Goal: Task Accomplishment & Management: Use online tool/utility

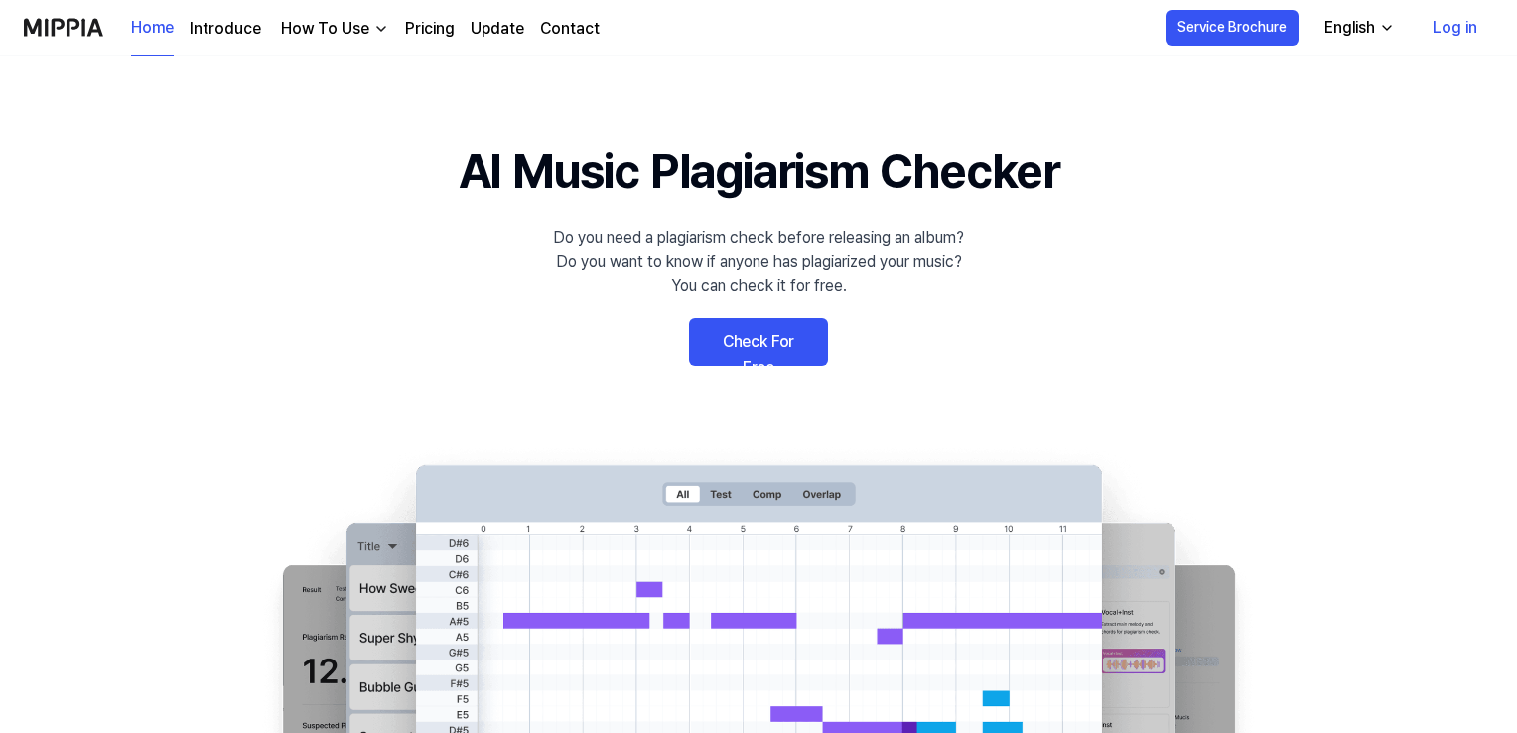
click at [758, 331] on link "Check For Free" at bounding box center [758, 342] width 139 height 48
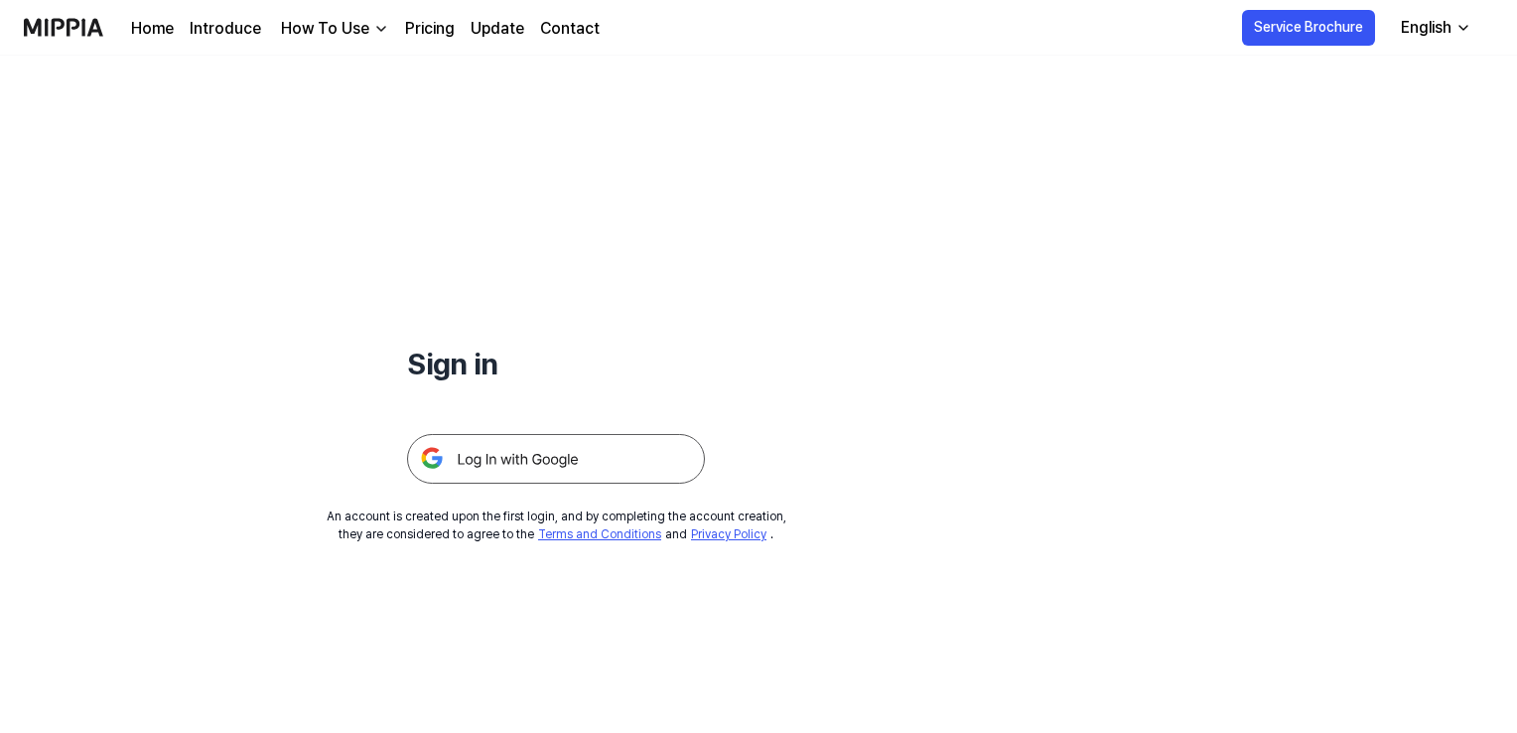
click at [424, 35] on link "Pricing" at bounding box center [430, 29] width 50 height 24
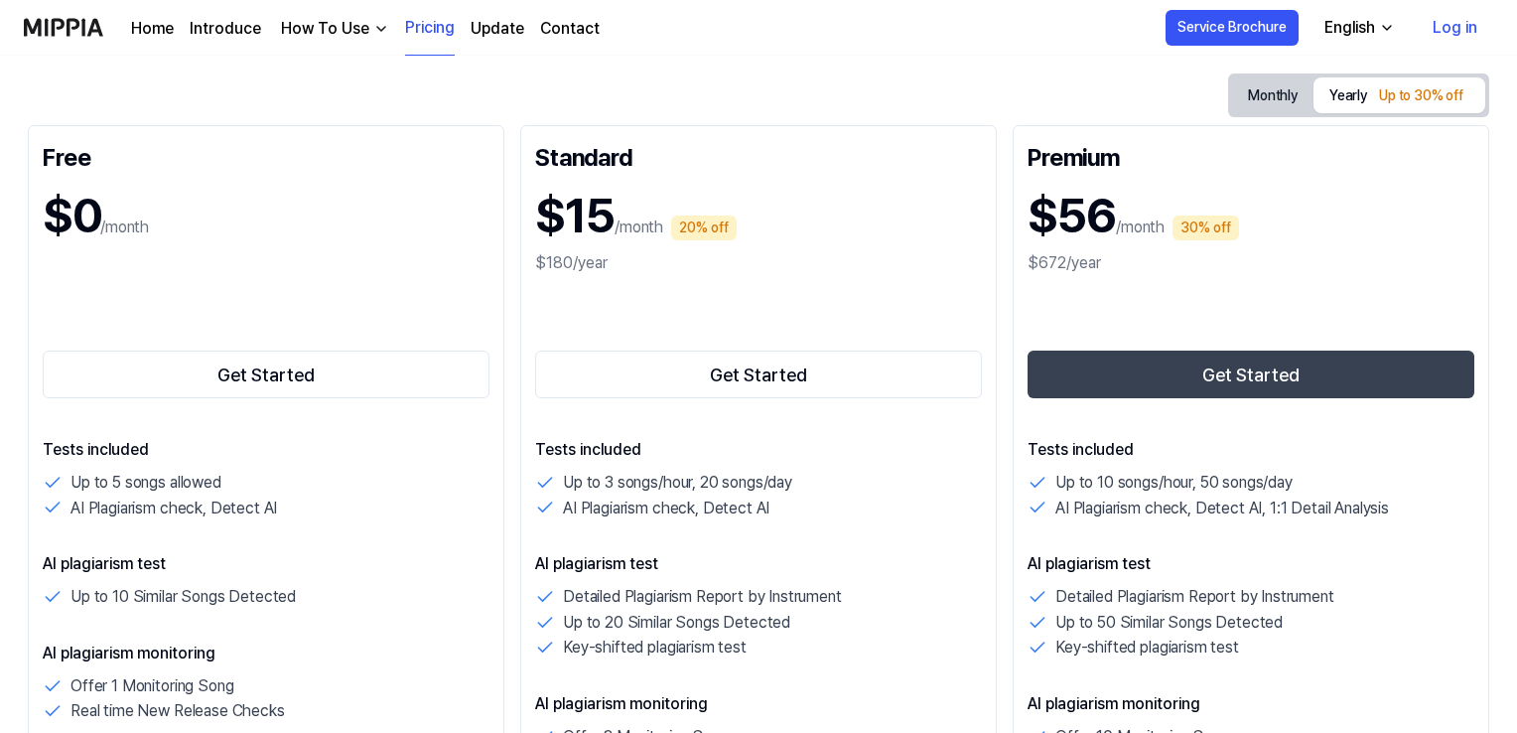
scroll to position [201, 0]
click at [150, 31] on link "Home" at bounding box center [152, 29] width 43 height 24
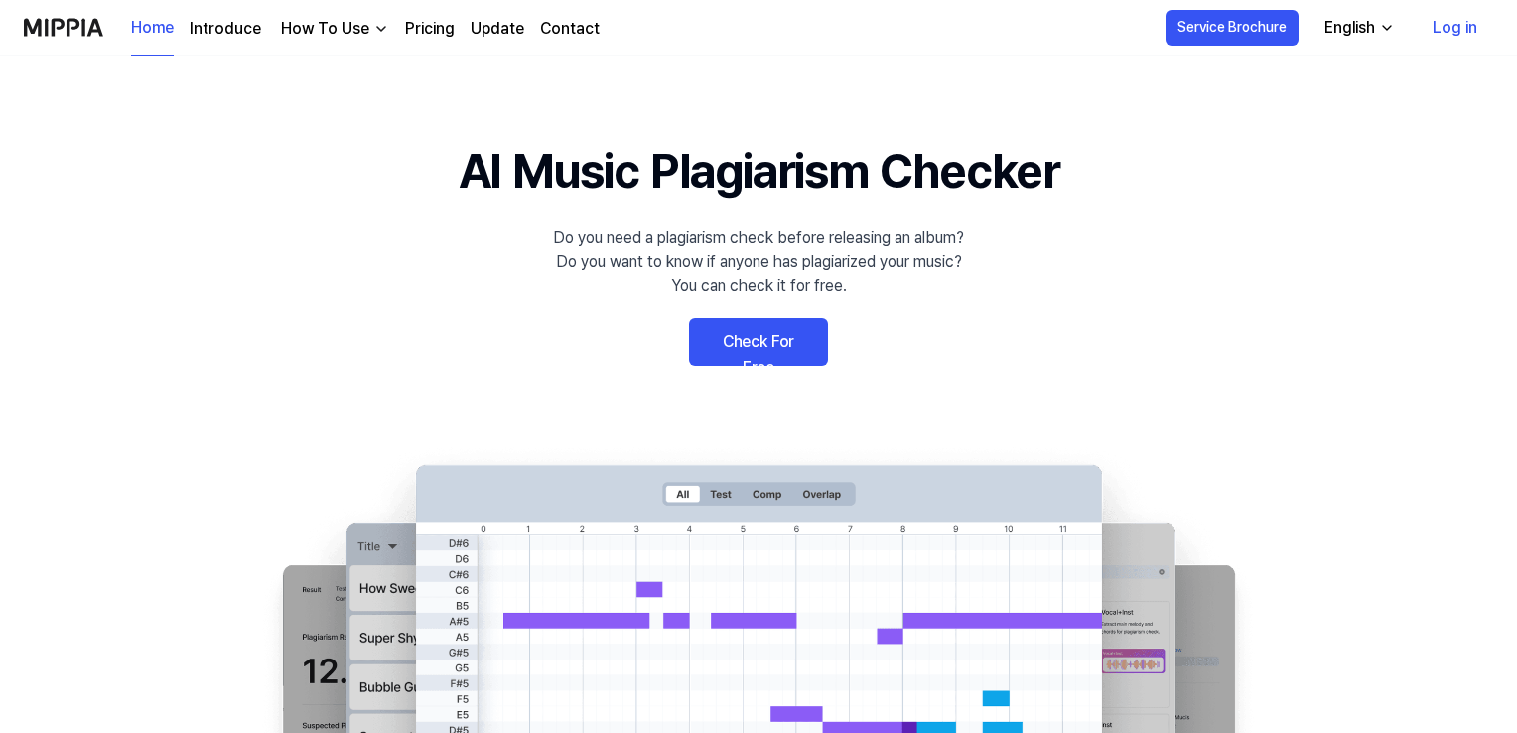
click at [758, 327] on link "Check For Free" at bounding box center [758, 342] width 139 height 48
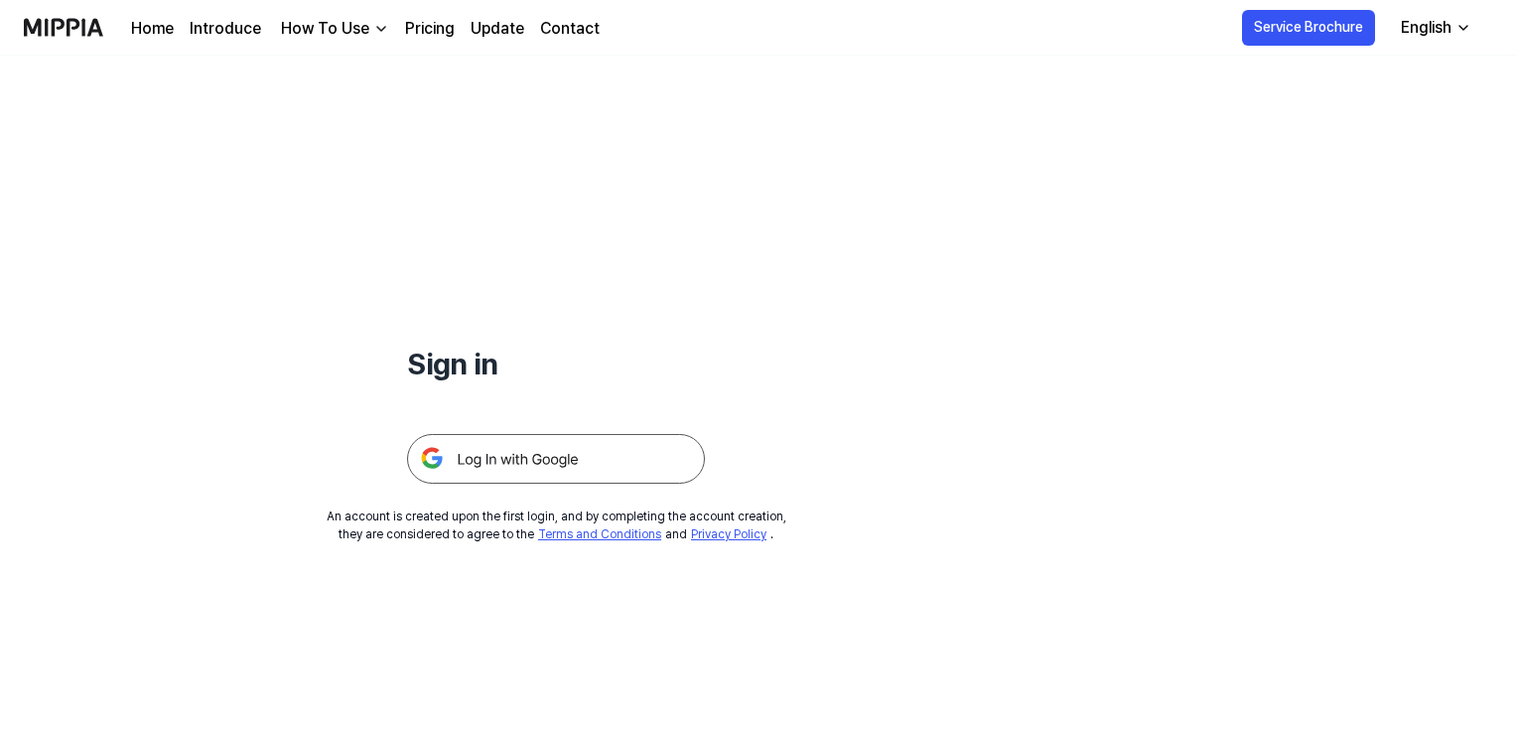
click at [583, 451] on img at bounding box center [556, 459] width 298 height 50
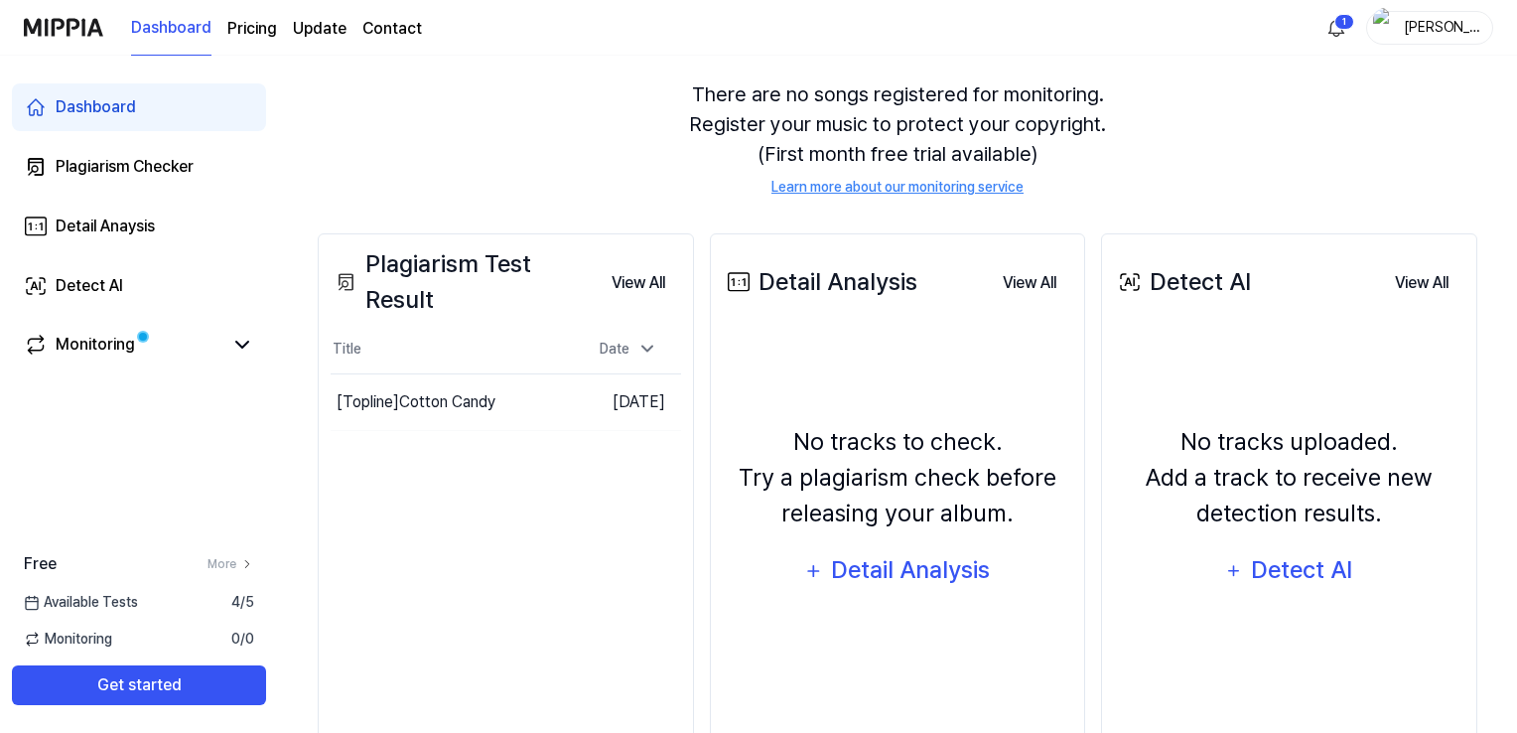
scroll to position [238, 0]
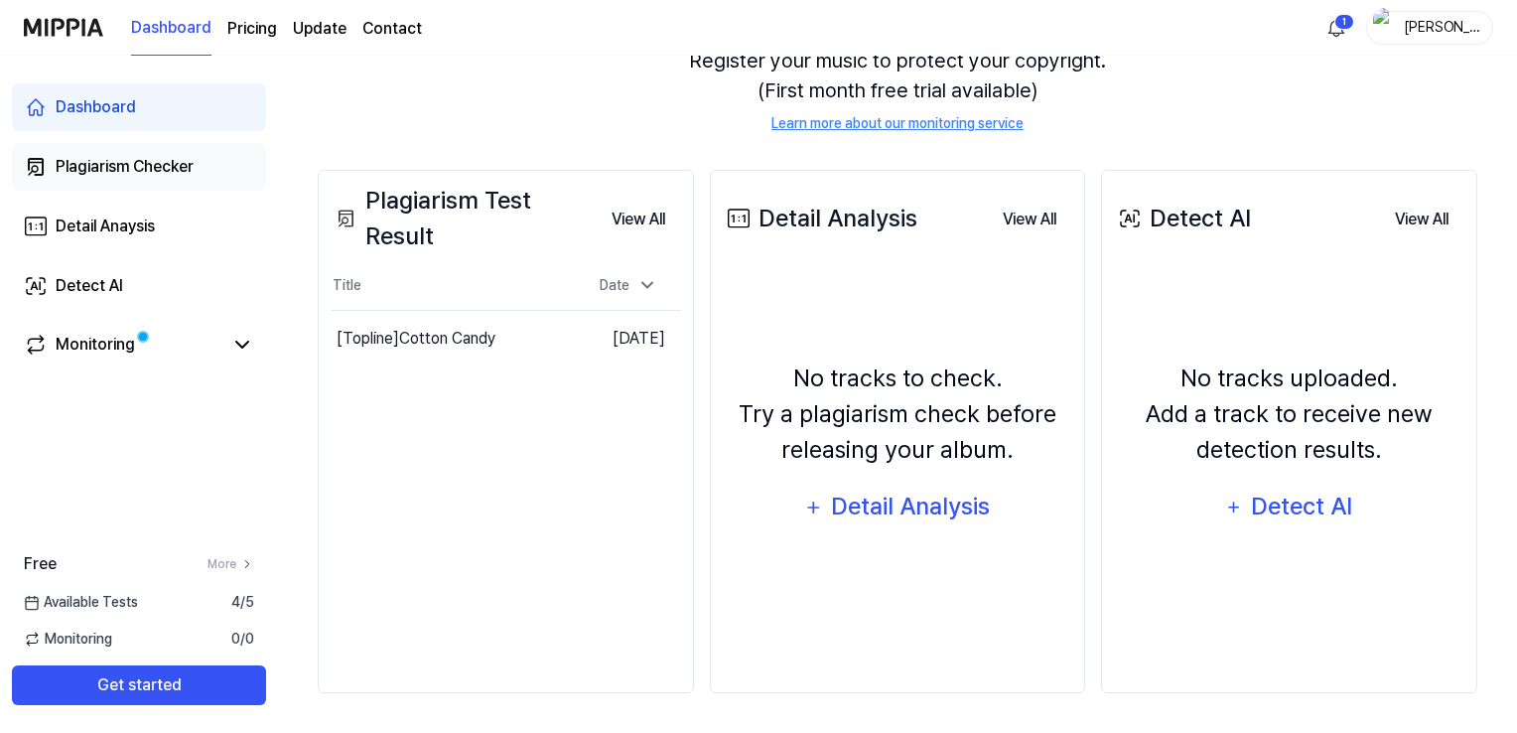
click at [151, 156] on div "Plagiarism Checker" at bounding box center [125, 167] width 138 height 24
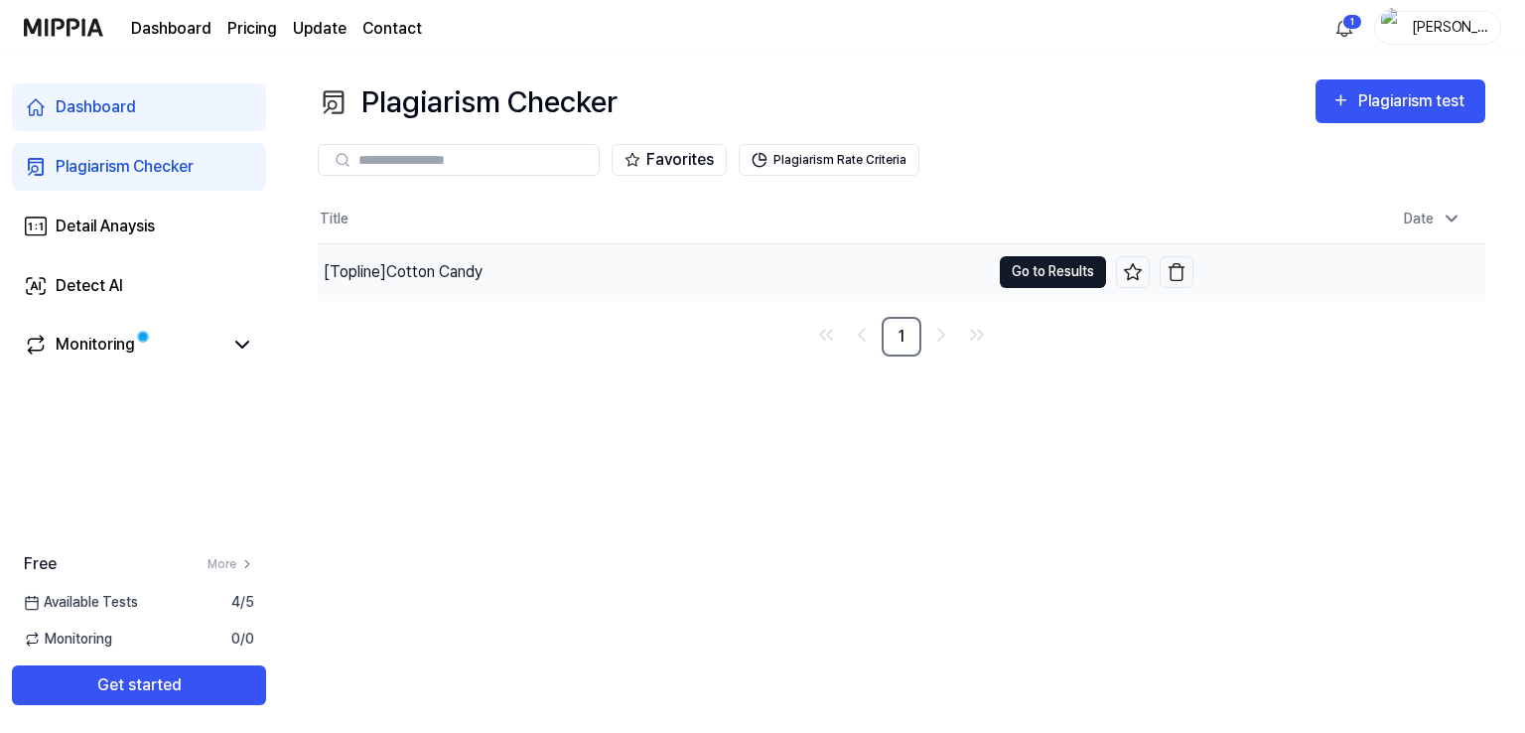
click at [1060, 270] on button "Go to Results" at bounding box center [1053, 272] width 106 height 32
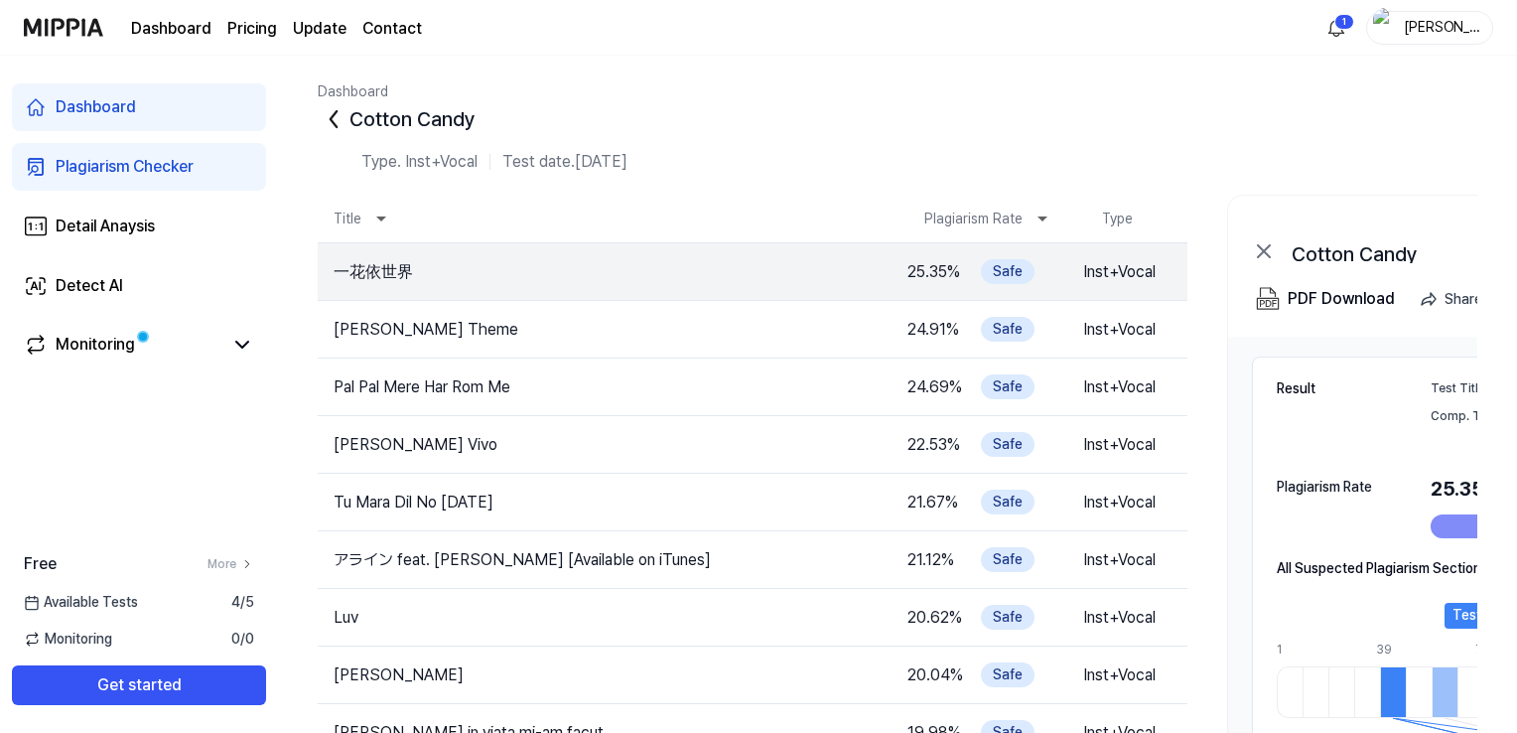
click at [107, 168] on div "Plagiarism Checker" at bounding box center [125, 167] width 138 height 24
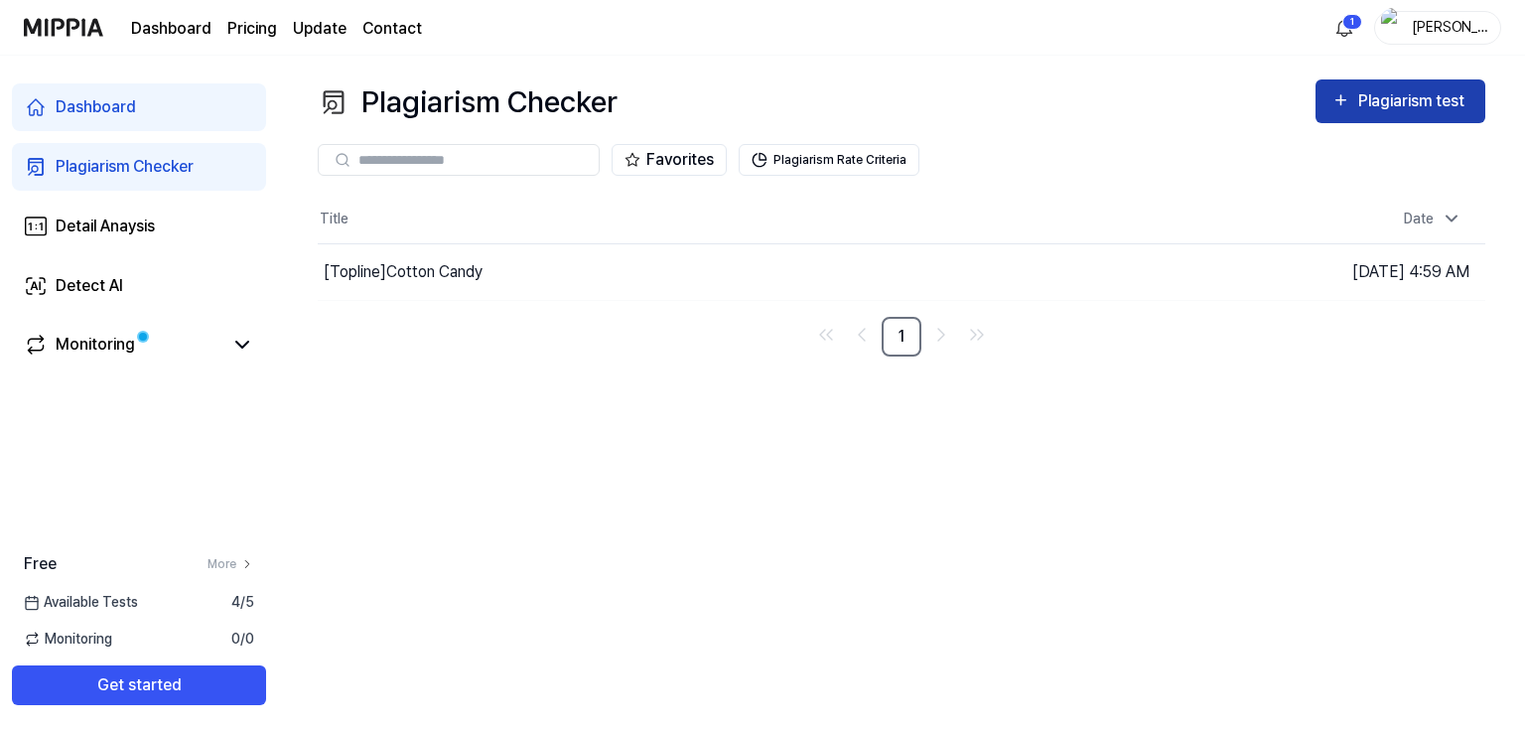
click at [1390, 112] on div "Plagiarism test" at bounding box center [1413, 101] width 111 height 26
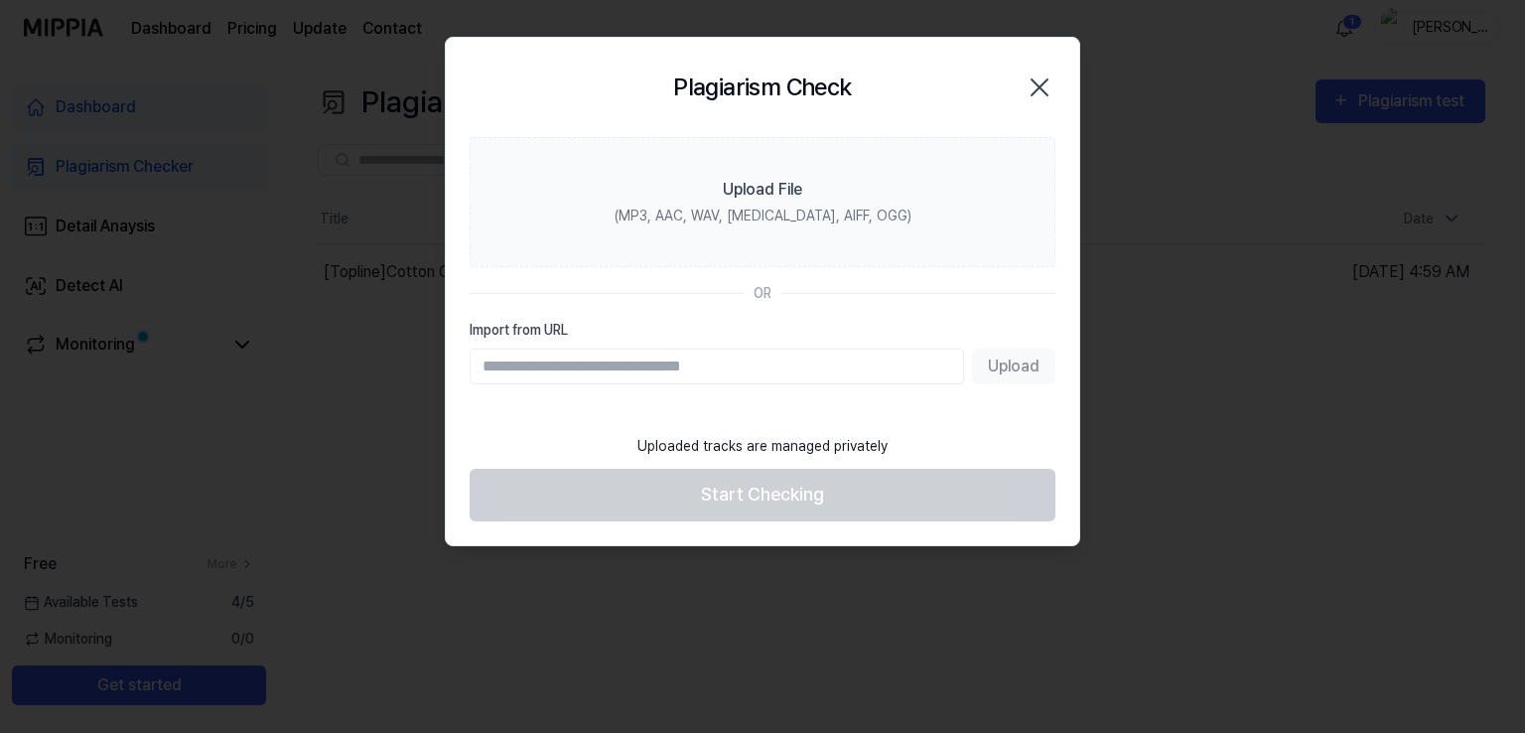
click at [829, 377] on input "Import from URL" at bounding box center [716, 366] width 494 height 36
click at [690, 381] on input "Import from URL" at bounding box center [716, 366] width 494 height 36
click at [648, 362] on input "Import from URL" at bounding box center [716, 366] width 494 height 36
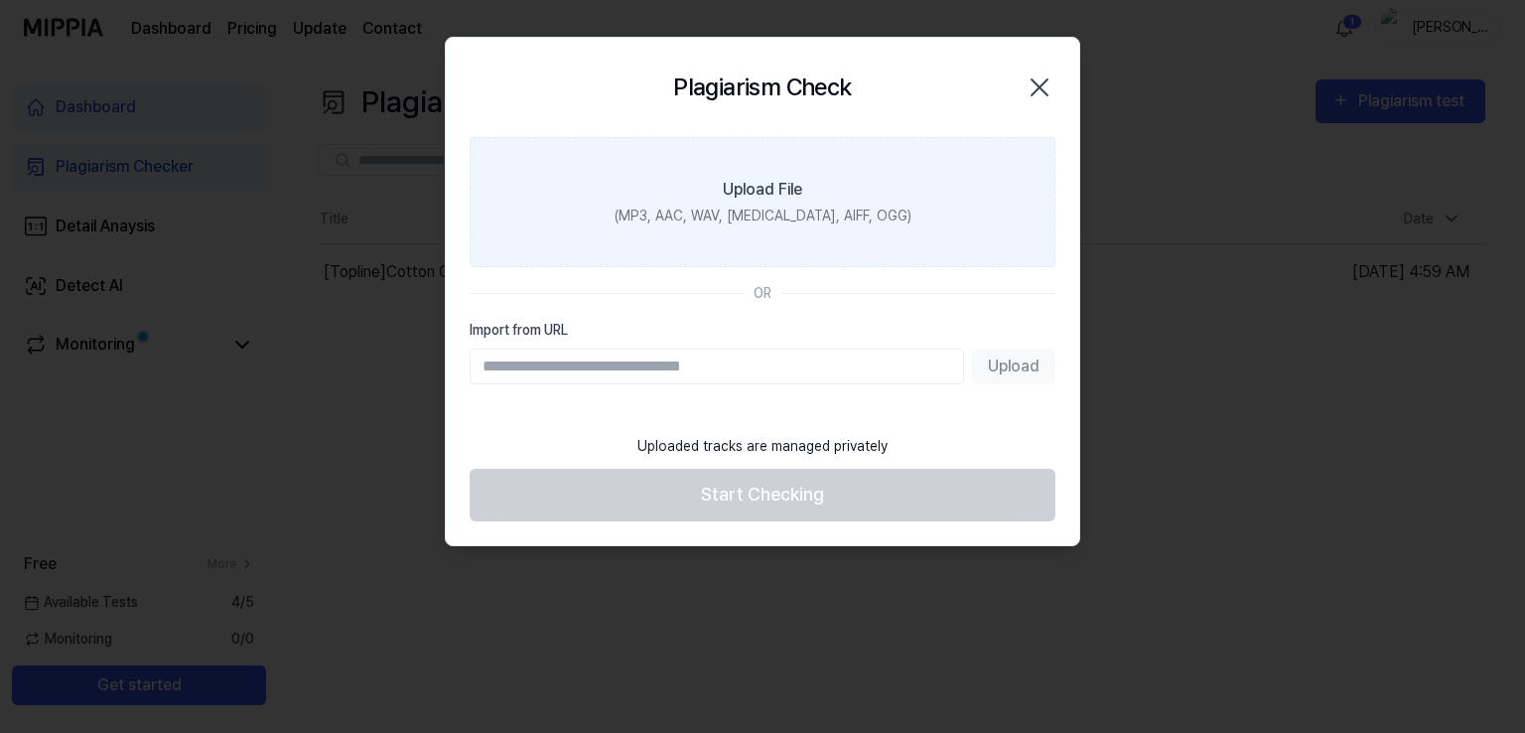
click at [786, 202] on label "Upload File (MP3, AAC, WAV, [MEDICAL_DATA], AIFF, OGG)" at bounding box center [762, 202] width 586 height 130
click at [0, 0] on input "Upload File (MP3, AAC, WAV, [MEDICAL_DATA], AIFF, OGG)" at bounding box center [0, 0] width 0 height 0
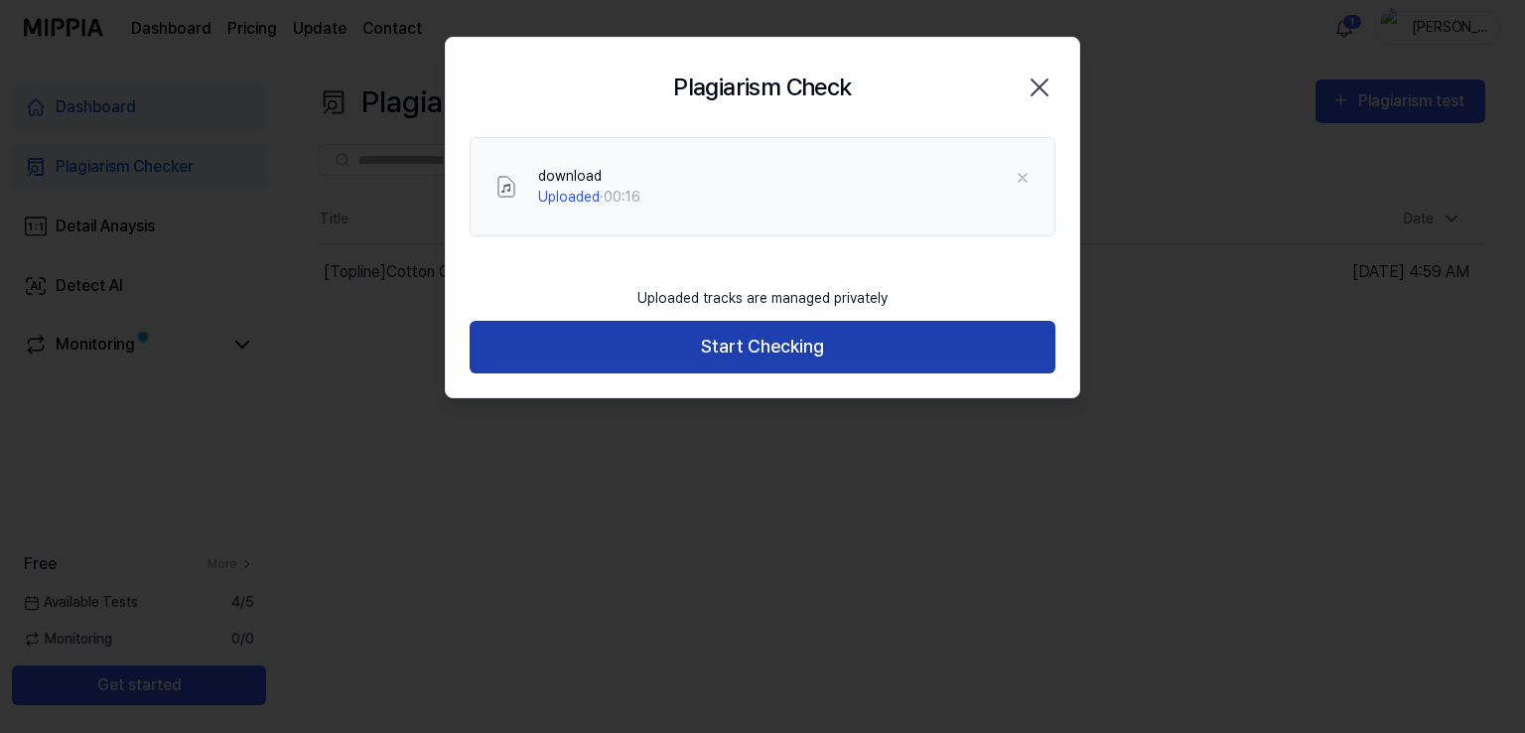
click at [818, 348] on button "Start Checking" at bounding box center [762, 347] width 586 height 53
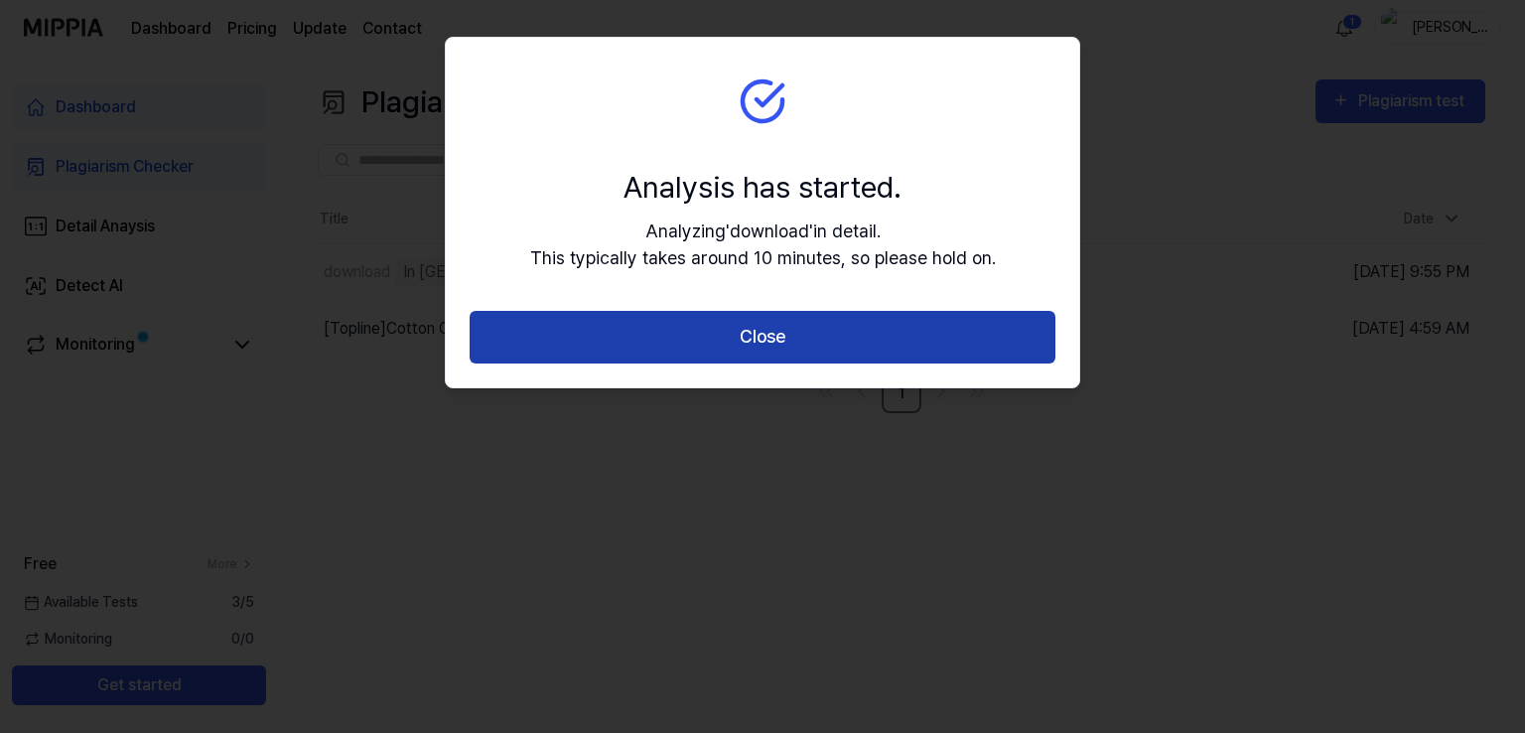
click at [777, 350] on button "Close" at bounding box center [762, 337] width 586 height 53
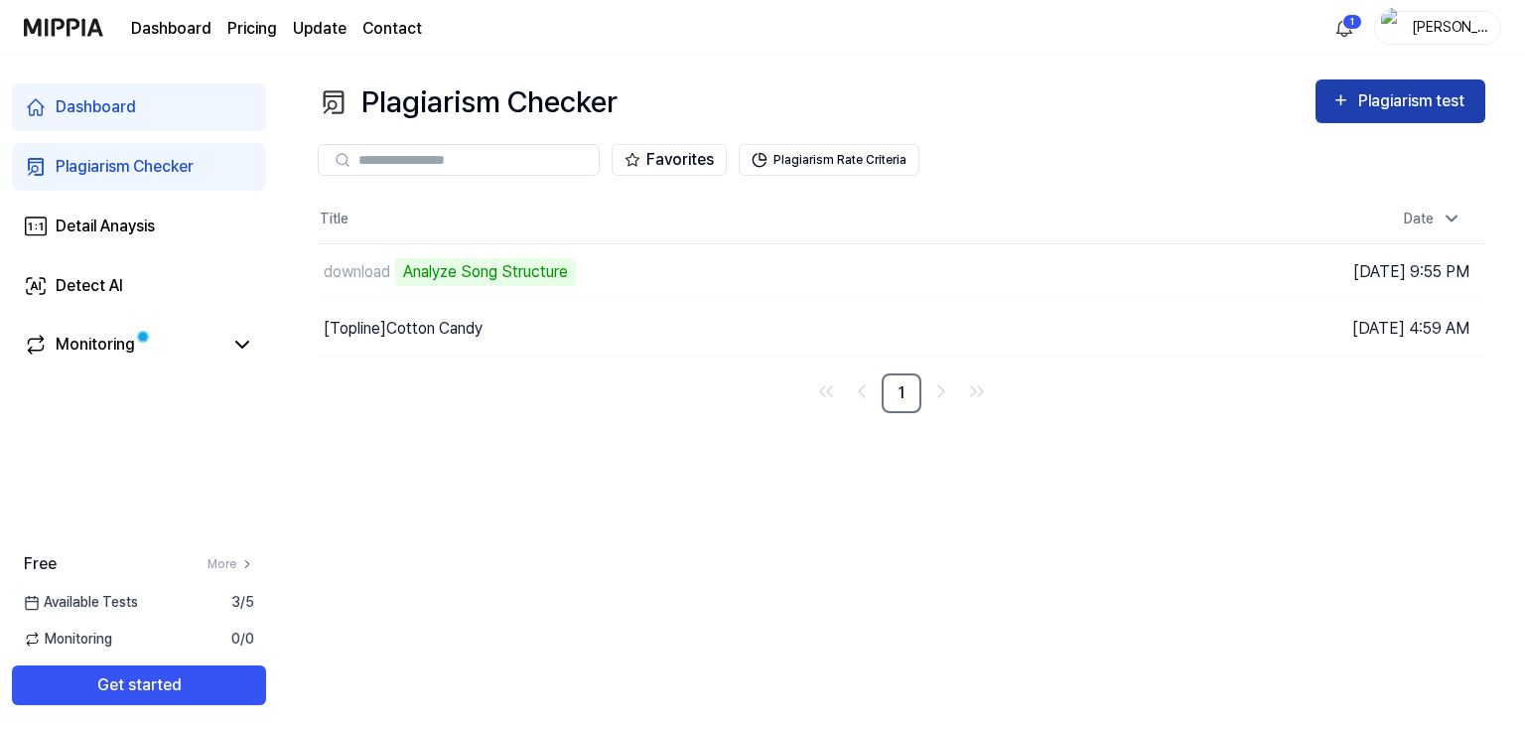
click at [1405, 103] on div "Plagiarism test" at bounding box center [1413, 101] width 111 height 26
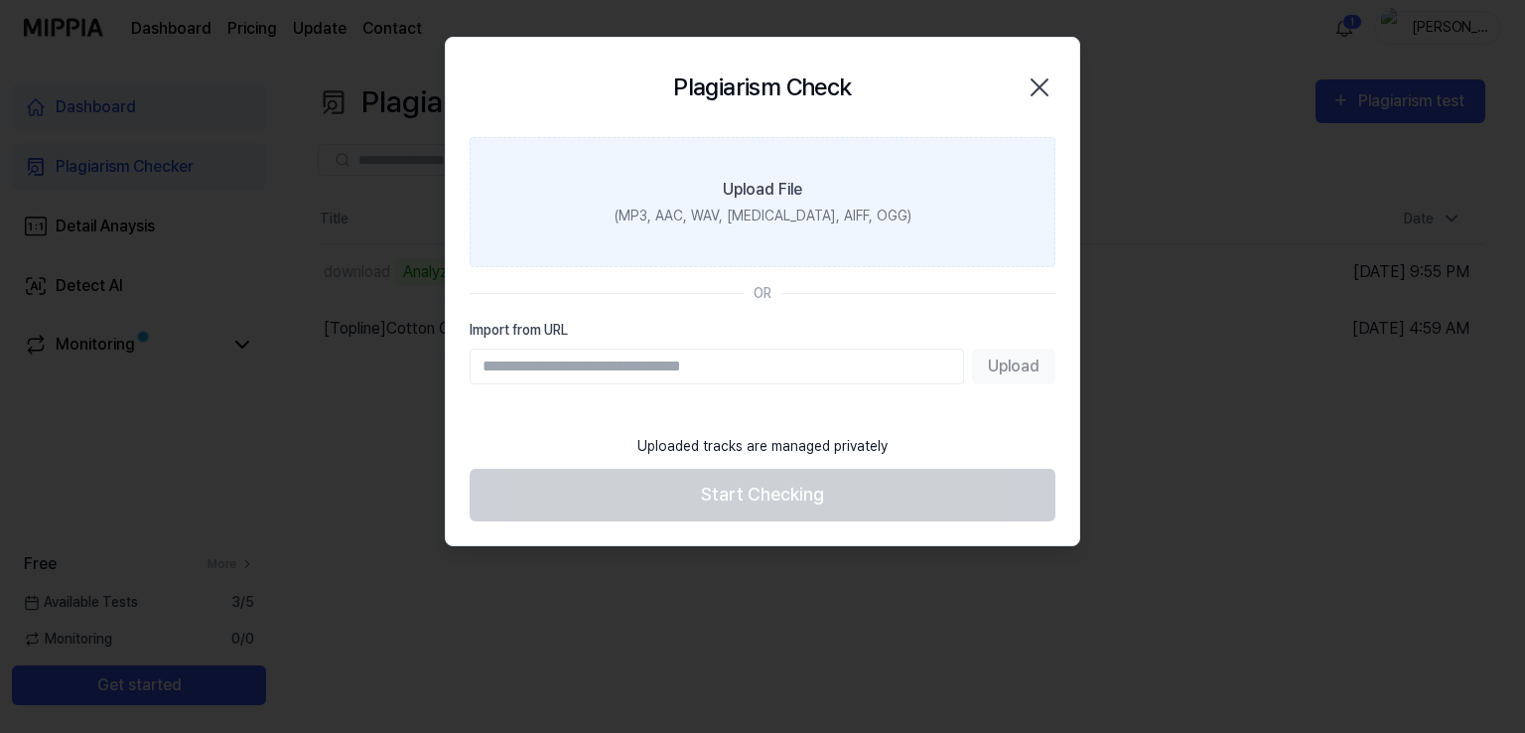
click at [809, 219] on div "(MP3, AAC, WAV, [MEDICAL_DATA], AIFF, OGG)" at bounding box center [762, 215] width 297 height 21
click at [0, 0] on input "Upload File (MP3, AAC, WAV, [MEDICAL_DATA], AIFF, OGG)" at bounding box center [0, 0] width 0 height 0
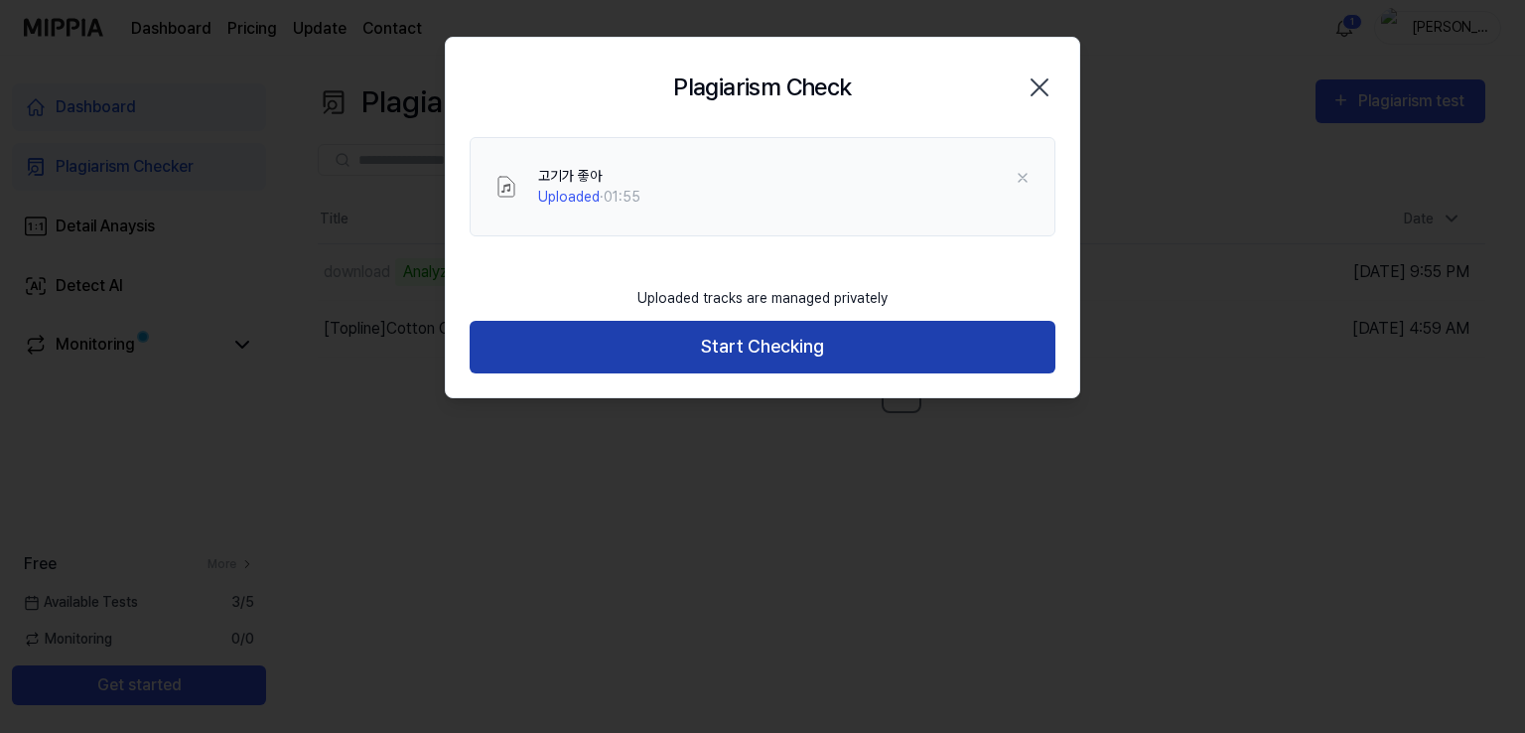
click at [766, 358] on button "Start Checking" at bounding box center [762, 347] width 586 height 53
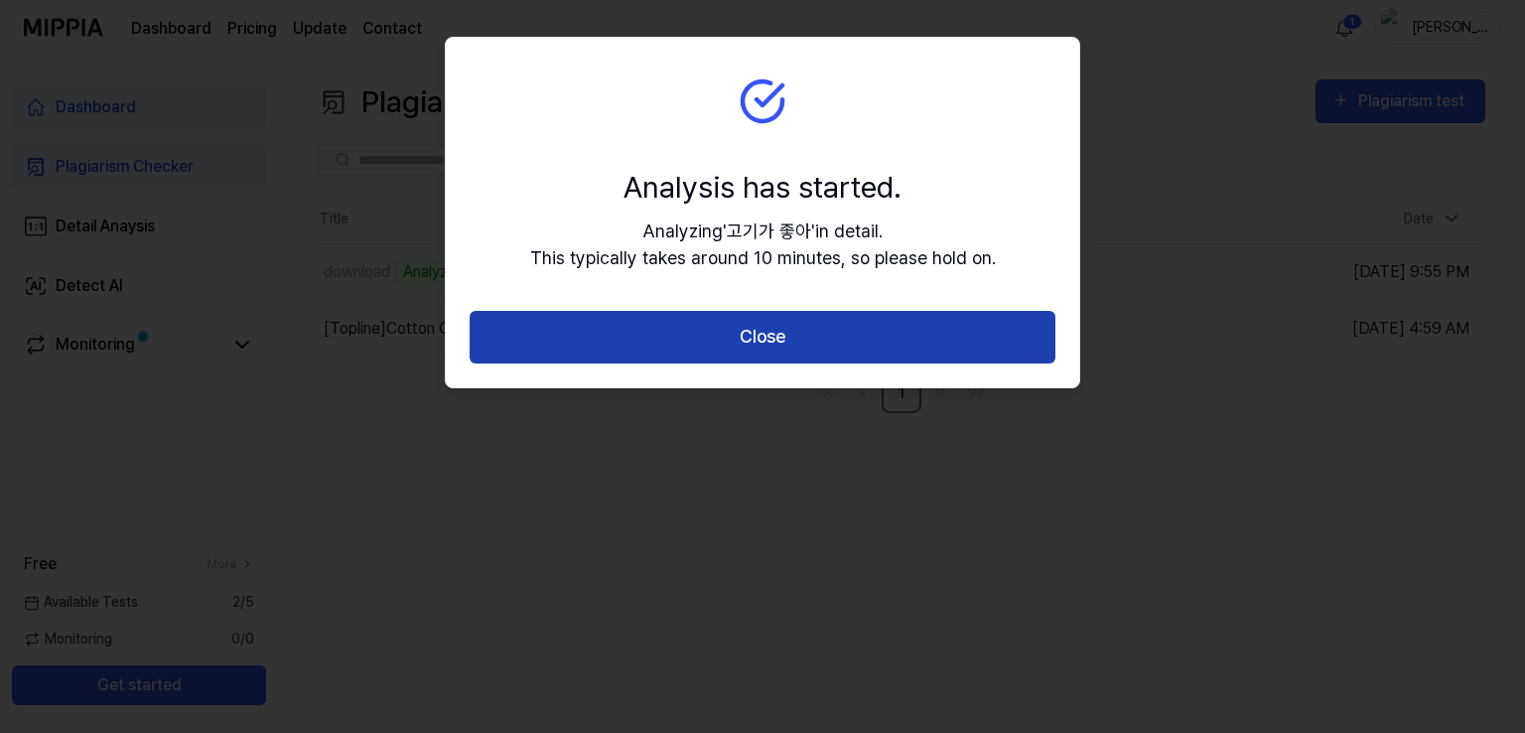
click at [802, 334] on button "Close" at bounding box center [762, 337] width 586 height 53
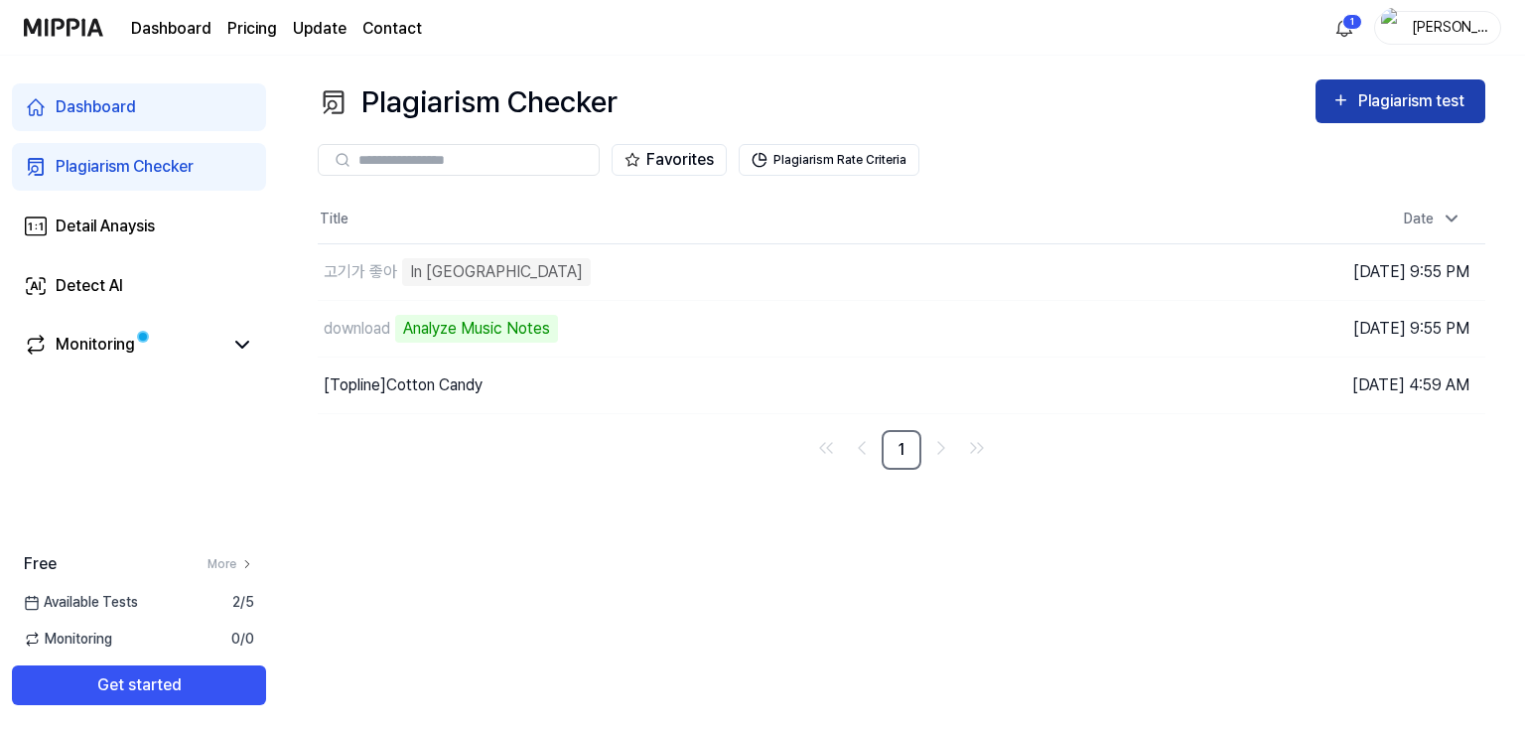
click at [1416, 96] on div "Plagiarism test" at bounding box center [1413, 101] width 111 height 26
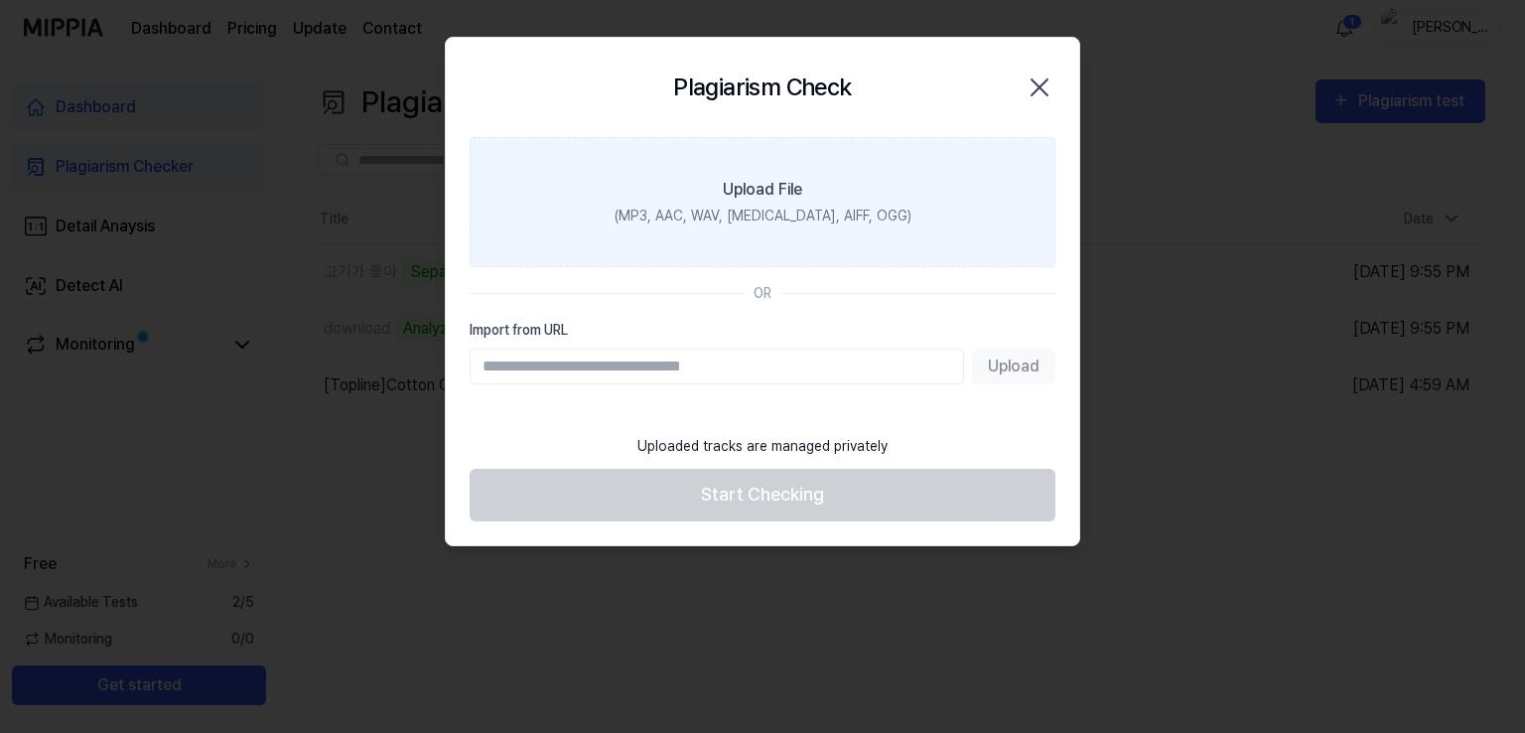
click at [801, 206] on div "(MP3, AAC, WAV, [MEDICAL_DATA], AIFF, OGG)" at bounding box center [762, 215] width 297 height 21
click at [0, 0] on input "Upload File (MP3, AAC, WAV, [MEDICAL_DATA], AIFF, OGG)" at bounding box center [0, 0] width 0 height 0
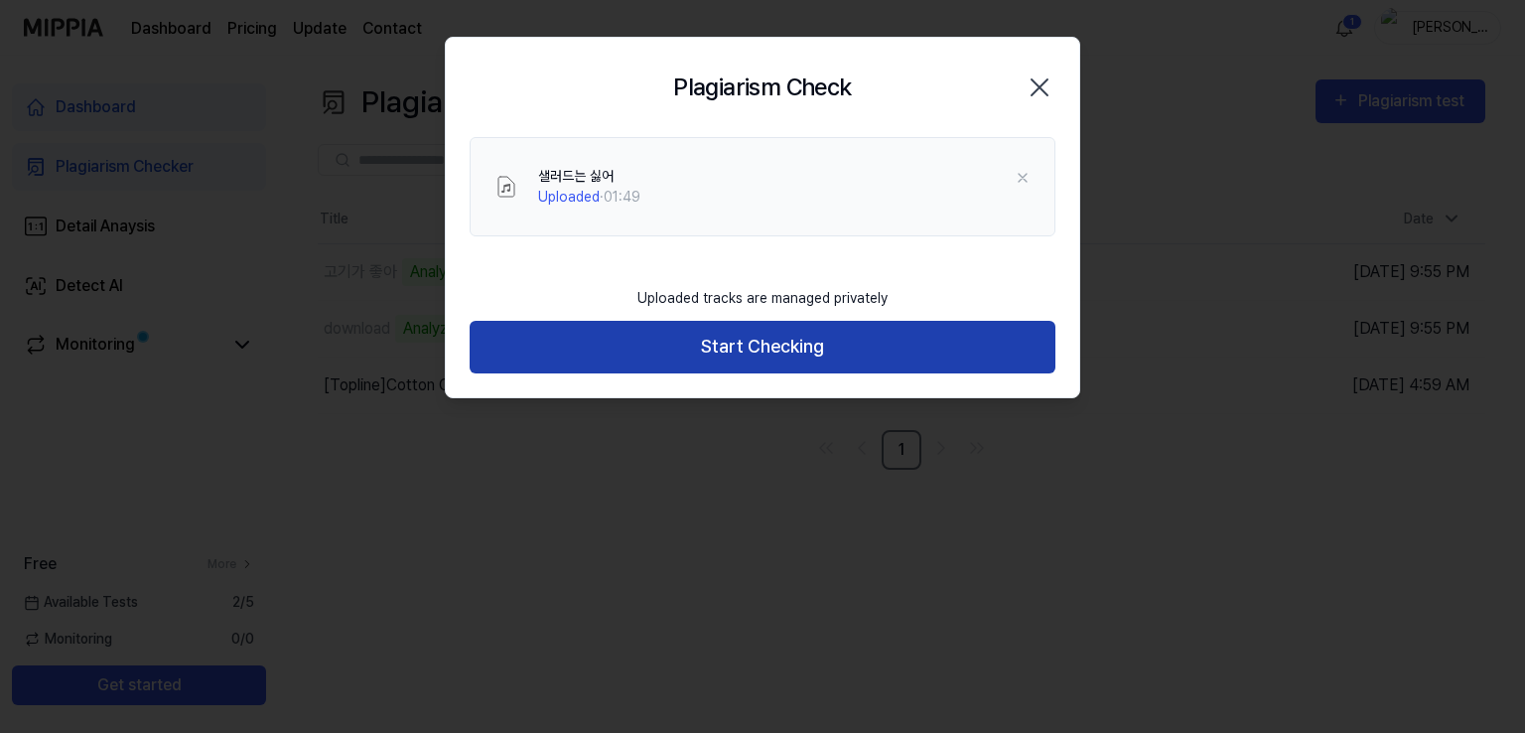
click at [742, 355] on button "Start Checking" at bounding box center [762, 347] width 586 height 53
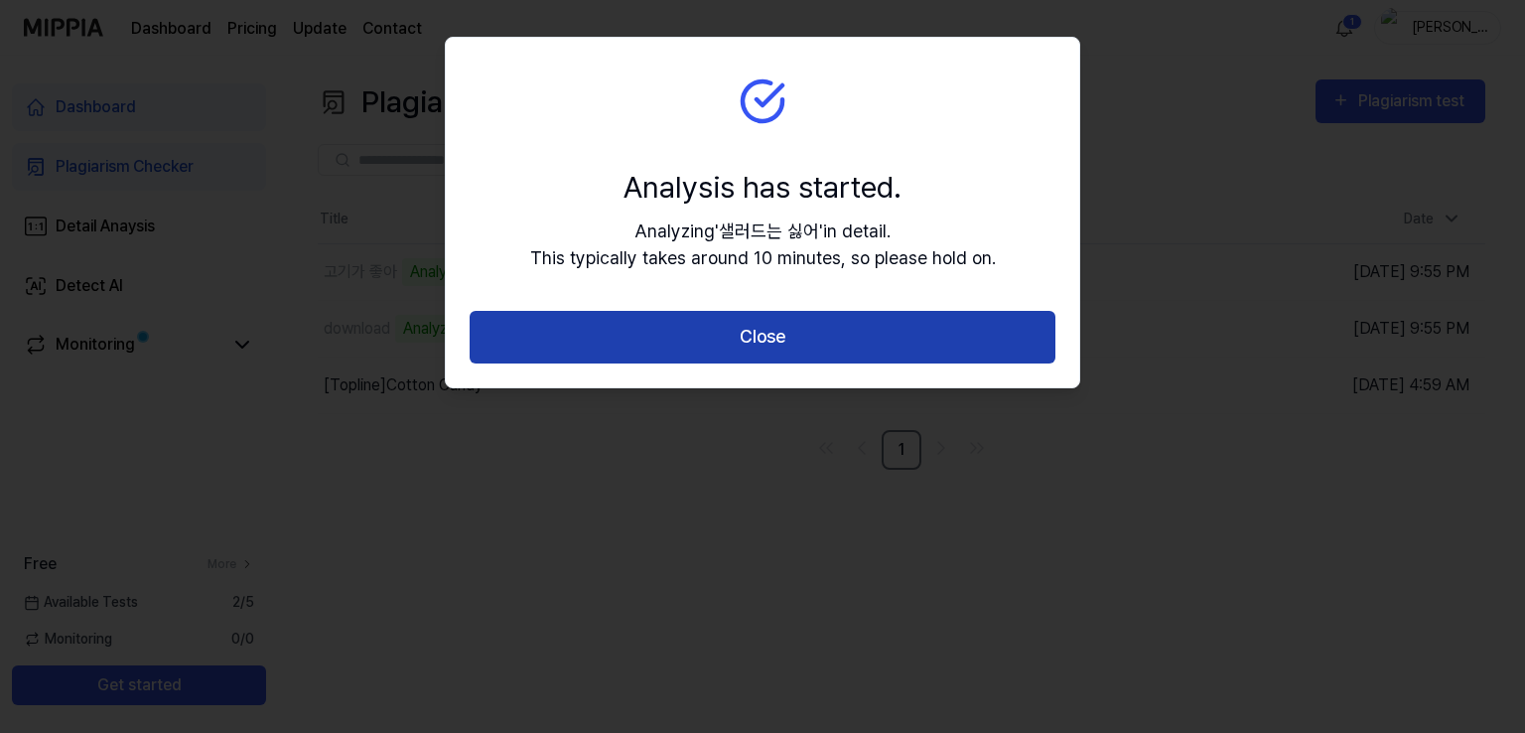
click at [774, 337] on button "Close" at bounding box center [762, 337] width 586 height 53
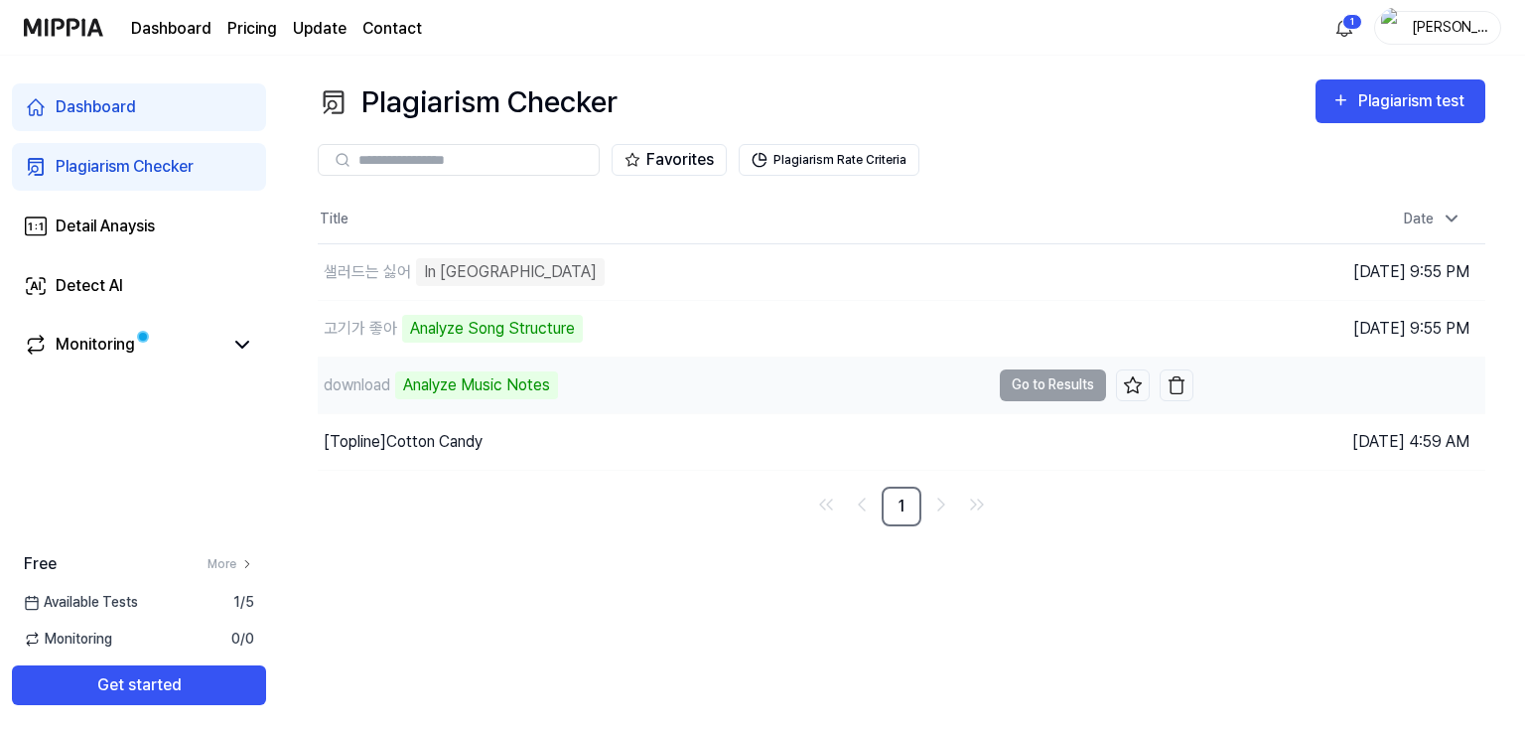
click at [1034, 380] on td "download Analyze Music Notes Go to Results" at bounding box center [755, 385] width 875 height 56
click at [254, 351] on div "Monitoring" at bounding box center [139, 346] width 254 height 48
click at [89, 339] on div "Monitoring" at bounding box center [95, 345] width 79 height 24
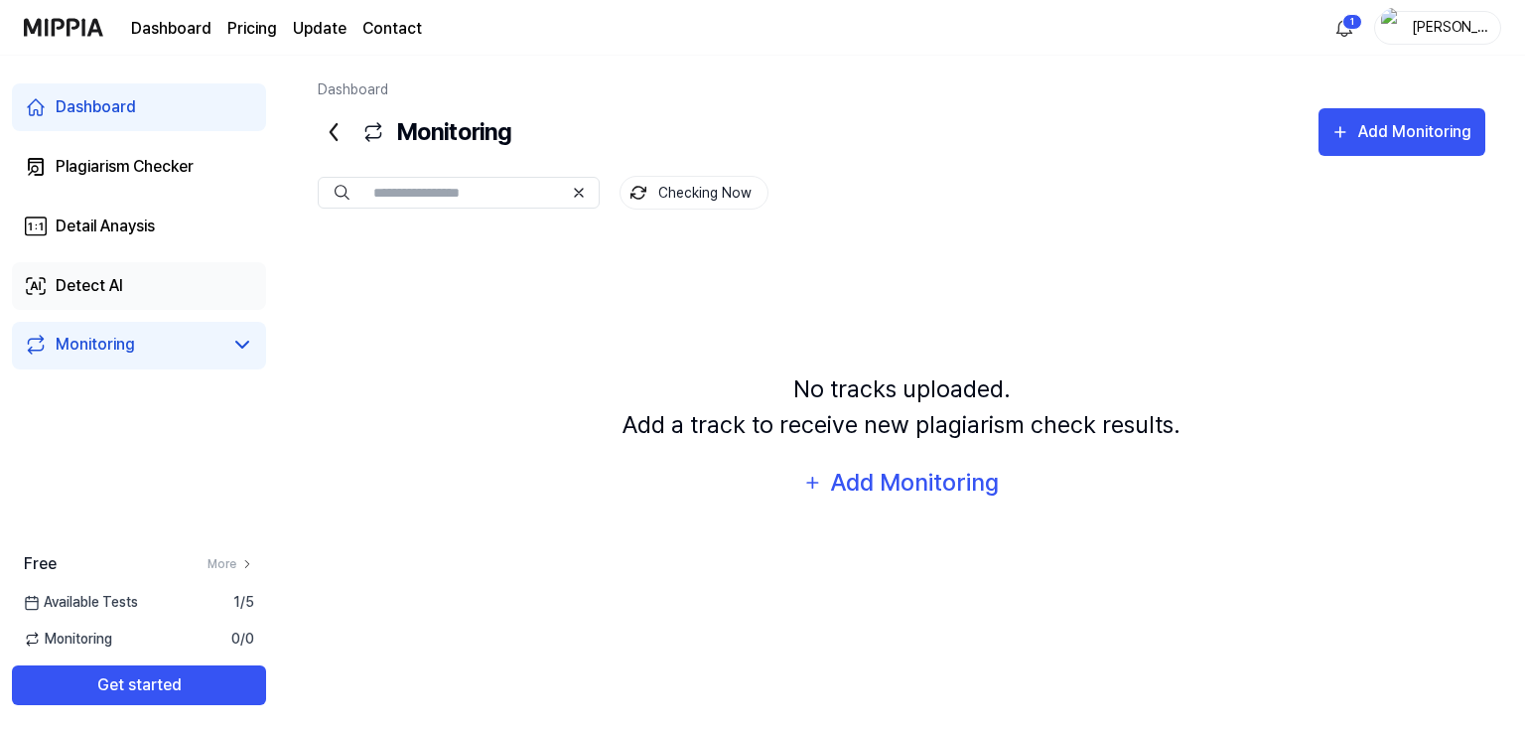
click at [143, 280] on link "Detect AI" at bounding box center [139, 286] width 254 height 48
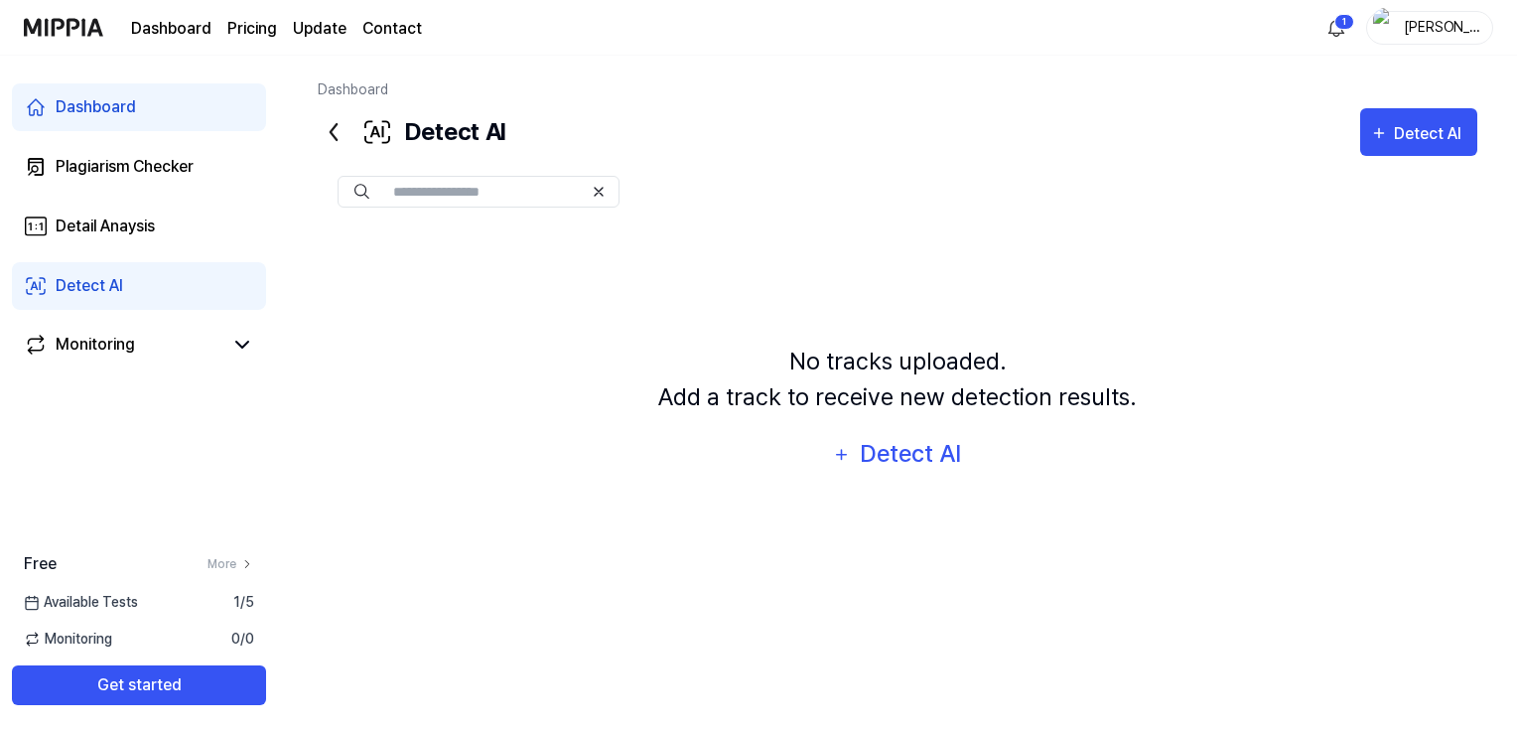
click at [151, 273] on link "Detect AI" at bounding box center [139, 286] width 254 height 48
click at [1426, 132] on div "Detect AI" at bounding box center [1430, 134] width 73 height 26
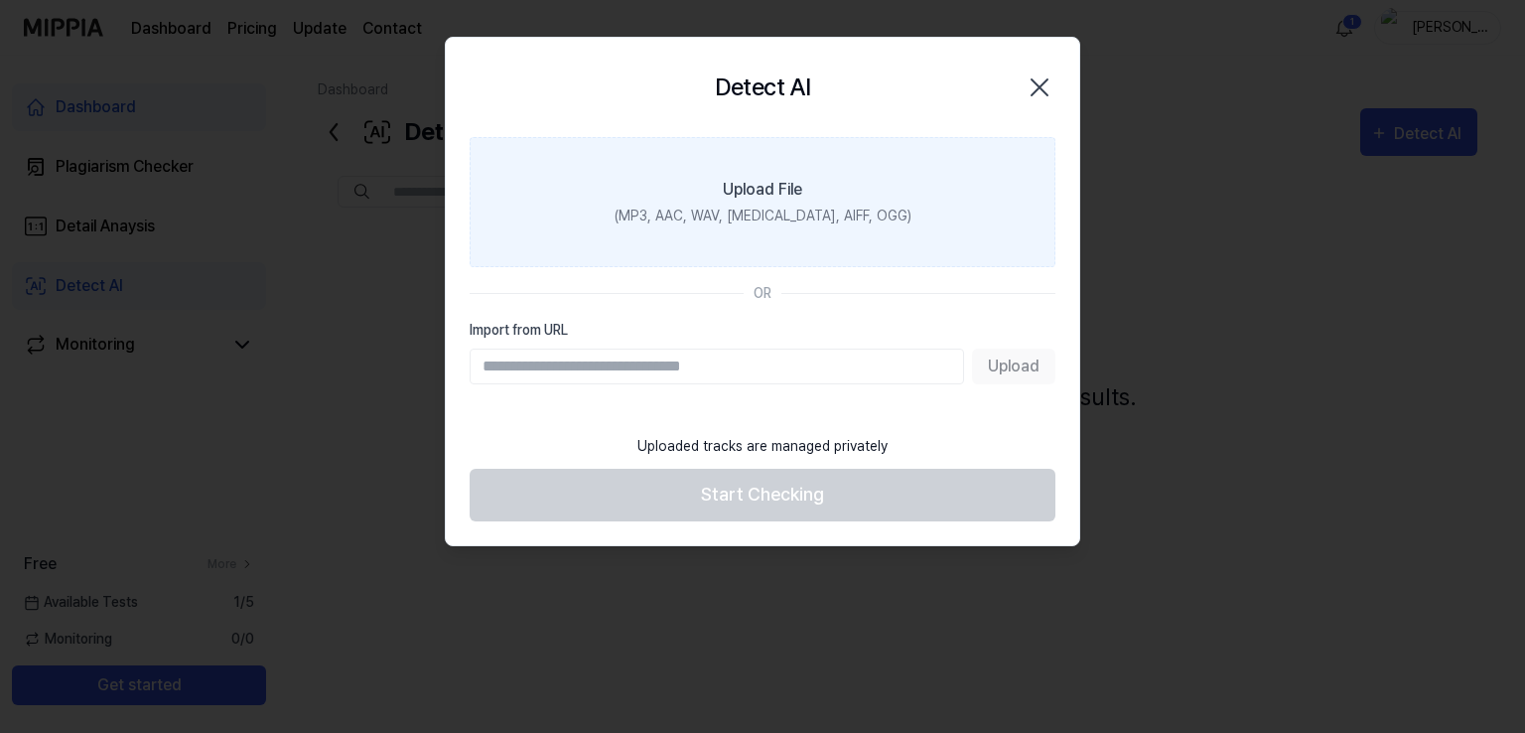
click at [738, 185] on div "Upload File" at bounding box center [762, 190] width 79 height 24
click at [0, 0] on input "Upload File (MP3, AAC, WAV, [MEDICAL_DATA], AIFF, OGG)" at bounding box center [0, 0] width 0 height 0
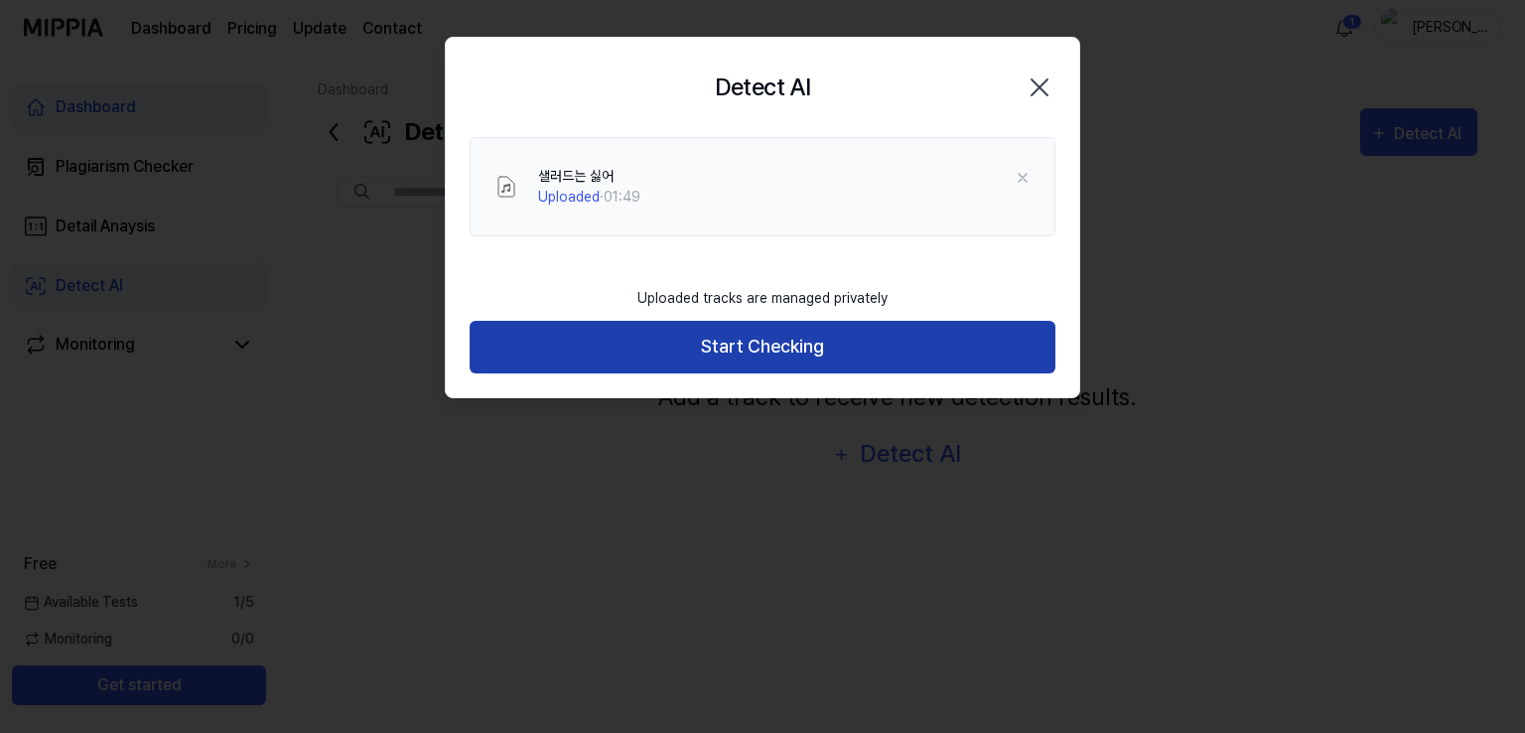
click at [767, 371] on button "Start Checking" at bounding box center [762, 347] width 586 height 53
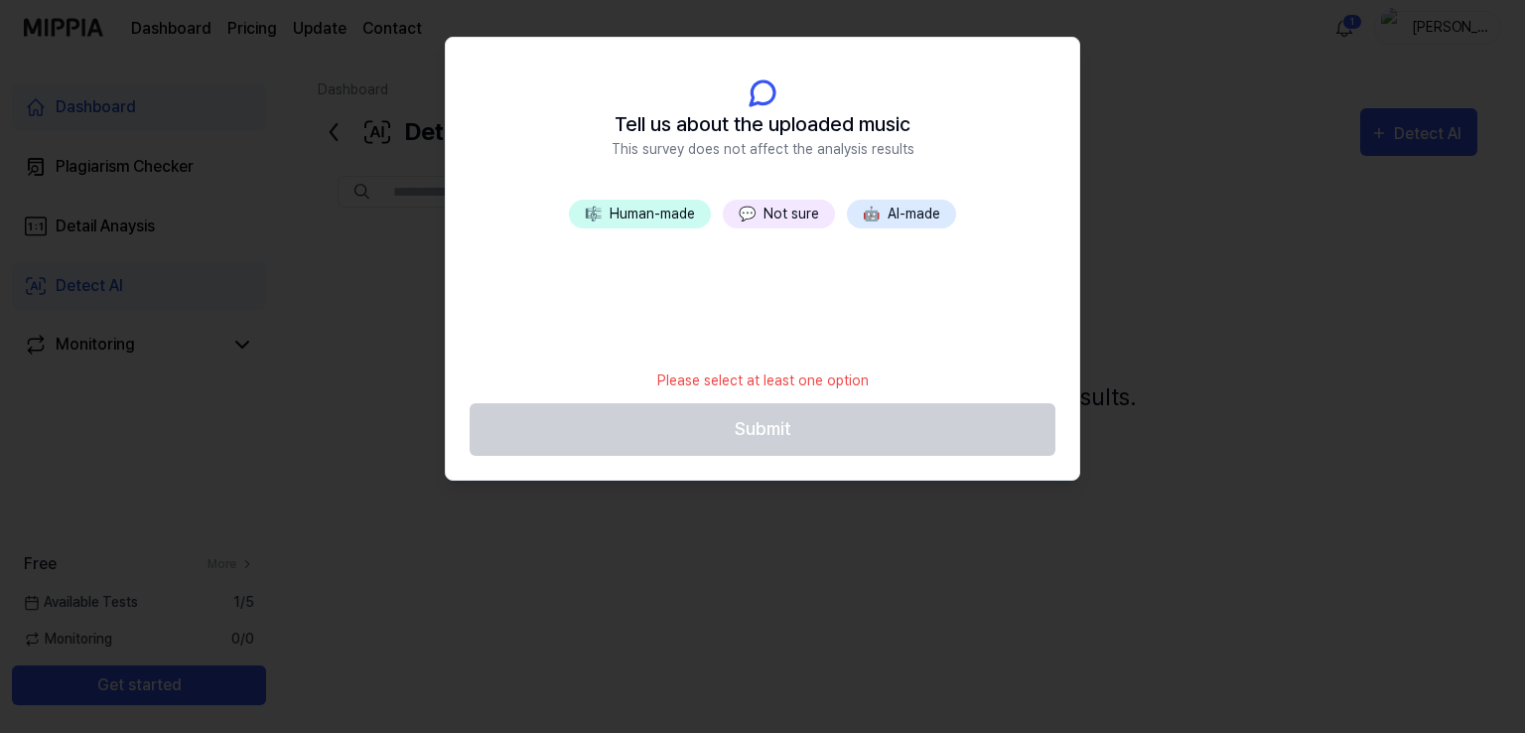
click at [774, 224] on button "💬 Not sure" at bounding box center [779, 214] width 112 height 29
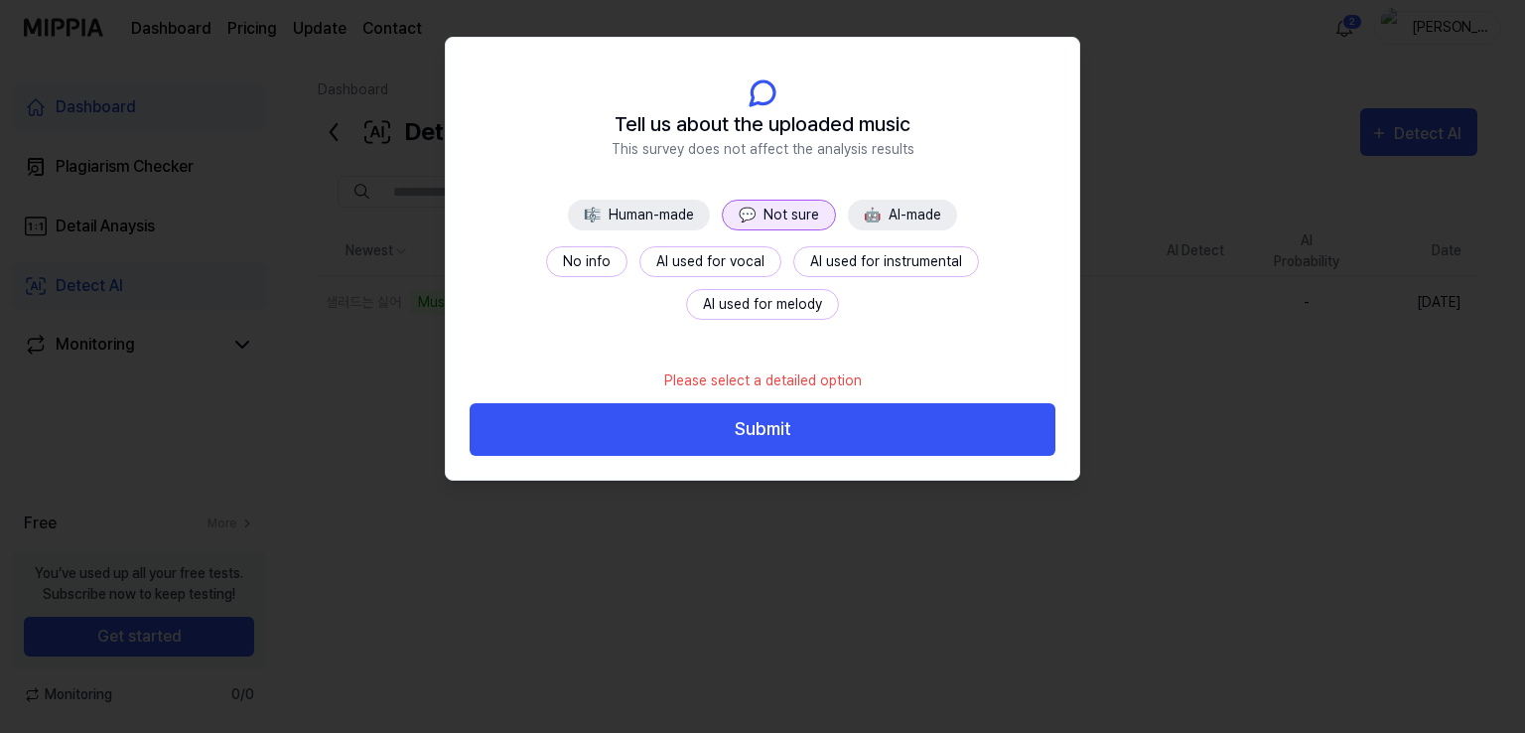
click at [546, 263] on button "No info" at bounding box center [586, 261] width 81 height 31
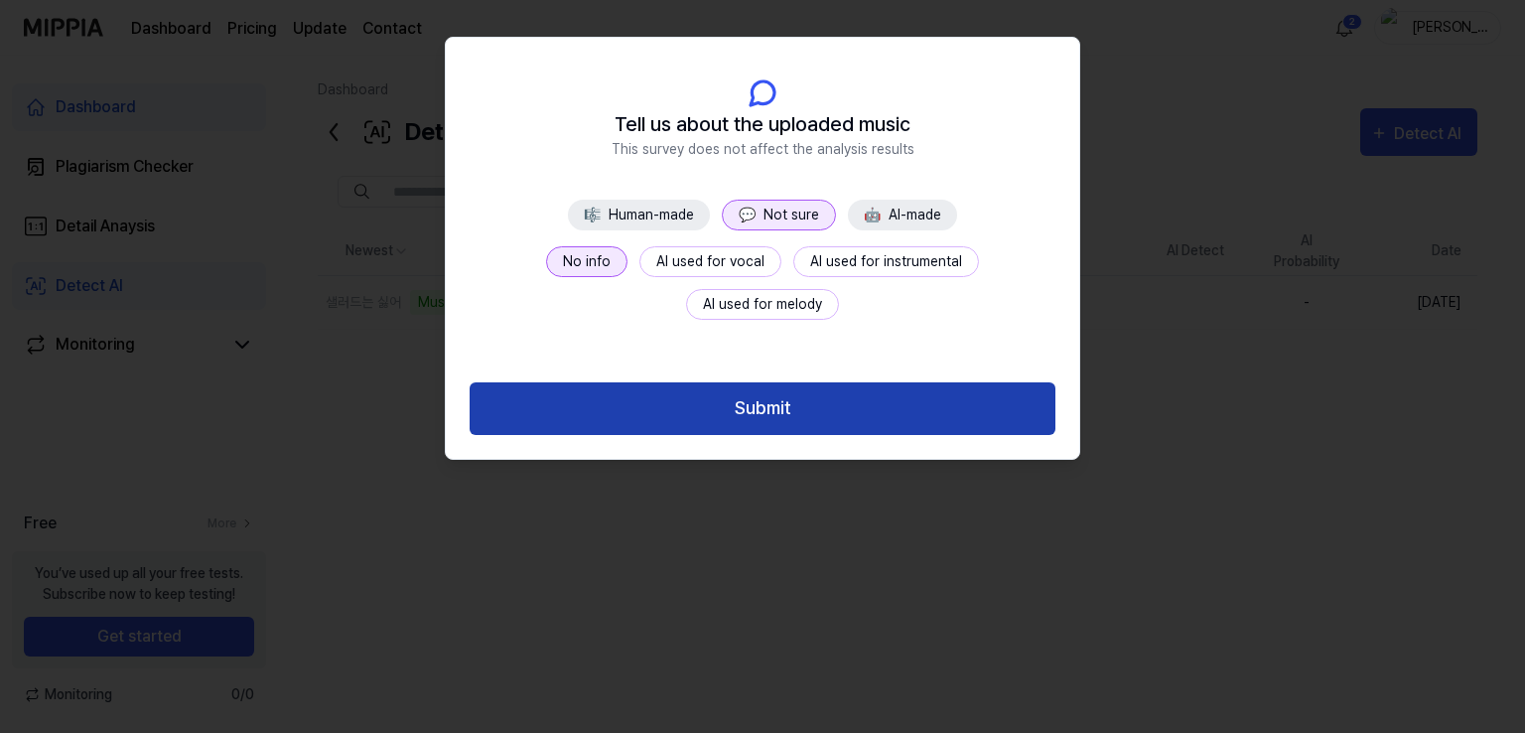
click at [812, 408] on button "Submit" at bounding box center [762, 408] width 586 height 53
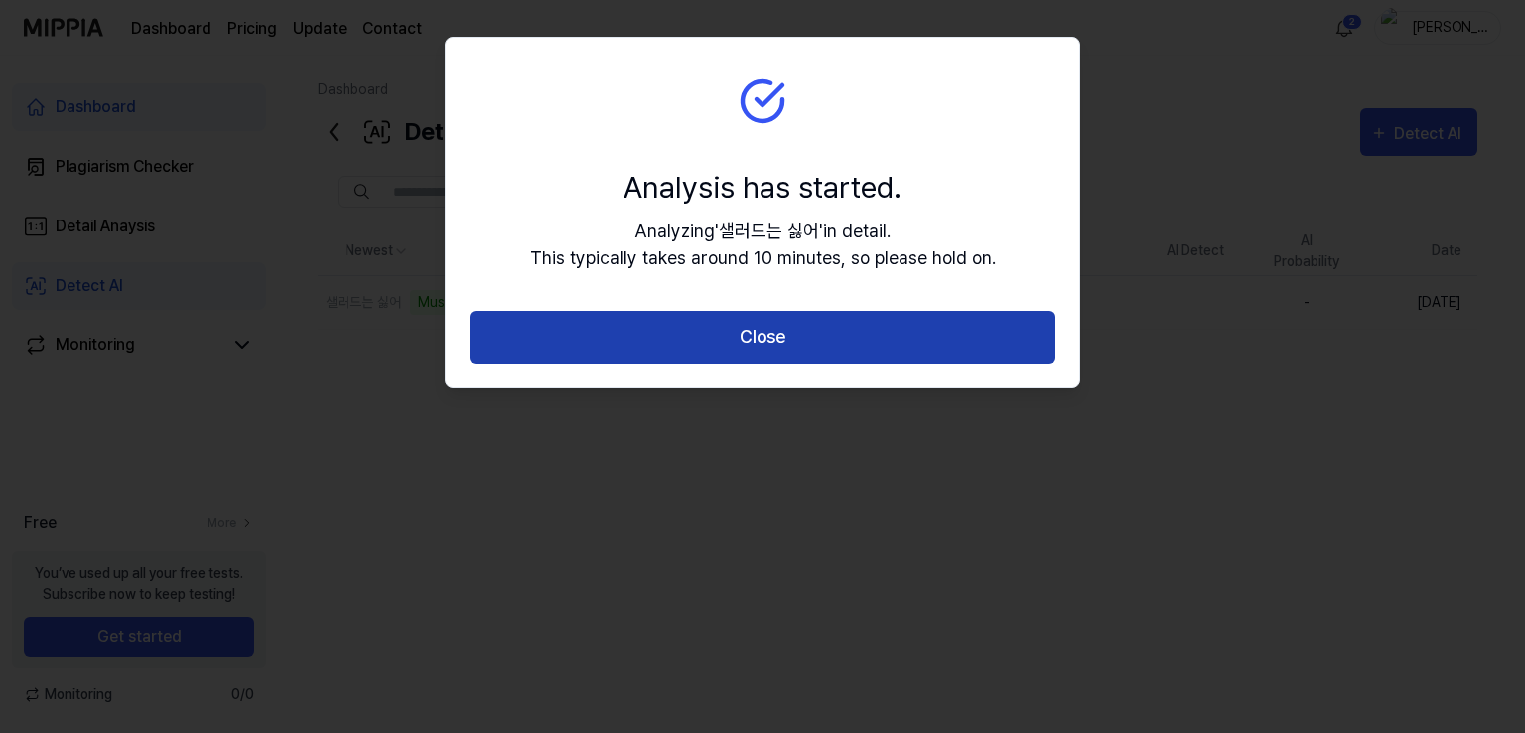
click at [786, 330] on button "Close" at bounding box center [762, 337] width 586 height 53
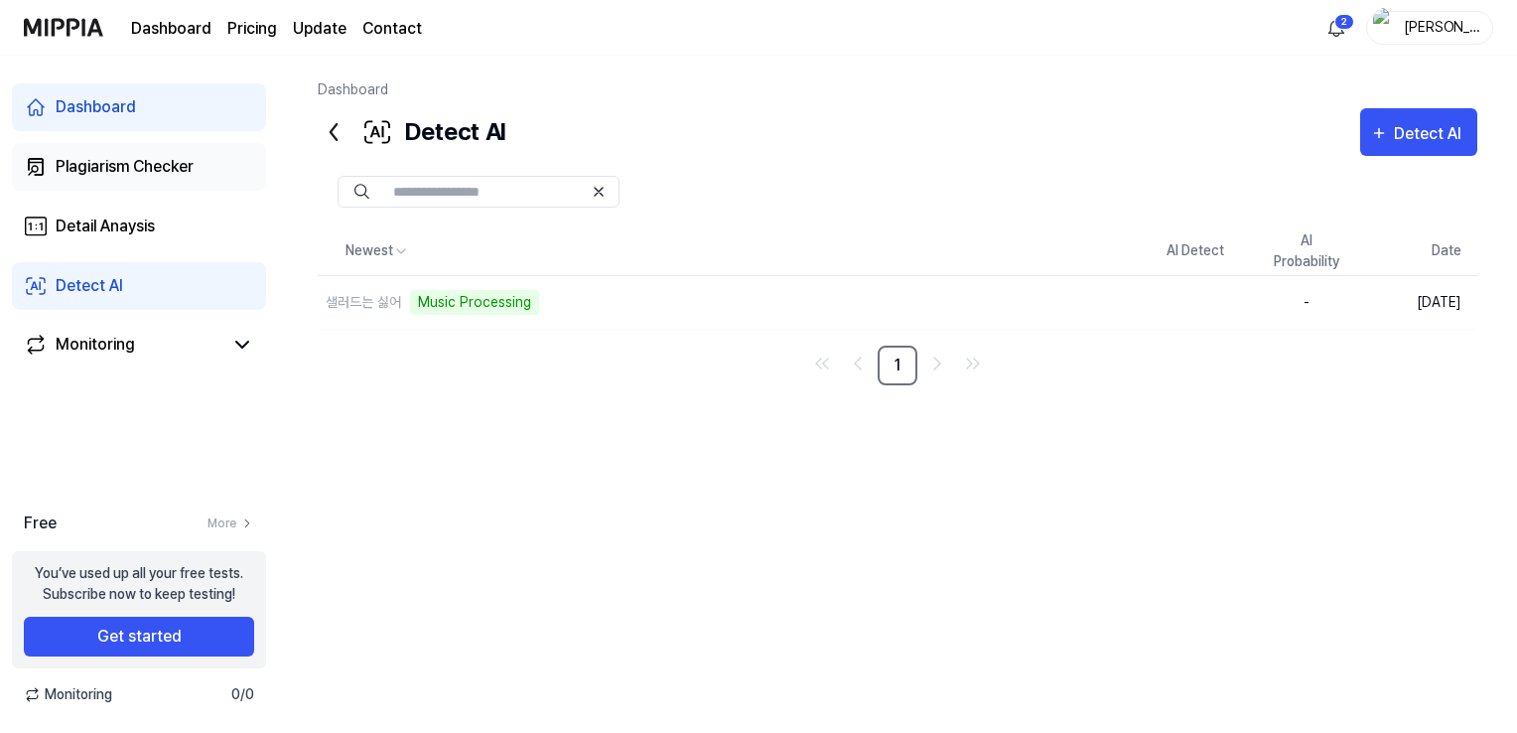
click at [130, 176] on div "Plagiarism Checker" at bounding box center [125, 167] width 138 height 24
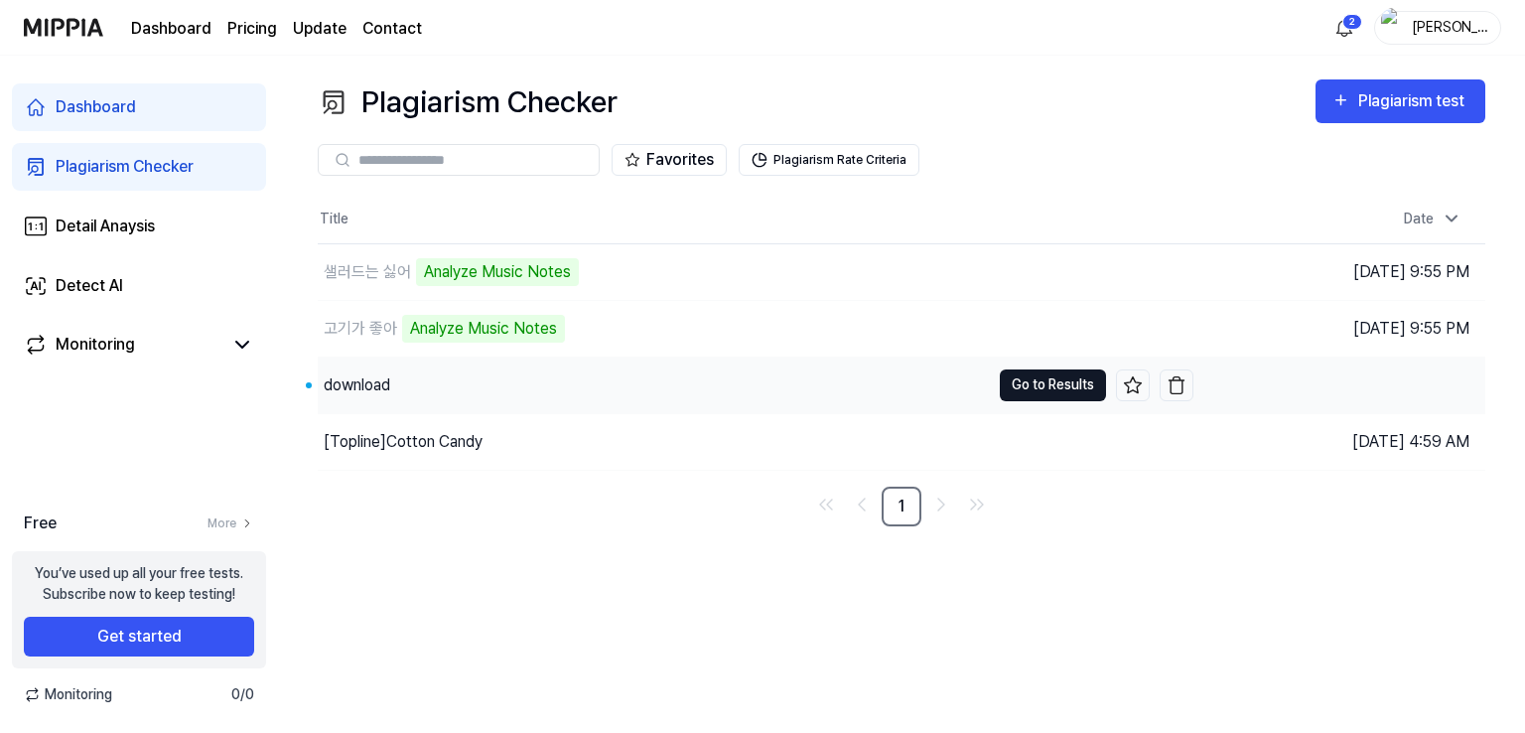
click at [1054, 386] on button "Go to Results" at bounding box center [1053, 385] width 106 height 32
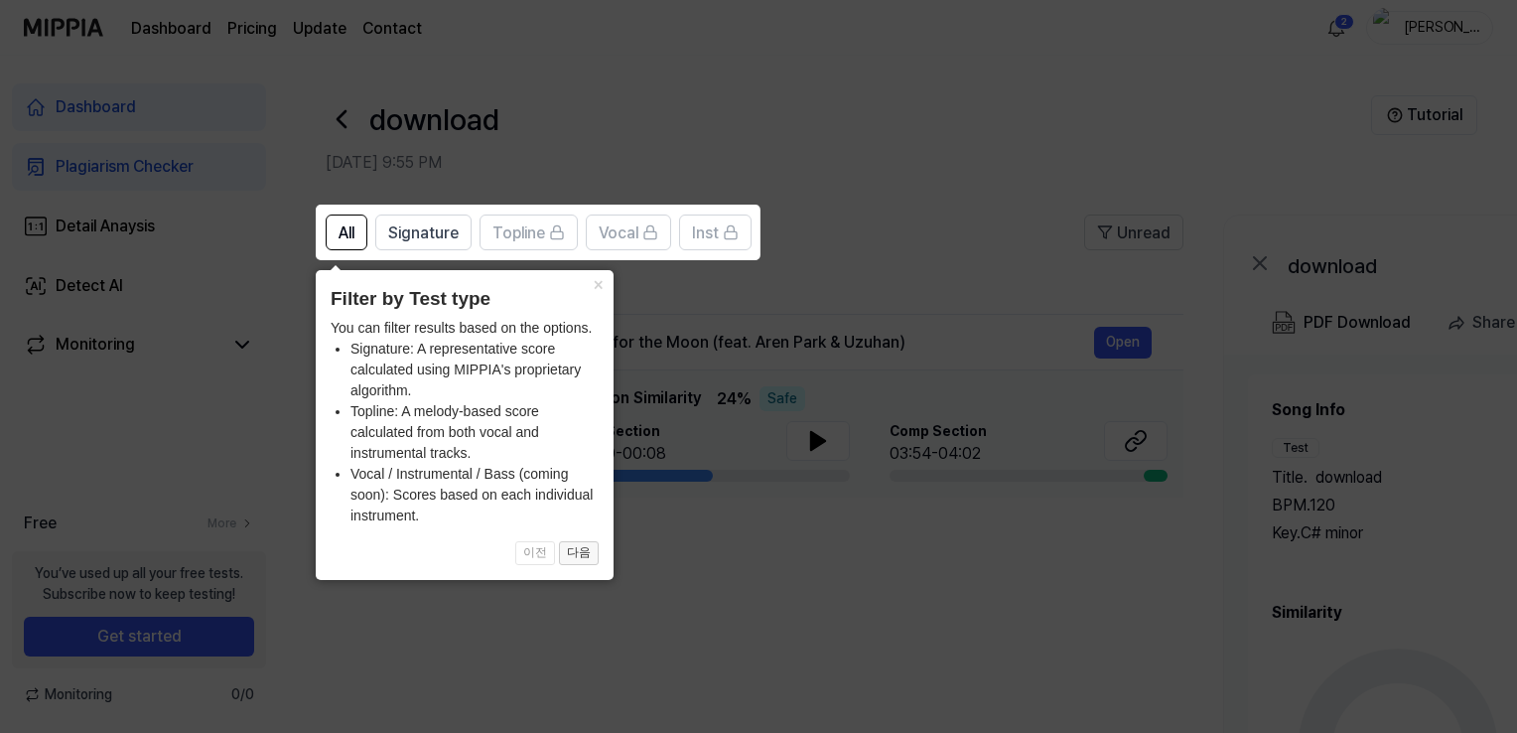
click at [579, 547] on button "다음" at bounding box center [579, 553] width 40 height 24
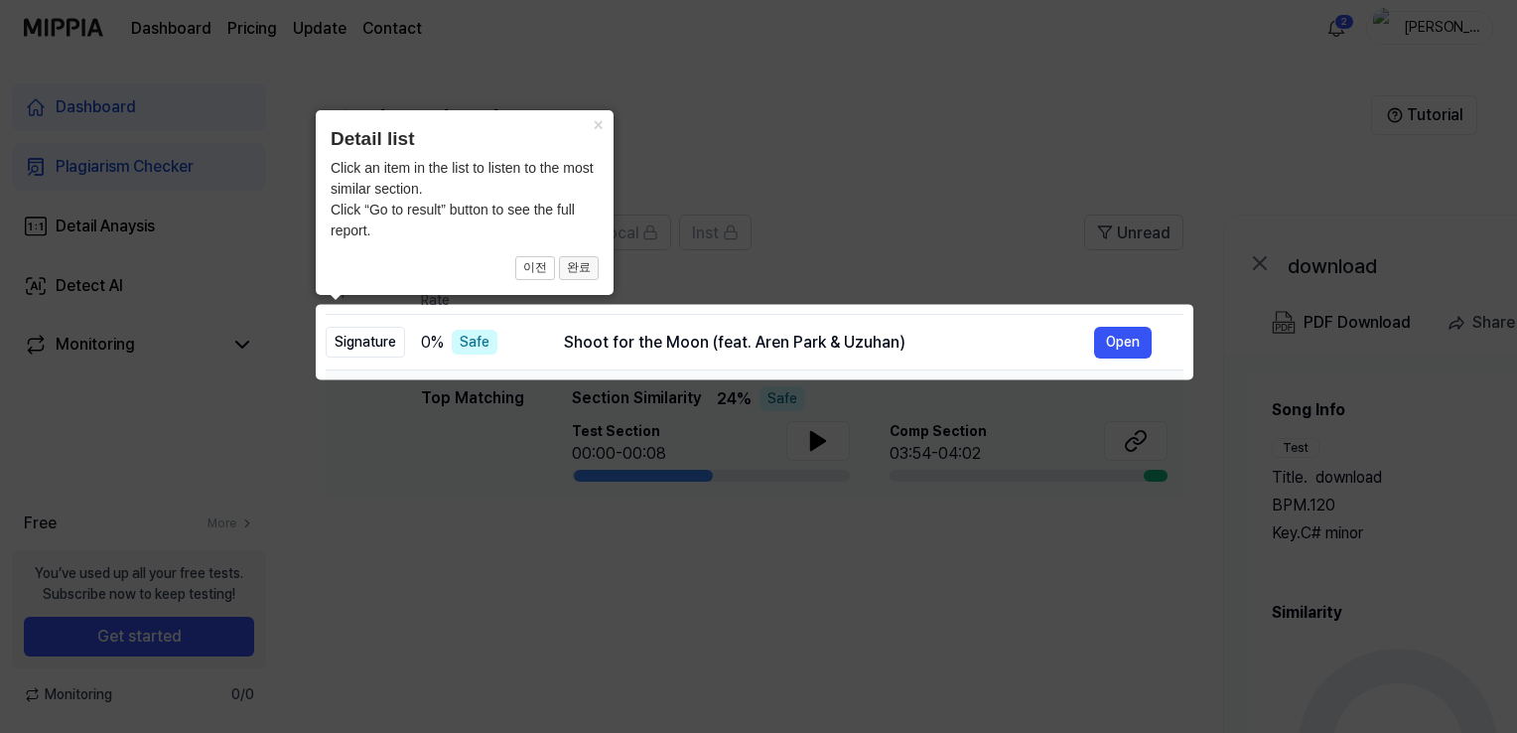
click at [580, 273] on button "완료" at bounding box center [579, 268] width 40 height 24
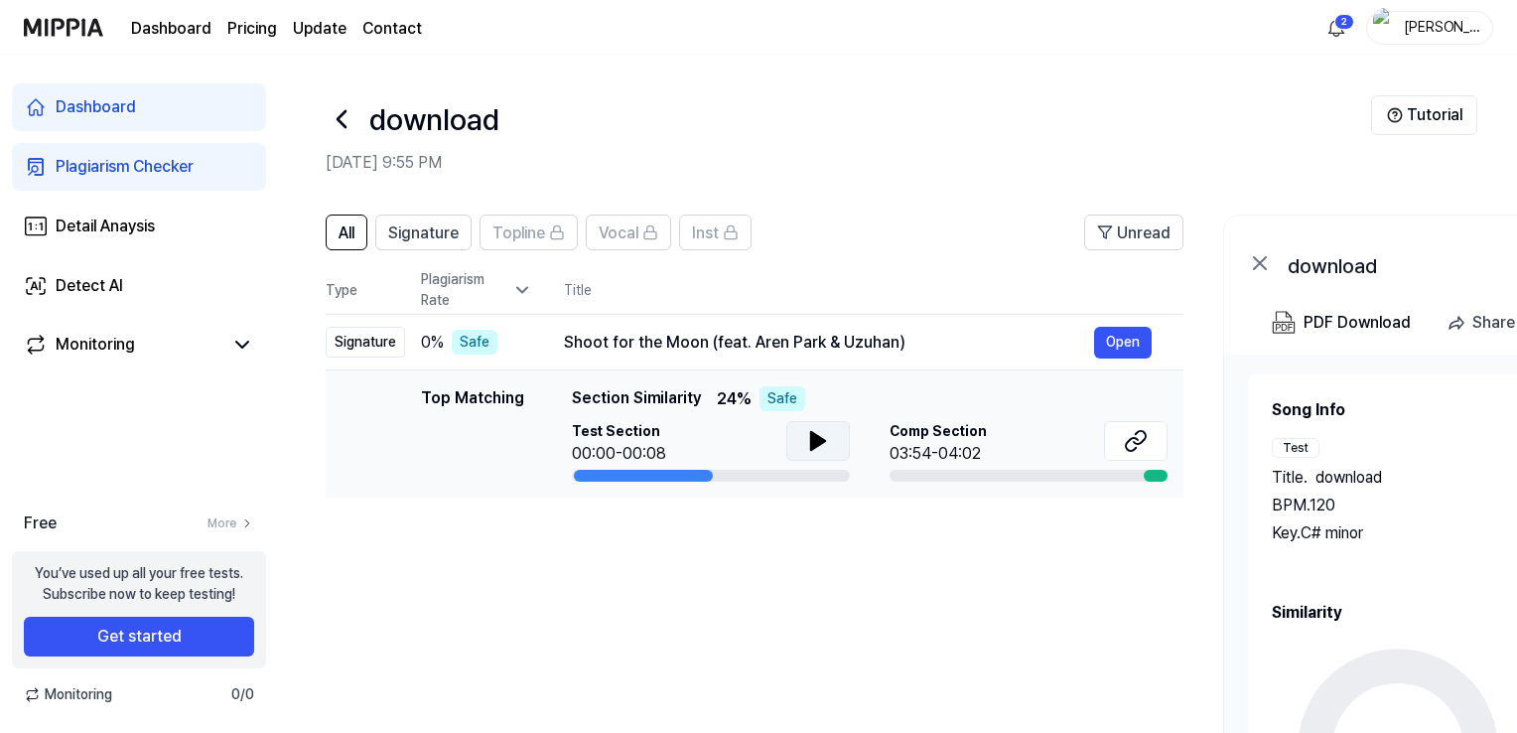
click at [806, 446] on icon at bounding box center [818, 441] width 24 height 24
click at [812, 446] on icon at bounding box center [814, 441] width 4 height 16
click at [1019, 444] on div "Comp Section 03:54-04:02" at bounding box center [1028, 443] width 278 height 45
click at [1138, 446] on icon at bounding box center [1136, 441] width 24 height 24
click at [766, 401] on div "Safe" at bounding box center [782, 398] width 46 height 25
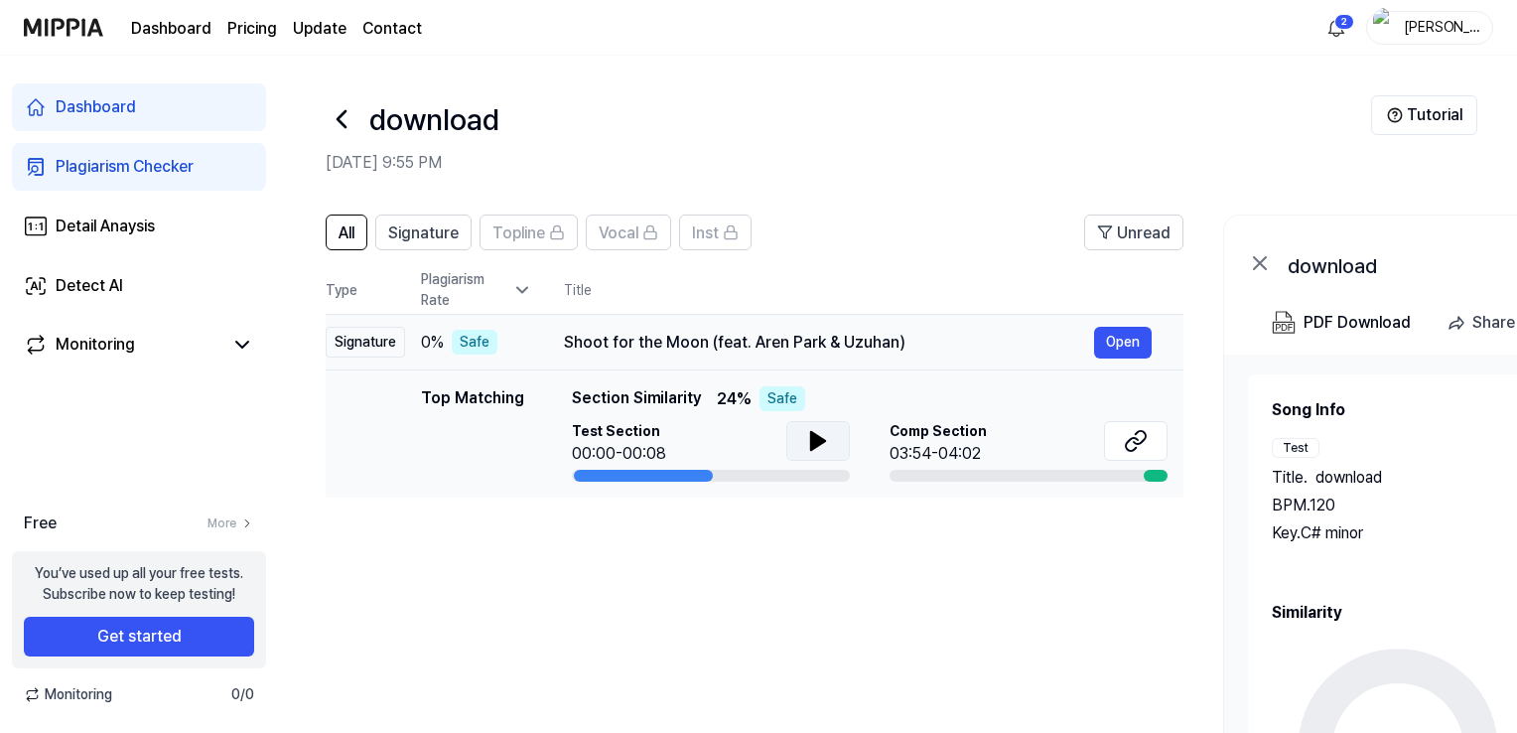
click at [744, 334] on div "Shoot for the Moon (feat. Aren Park & Uzuhan)" at bounding box center [829, 343] width 530 height 24
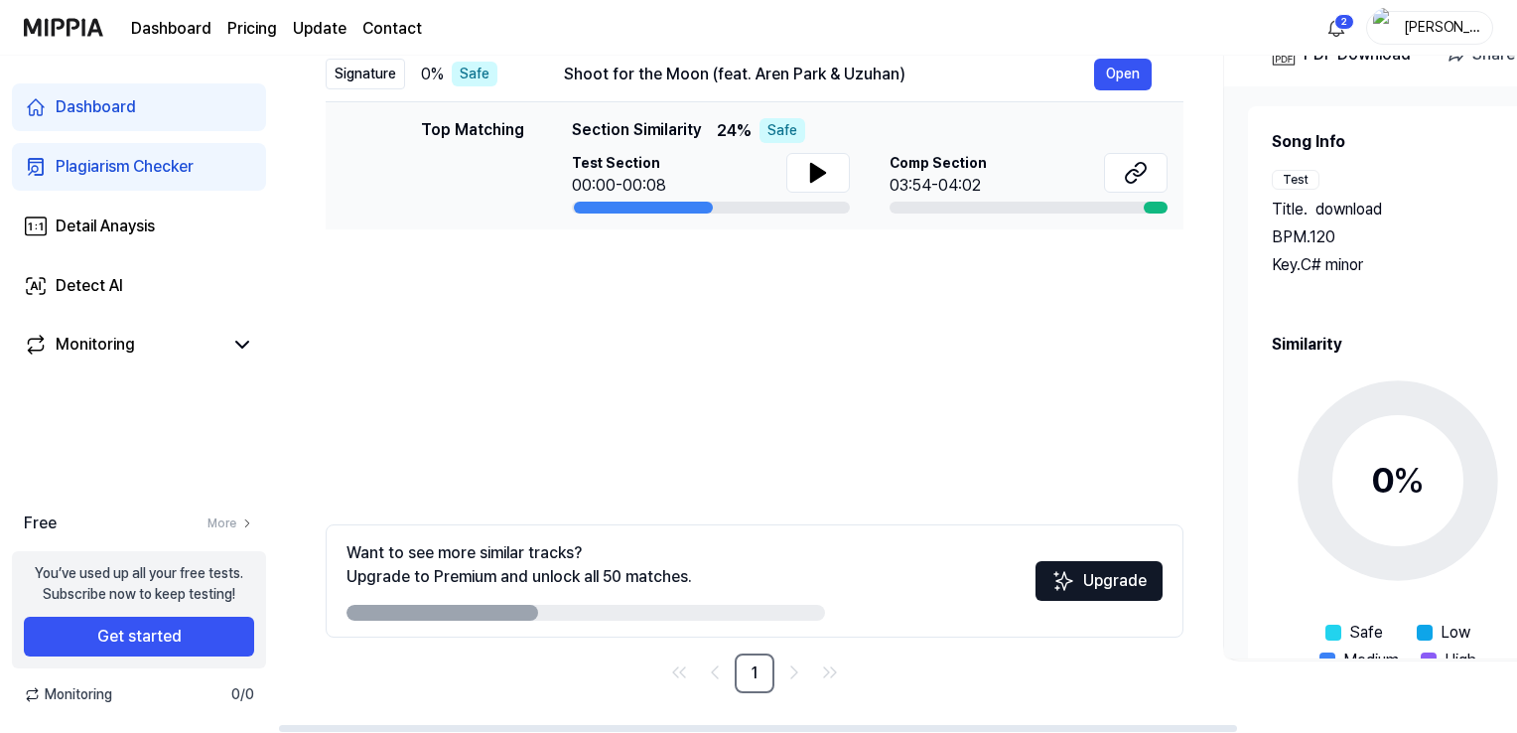
drag, startPoint x: 462, startPoint y: 612, endPoint x: 672, endPoint y: 581, distance: 212.8
click at [670, 581] on div "Want to see more similar tracks? Upgrade to Premium and unlock all 50 matches." at bounding box center [585, 580] width 478 height 79
click at [707, 604] on div "Want to see more similar tracks? Upgrade to Premium and unlock all 50 matches." at bounding box center [585, 580] width 478 height 79
click at [707, 613] on div at bounding box center [585, 612] width 478 height 16
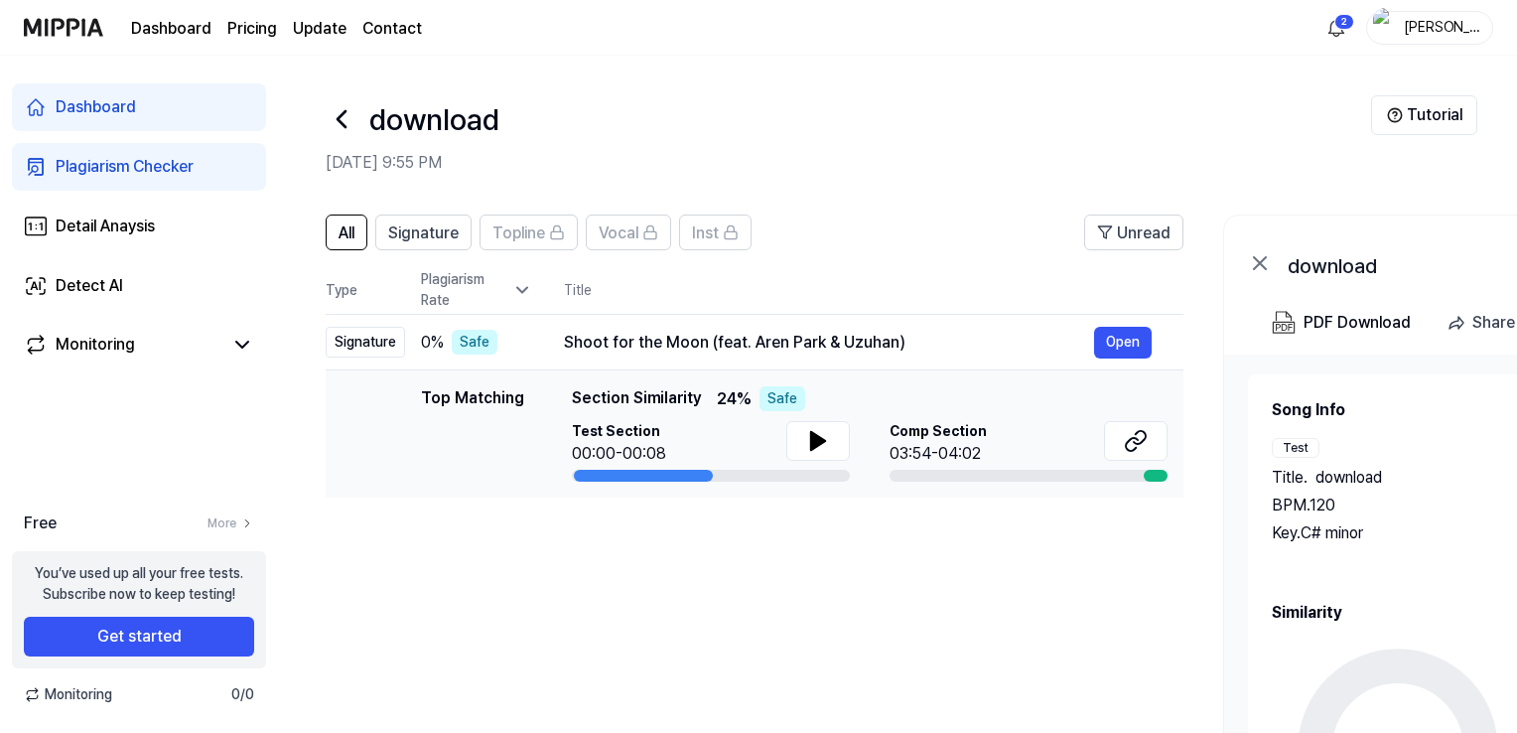
click at [120, 164] on div "Plagiarism Checker" at bounding box center [125, 167] width 138 height 24
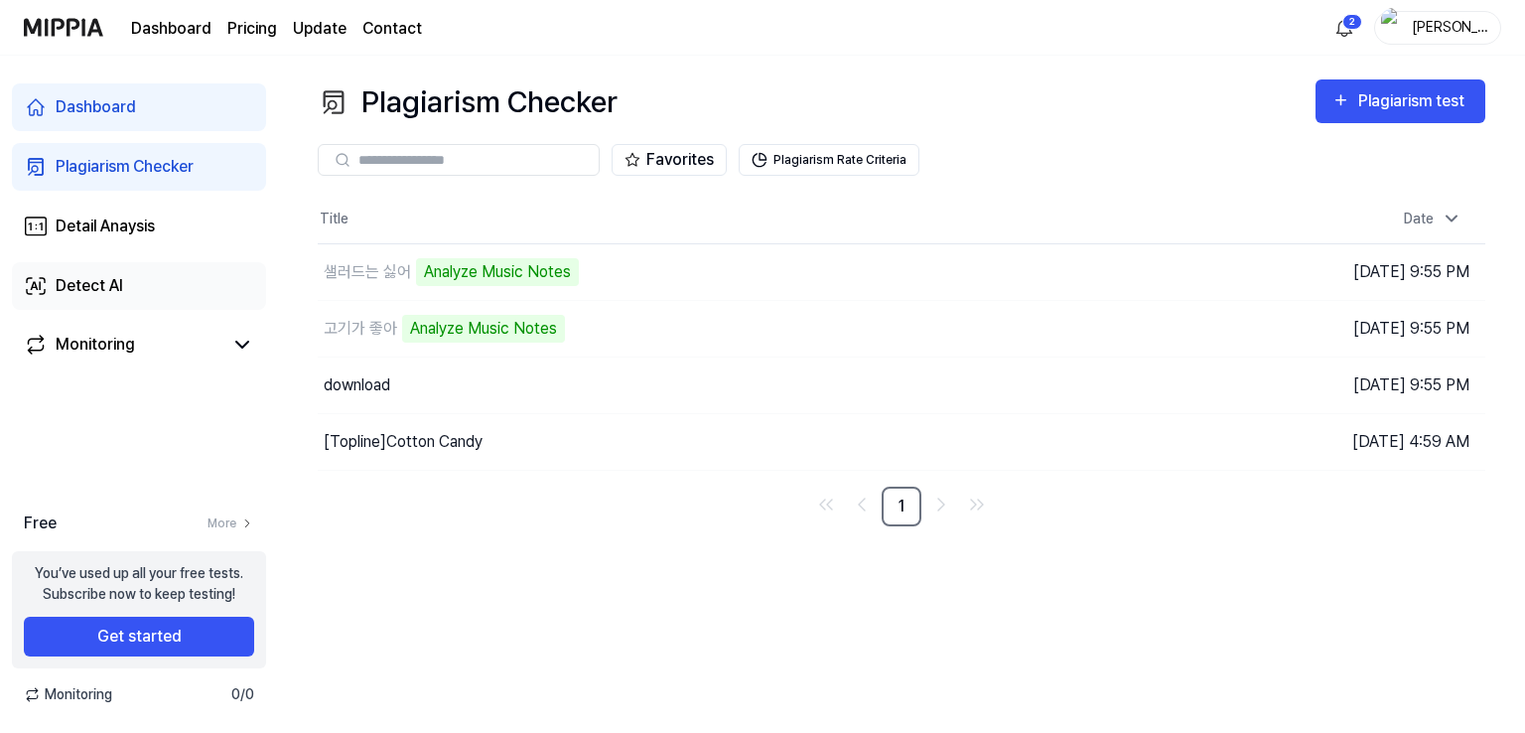
click at [122, 289] on div "Detect AI" at bounding box center [89, 286] width 67 height 24
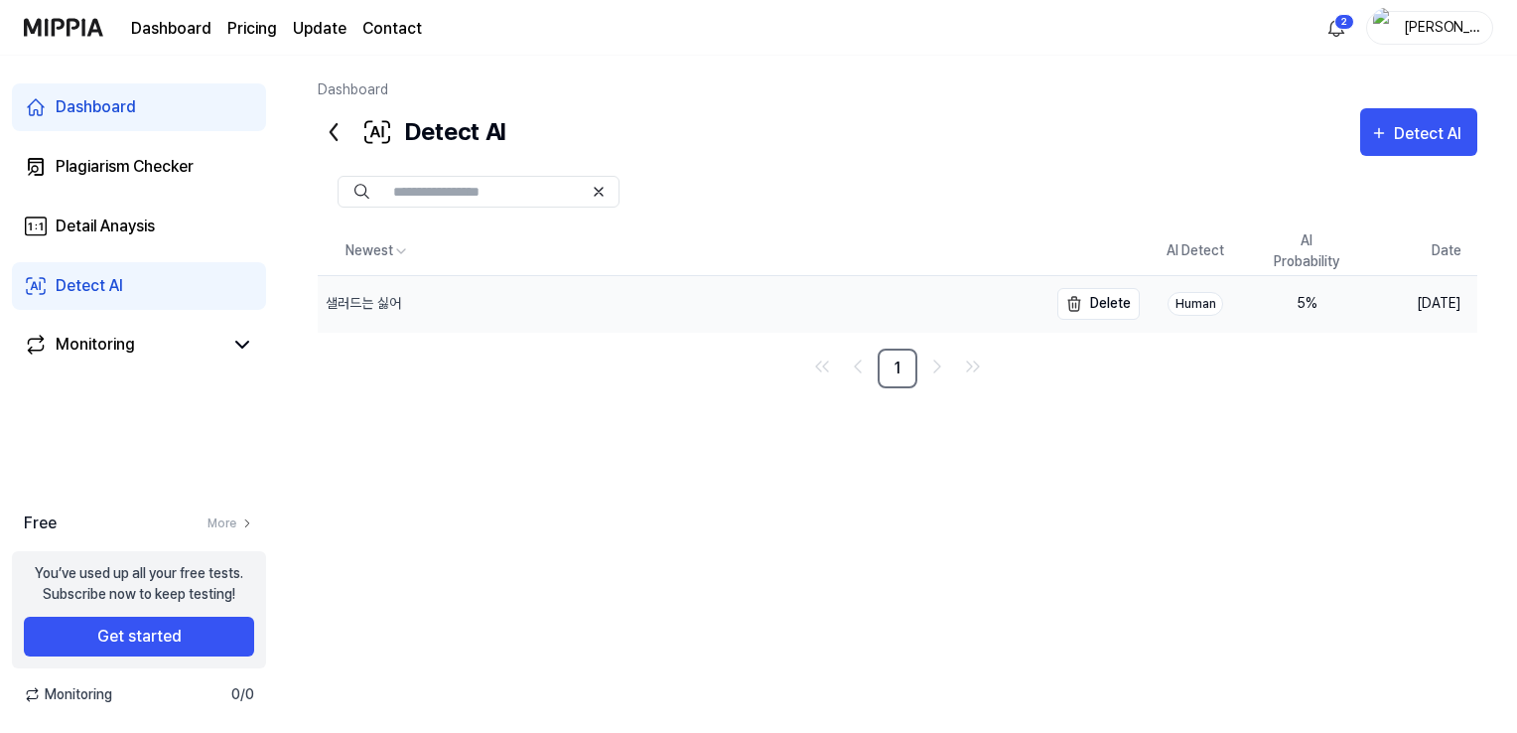
click at [889, 304] on div "샐러드는 싫어" at bounding box center [683, 304] width 730 height 56
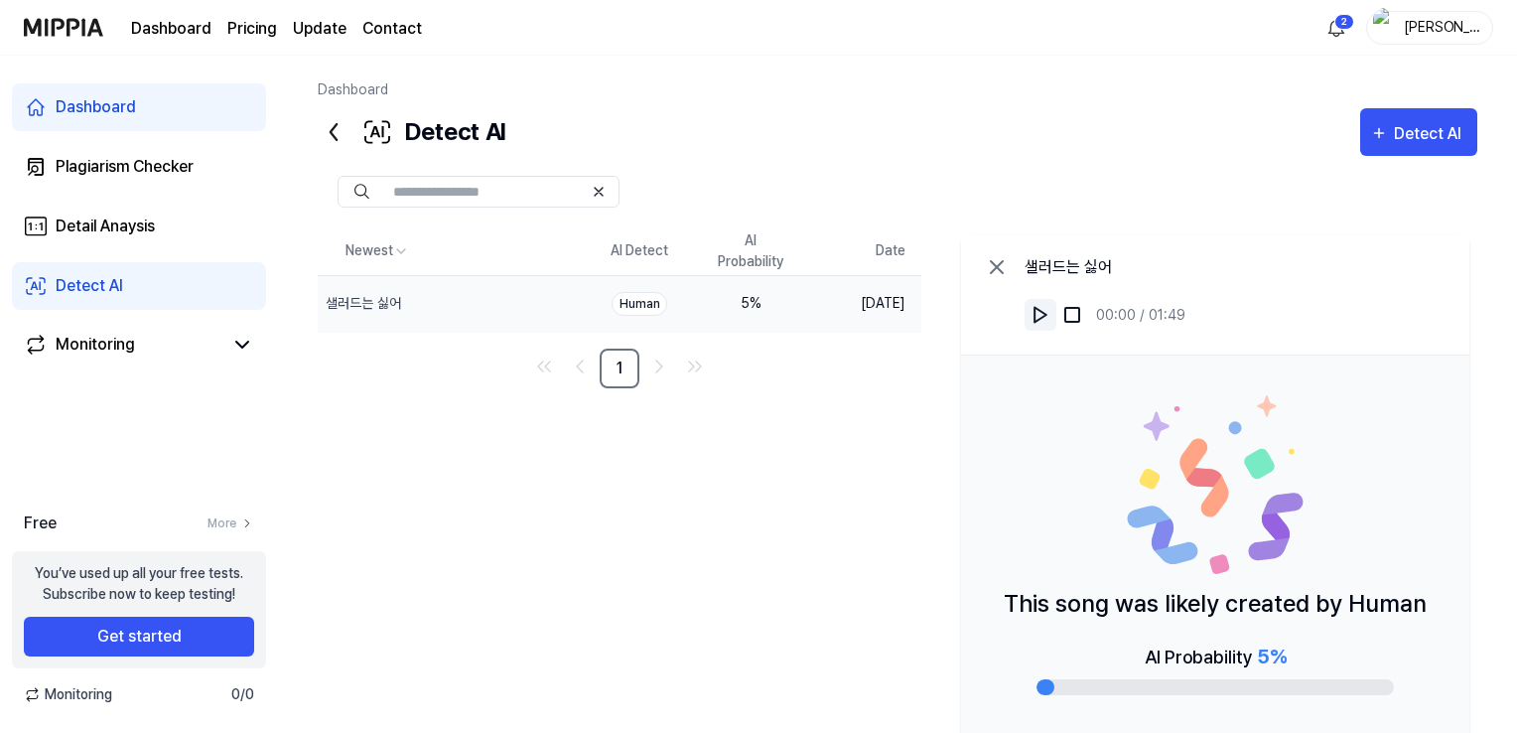
click at [1032, 317] on img at bounding box center [1040, 315] width 20 height 20
click at [1066, 317] on img at bounding box center [1072, 315] width 20 height 20
click at [79, 111] on div "Dashboard" at bounding box center [96, 107] width 80 height 24
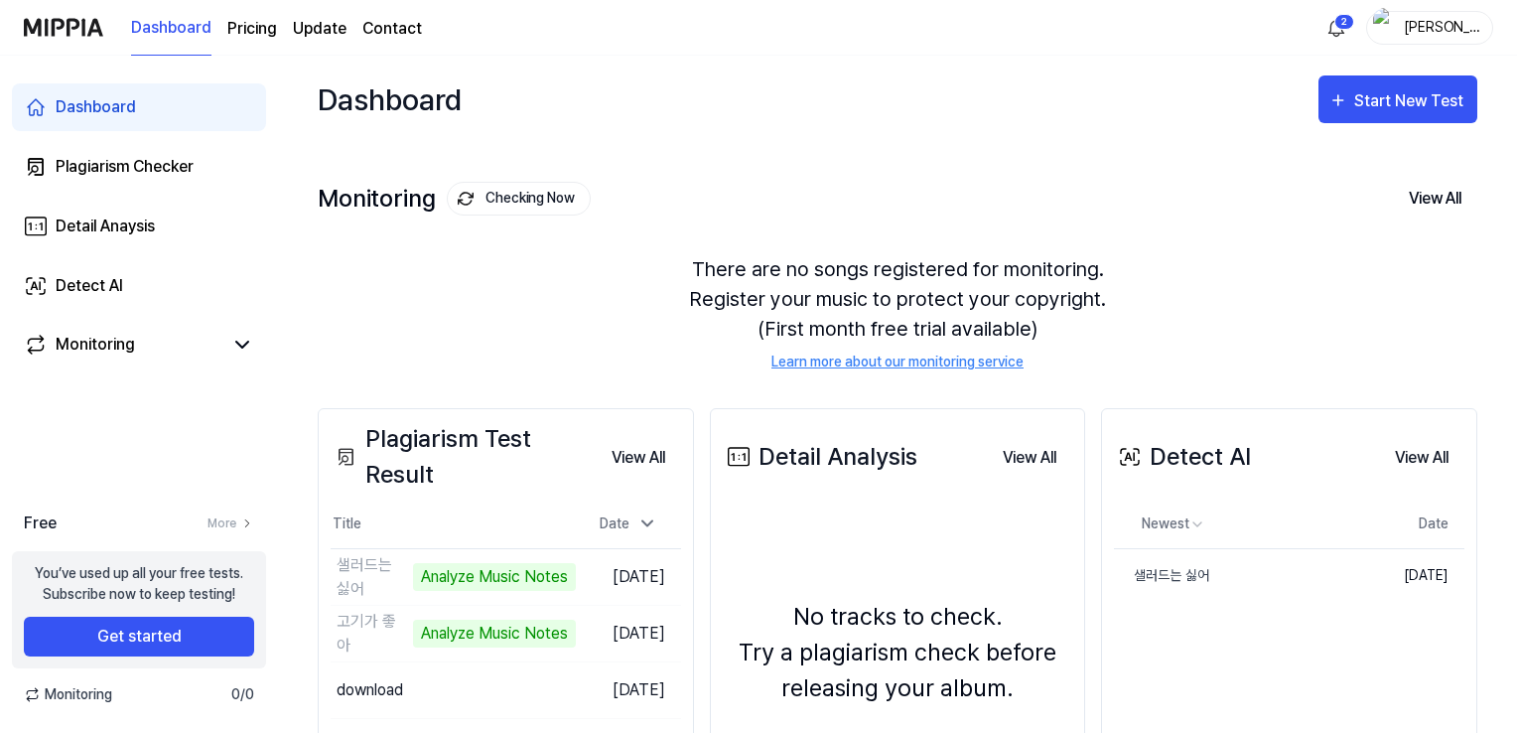
scroll to position [199, 0]
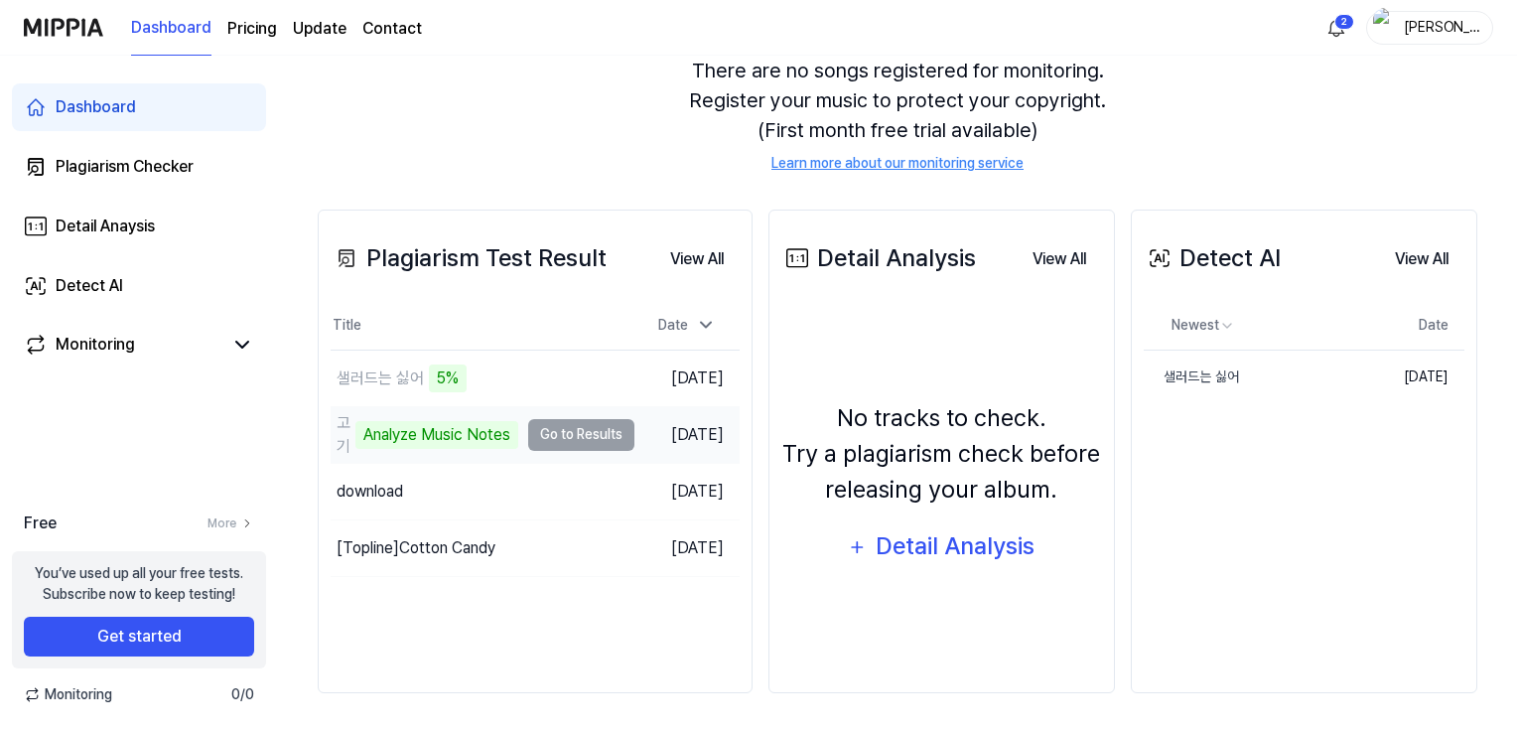
click at [568, 435] on td "고기가 좋아 Analyze Music Notes Go to Results" at bounding box center [483, 435] width 304 height 56
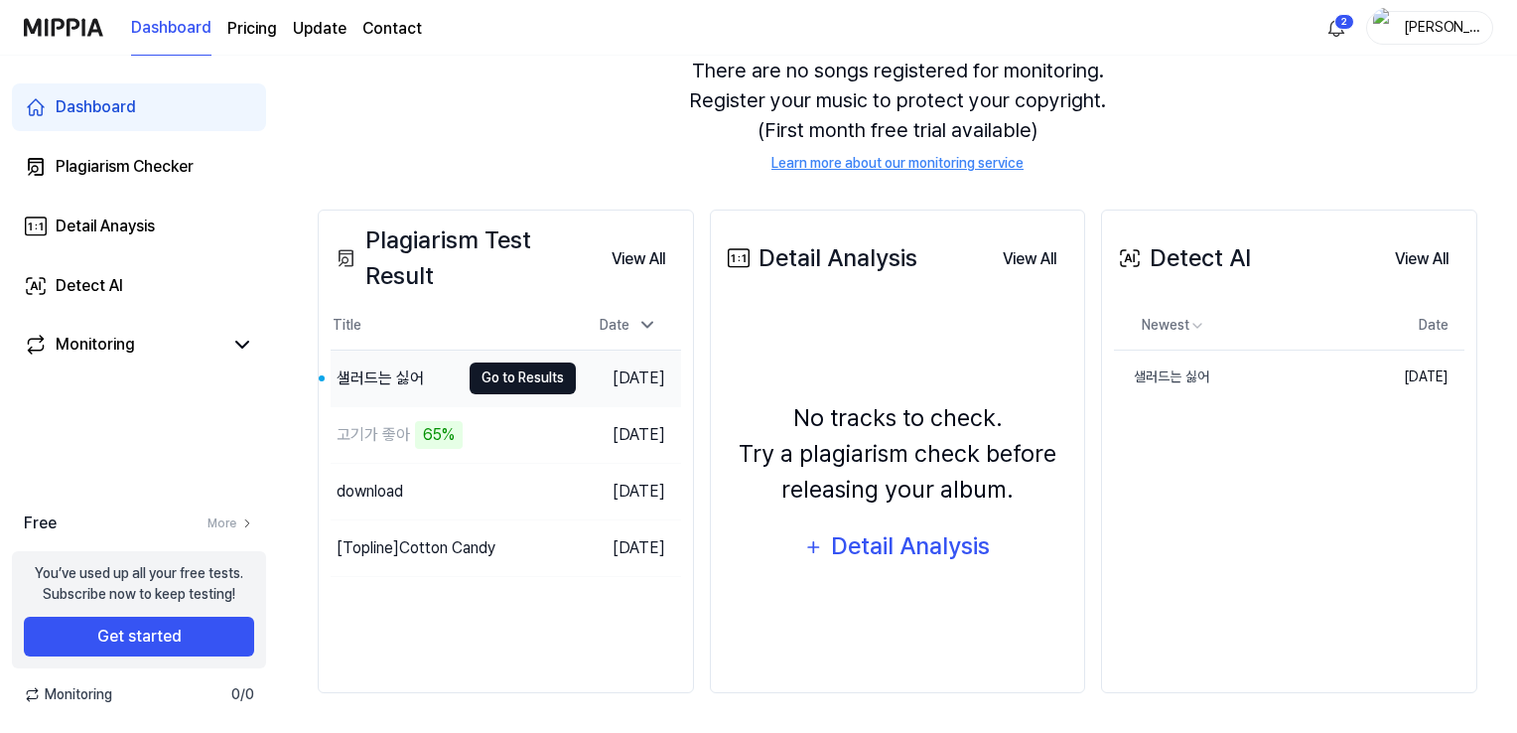
click at [516, 368] on button "Go to Results" at bounding box center [522, 378] width 106 height 32
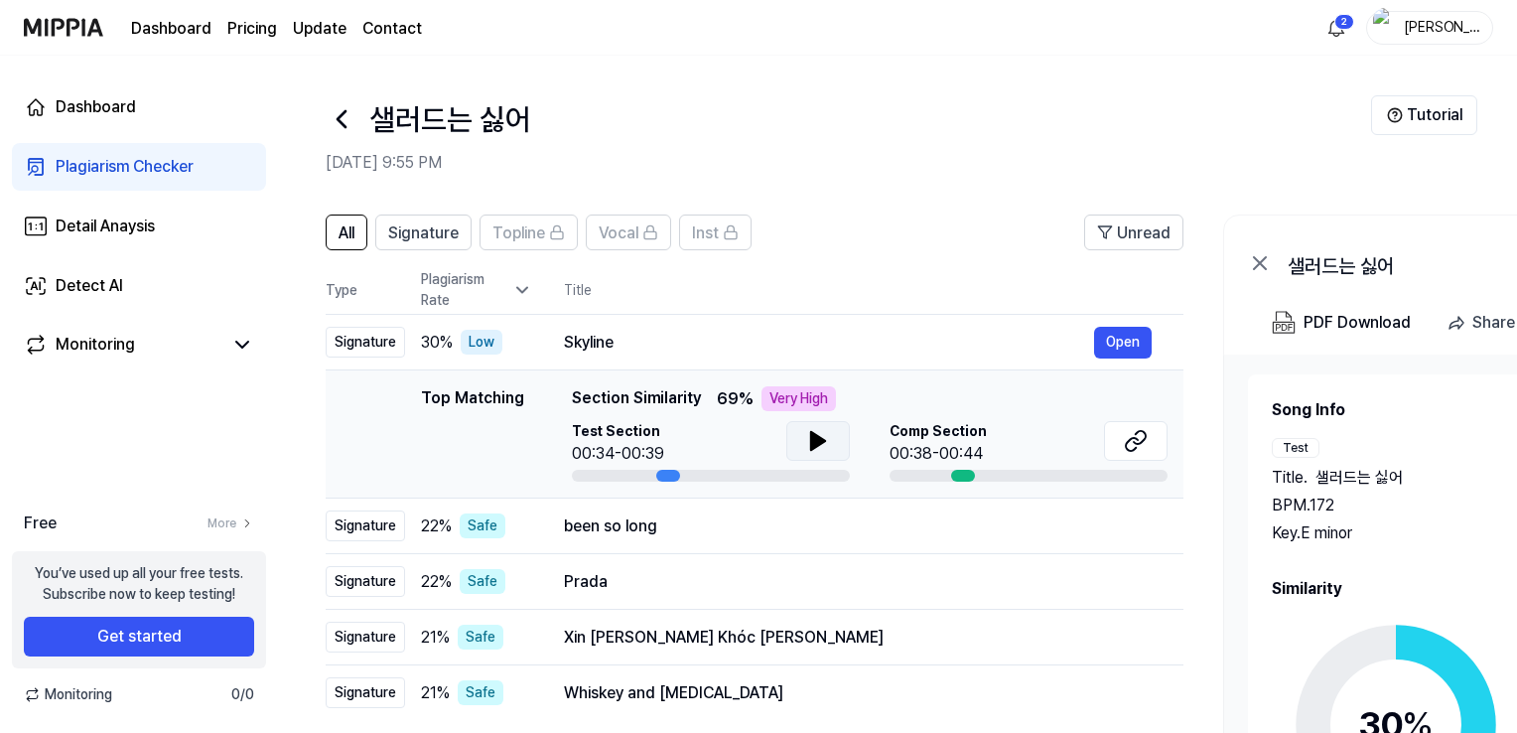
click at [816, 438] on icon at bounding box center [818, 441] width 14 height 18
click at [1136, 446] on icon at bounding box center [1136, 441] width 24 height 24
click at [658, 522] on div "been so long" at bounding box center [829, 526] width 530 height 24
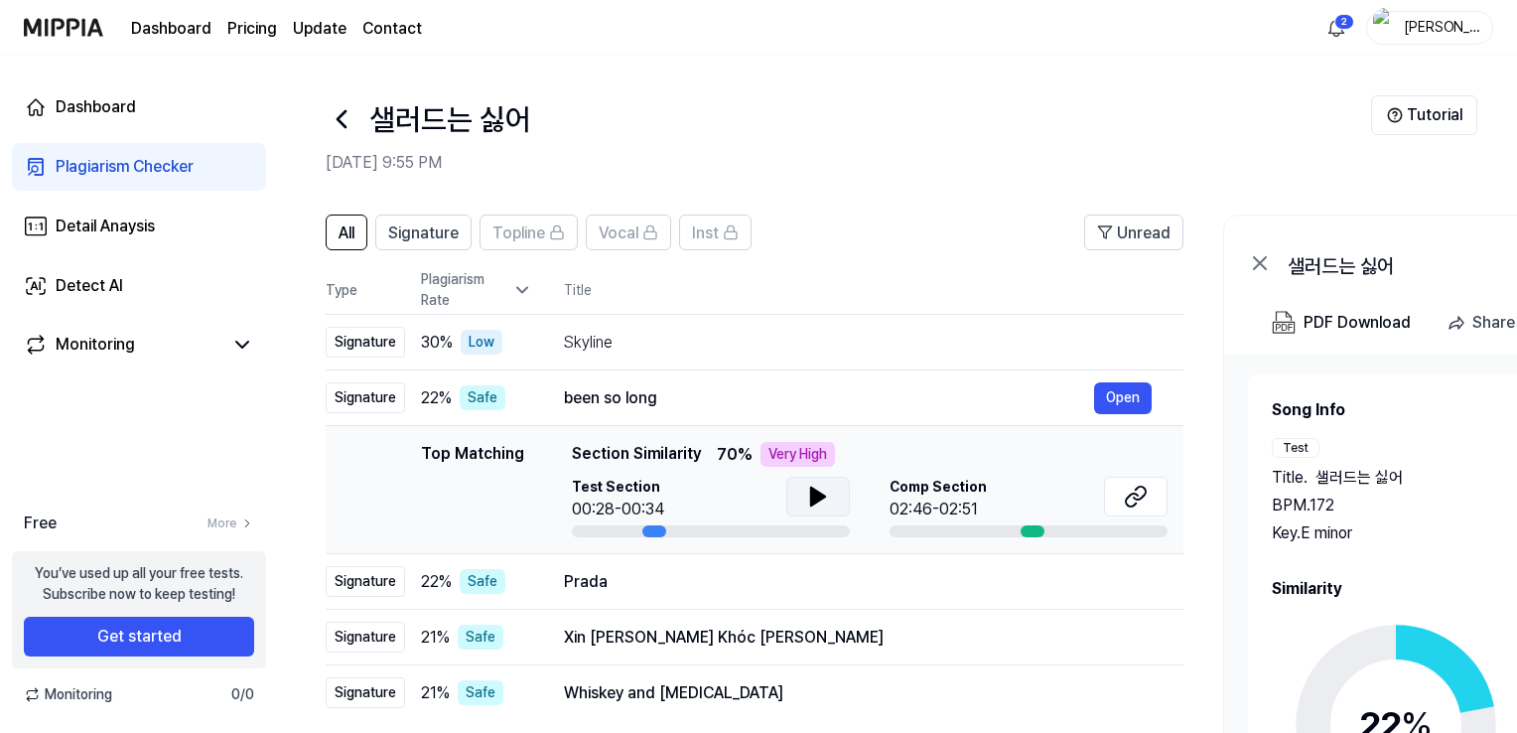
click at [816, 497] on icon at bounding box center [818, 496] width 14 height 18
click at [816, 497] on icon at bounding box center [818, 496] width 24 height 24
click at [1132, 501] on icon at bounding box center [1136, 496] width 24 height 24
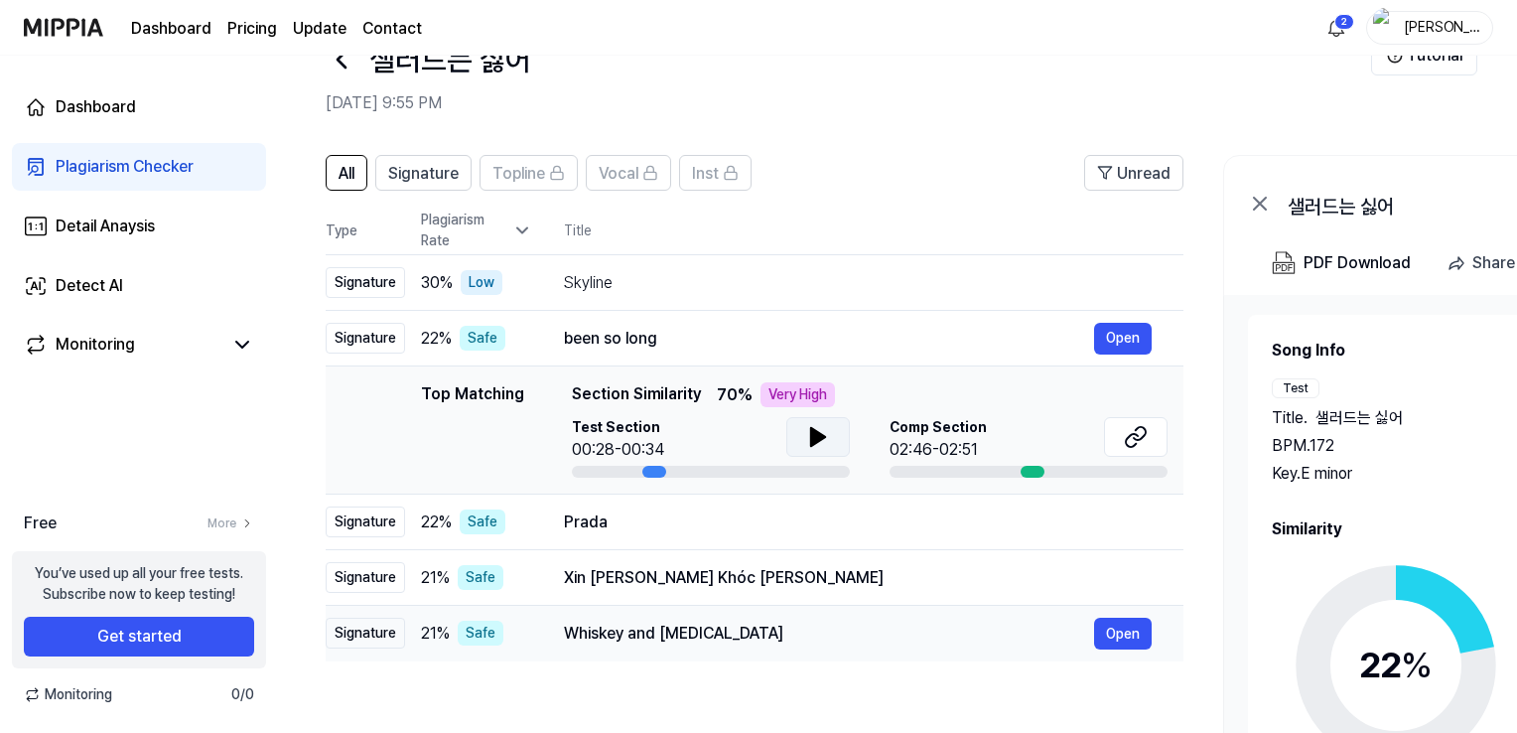
scroll to position [55, 0]
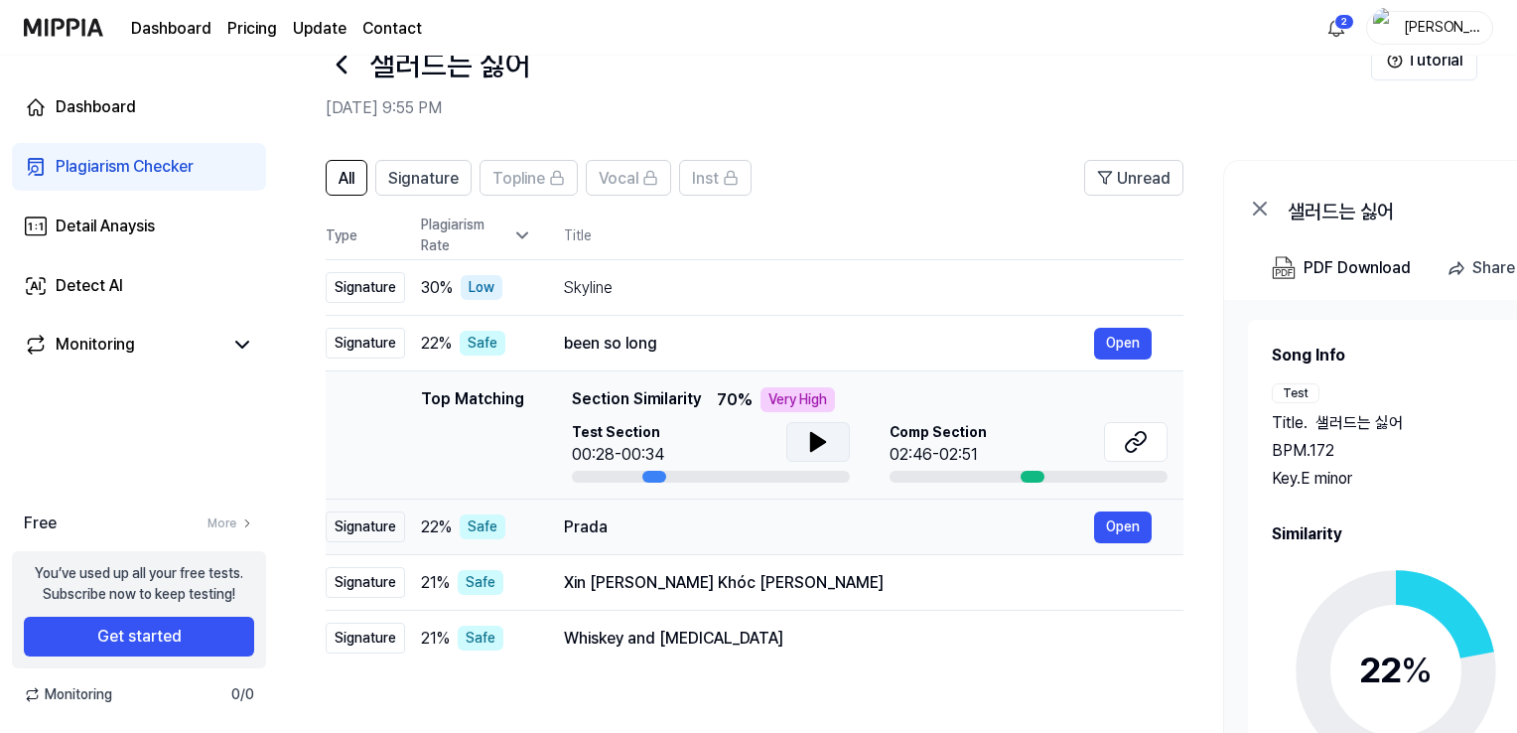
click at [776, 534] on div "Prada" at bounding box center [829, 527] width 530 height 24
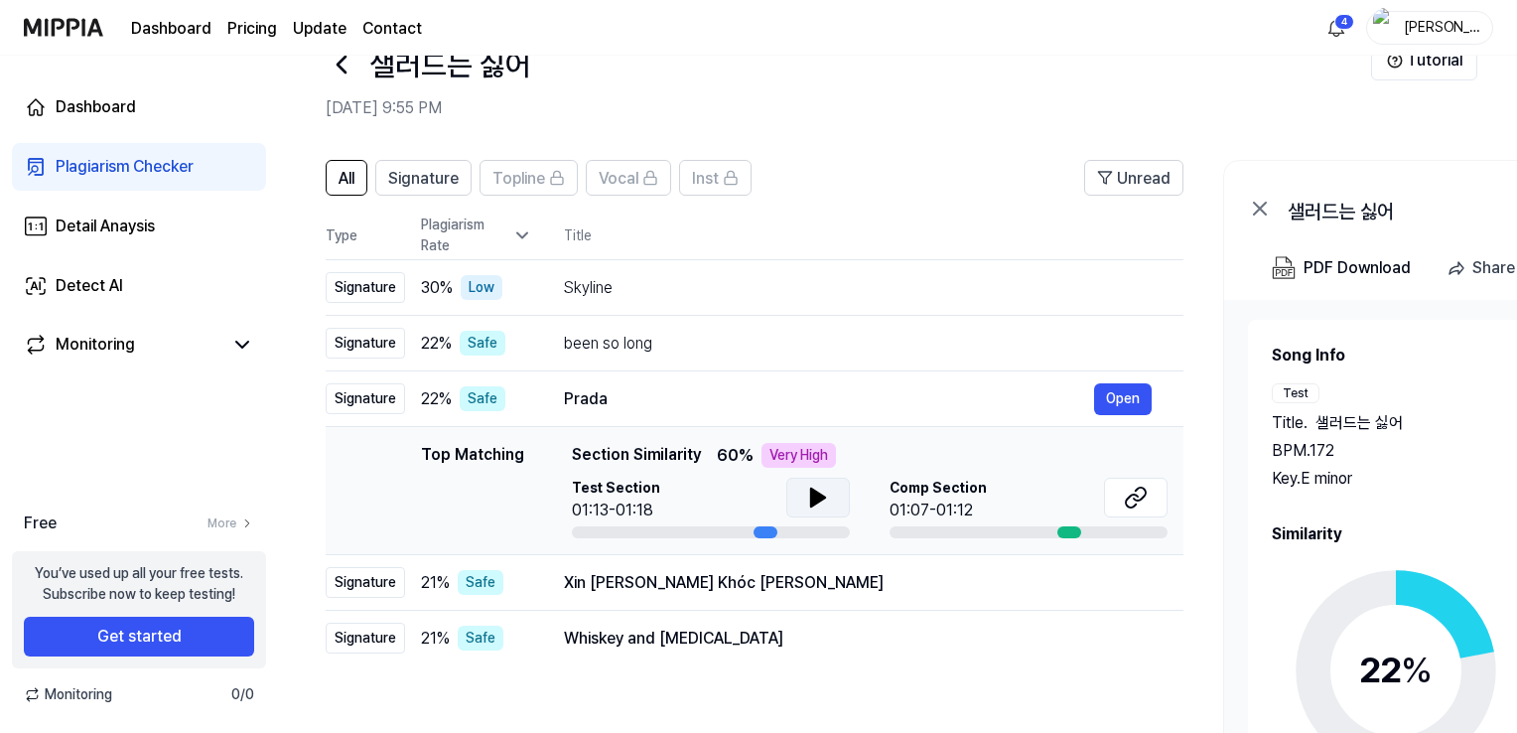
click at [822, 501] on icon at bounding box center [818, 497] width 24 height 24
click at [824, 494] on icon at bounding box center [818, 497] width 24 height 24
click at [794, 512] on button at bounding box center [818, 497] width 64 height 40
click at [820, 501] on icon at bounding box center [822, 497] width 4 height 16
click at [1130, 405] on button "Open" at bounding box center [1123, 399] width 58 height 32
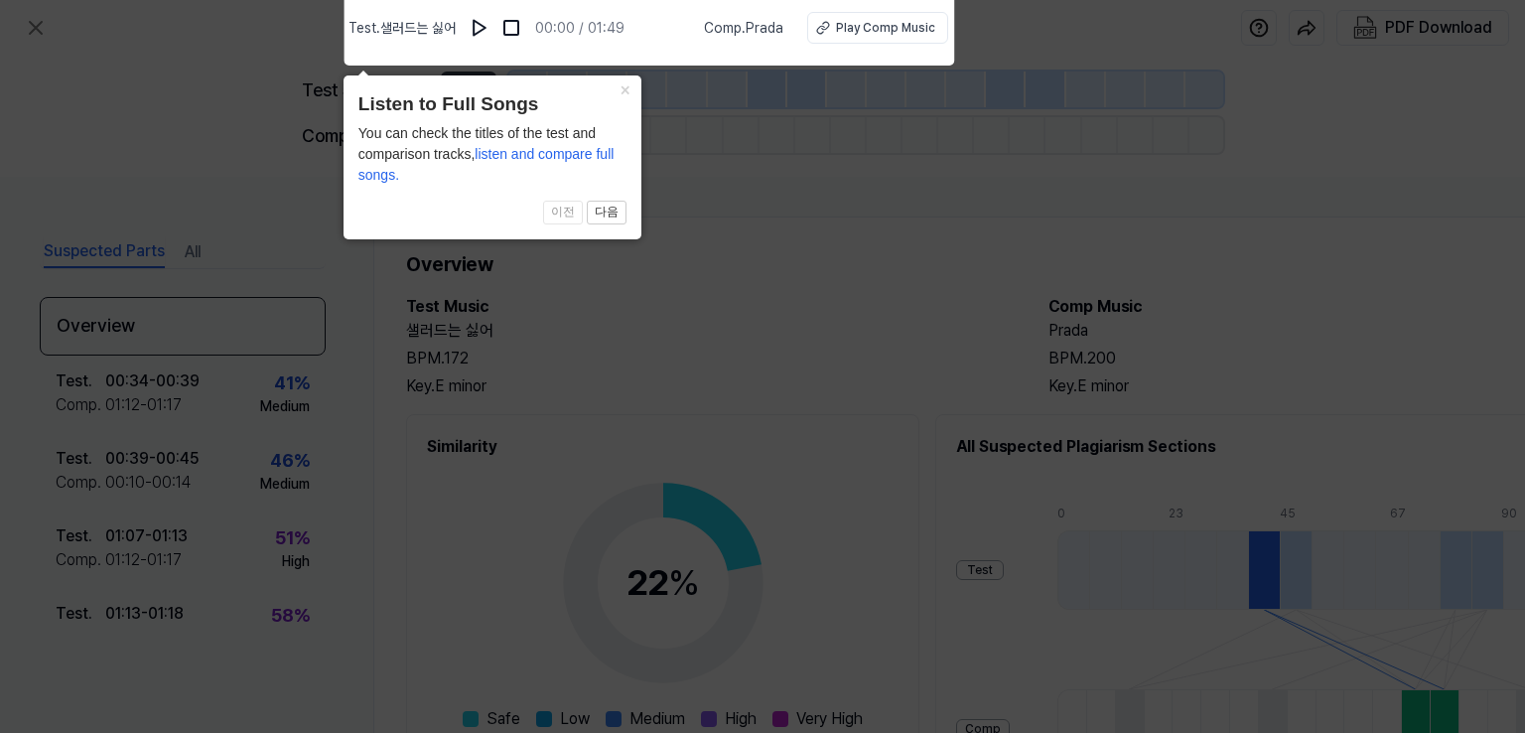
click at [742, 174] on icon at bounding box center [762, 361] width 1525 height 742
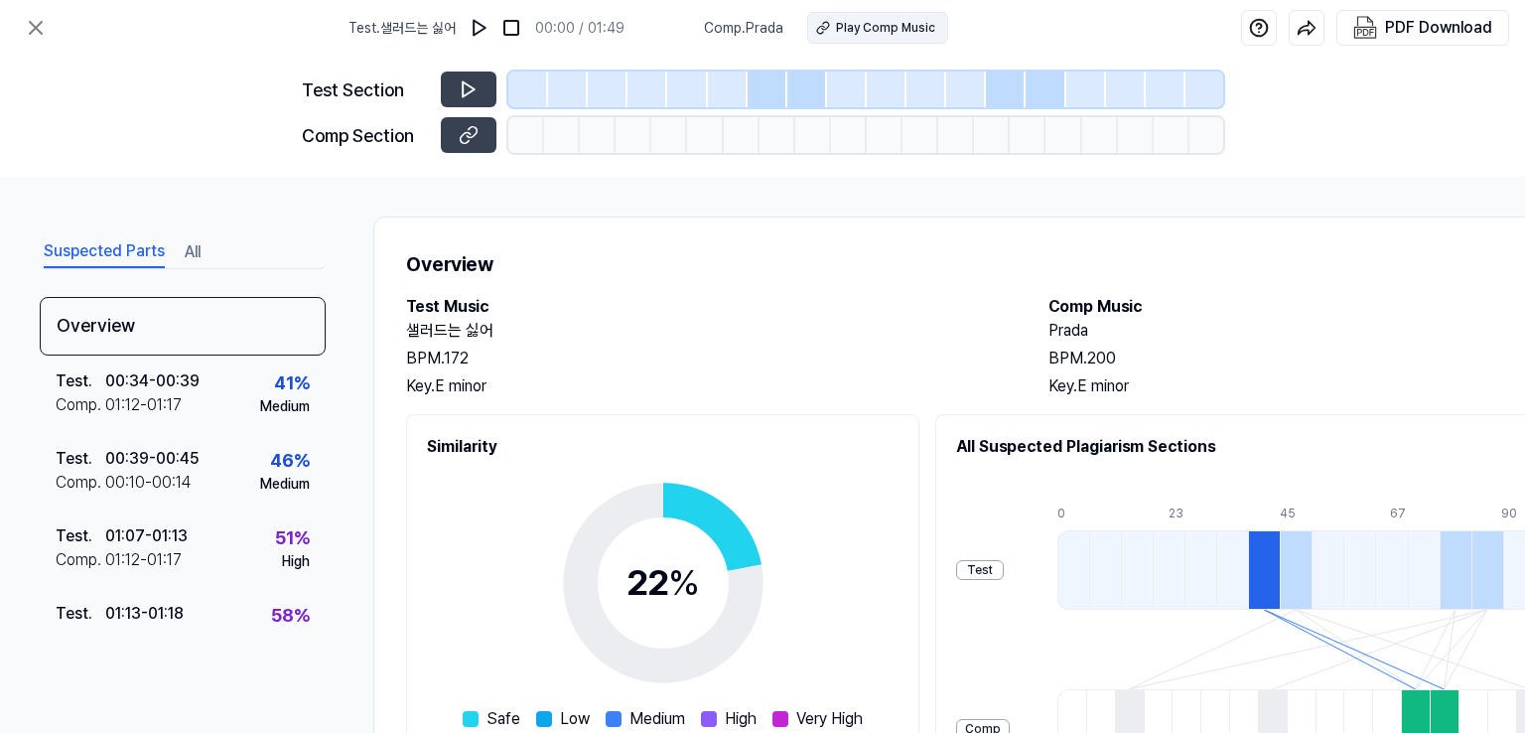
click at [885, 29] on div "Play Comp Music" at bounding box center [885, 28] width 99 height 18
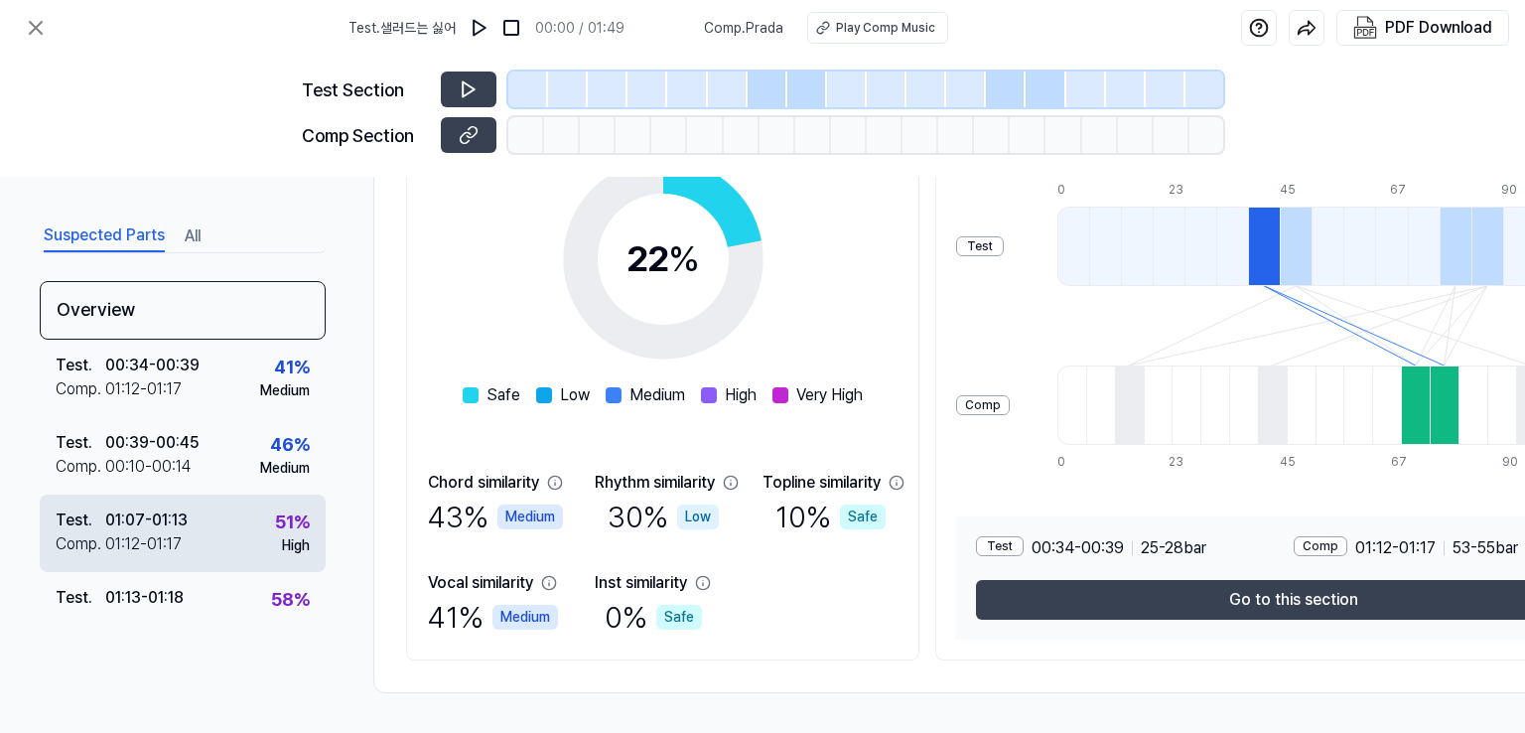
scroll to position [46, 0]
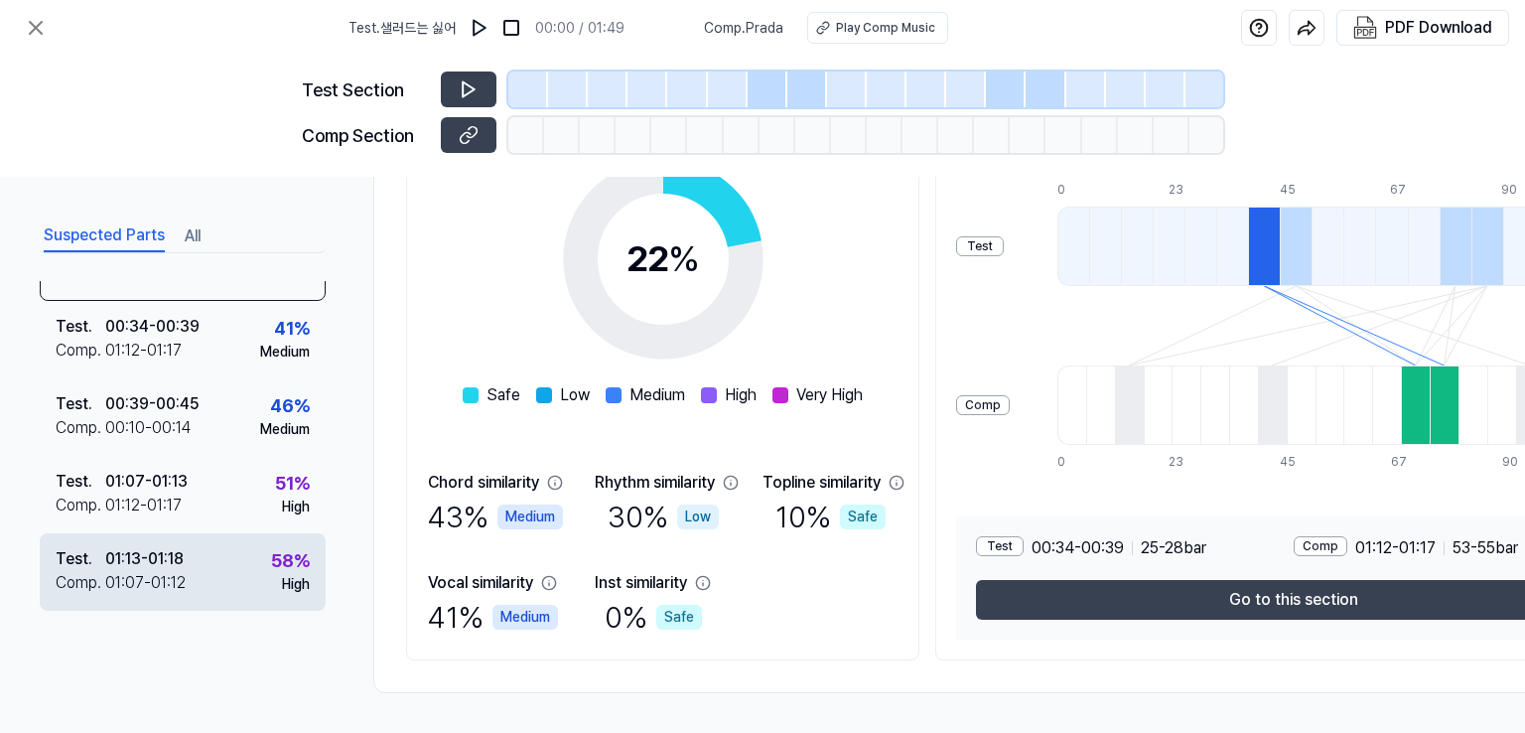
click at [171, 579] on div "01:07 - 01:12" at bounding box center [145, 583] width 80 height 24
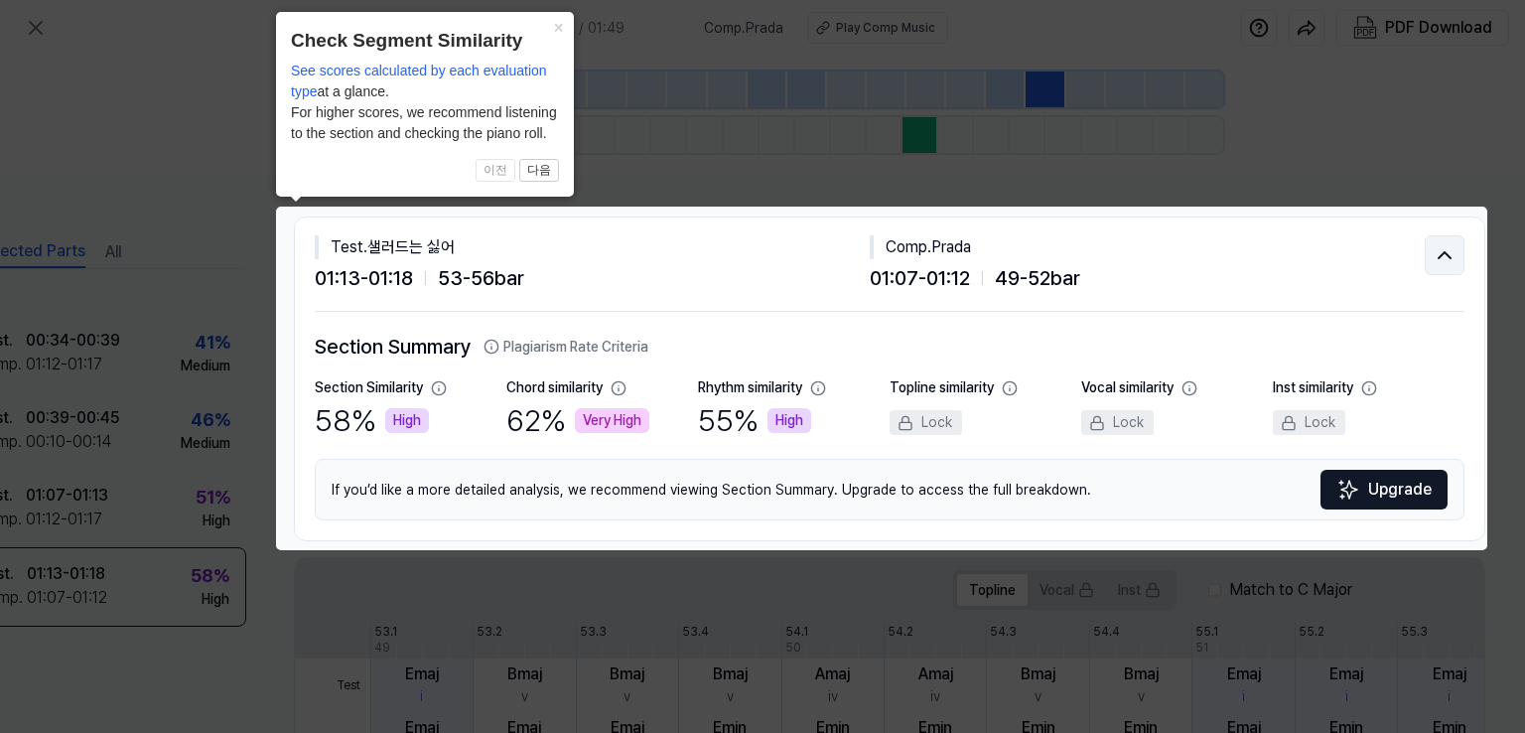
click at [1435, 247] on icon at bounding box center [1444, 255] width 24 height 24
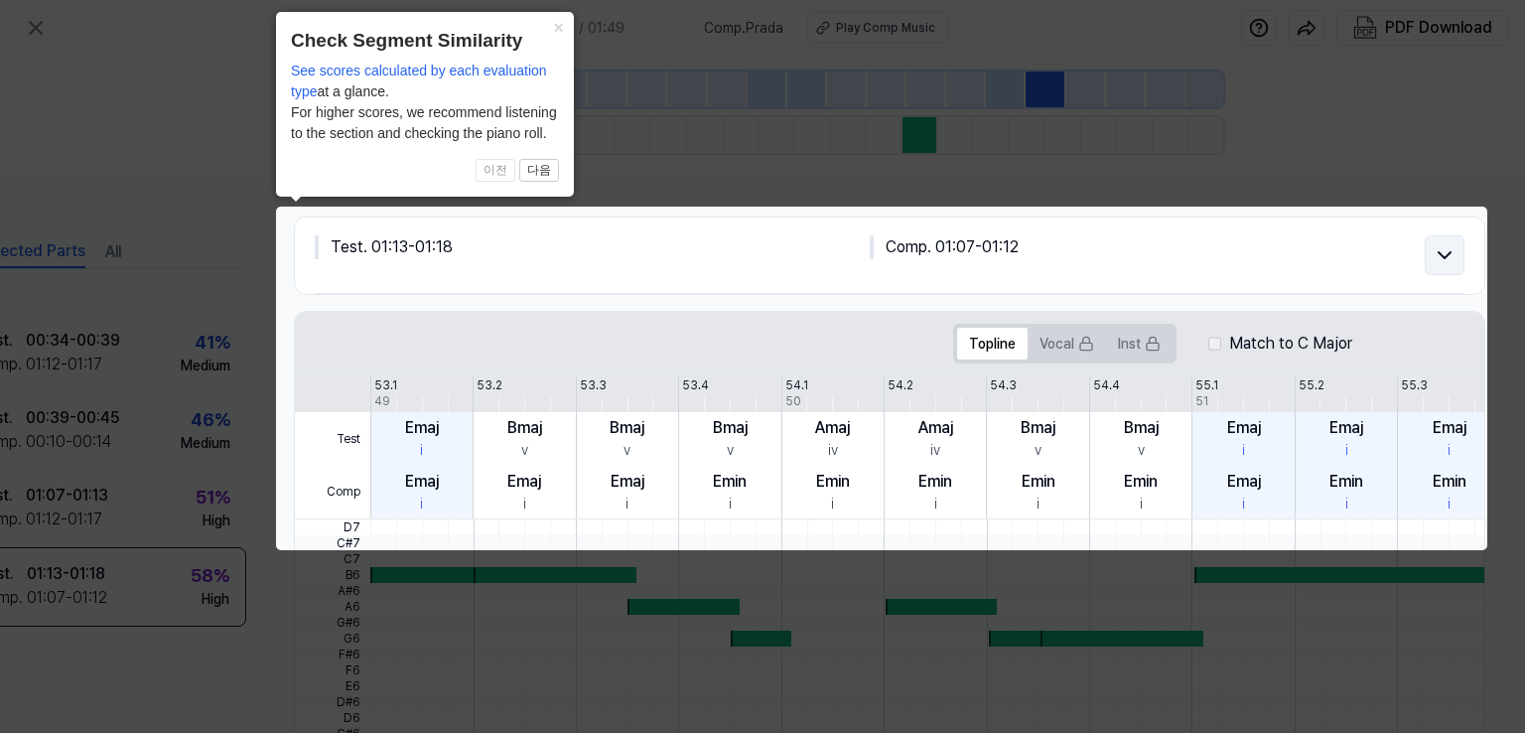
click at [1435, 247] on icon at bounding box center [1444, 255] width 24 height 24
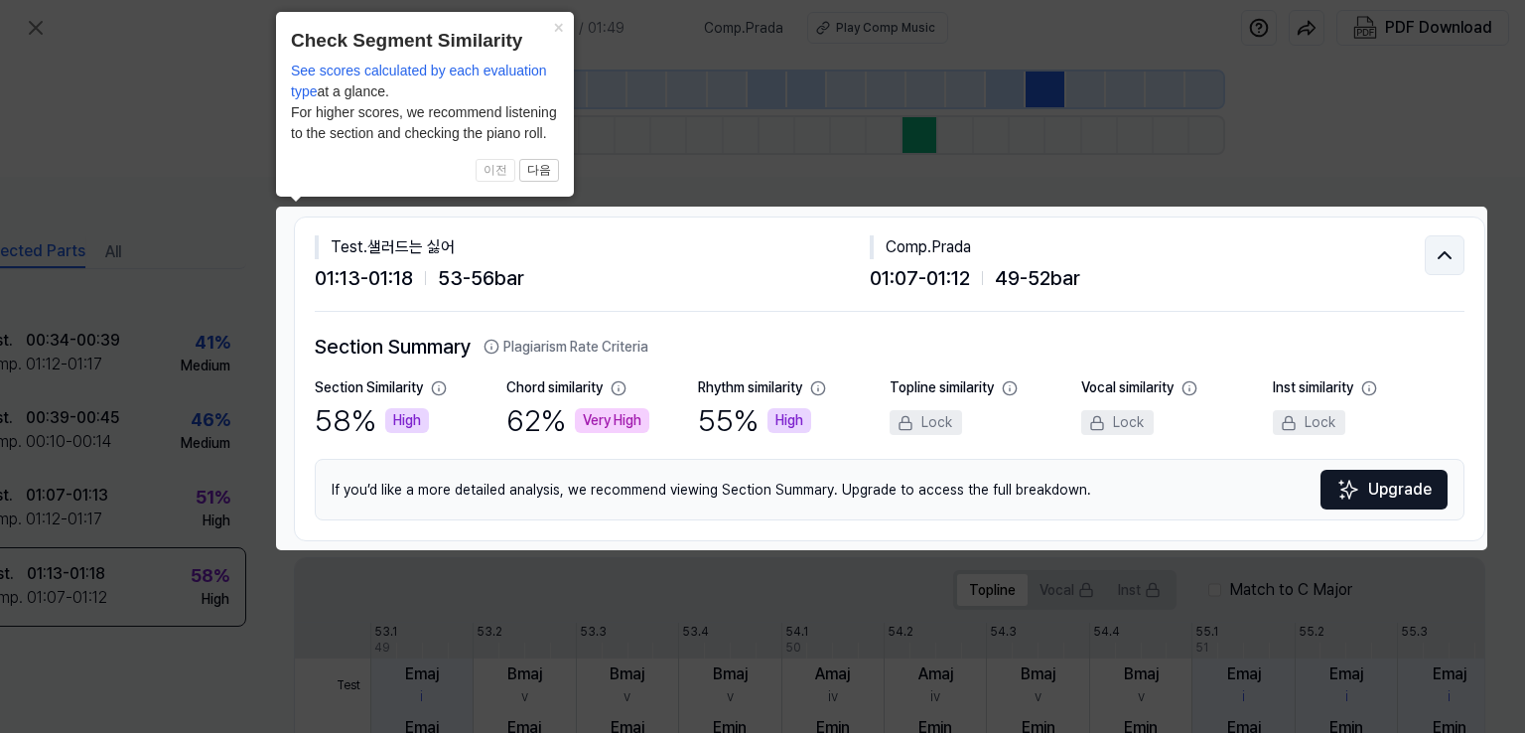
click at [1435, 247] on icon at bounding box center [1444, 255] width 24 height 24
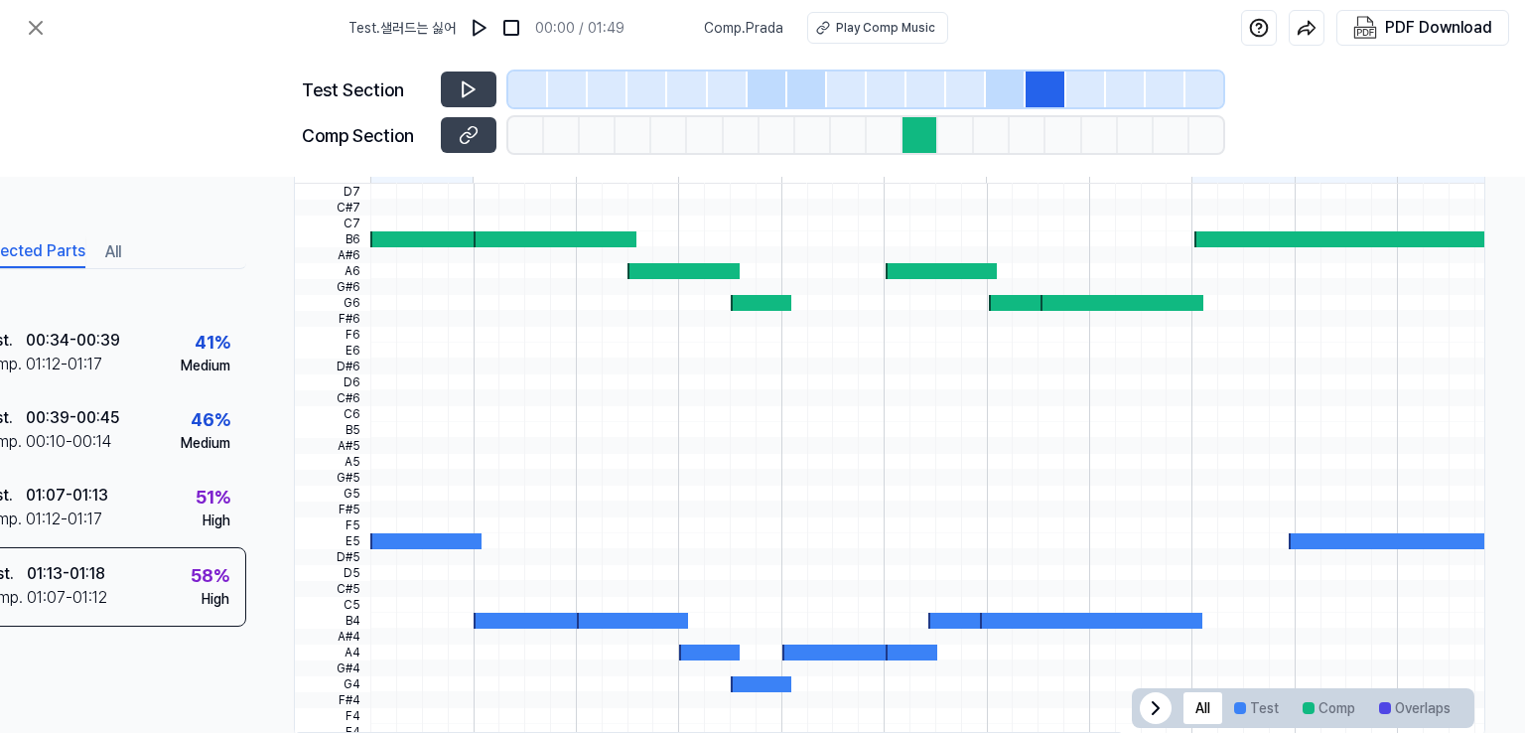
scroll to position [389, 87]
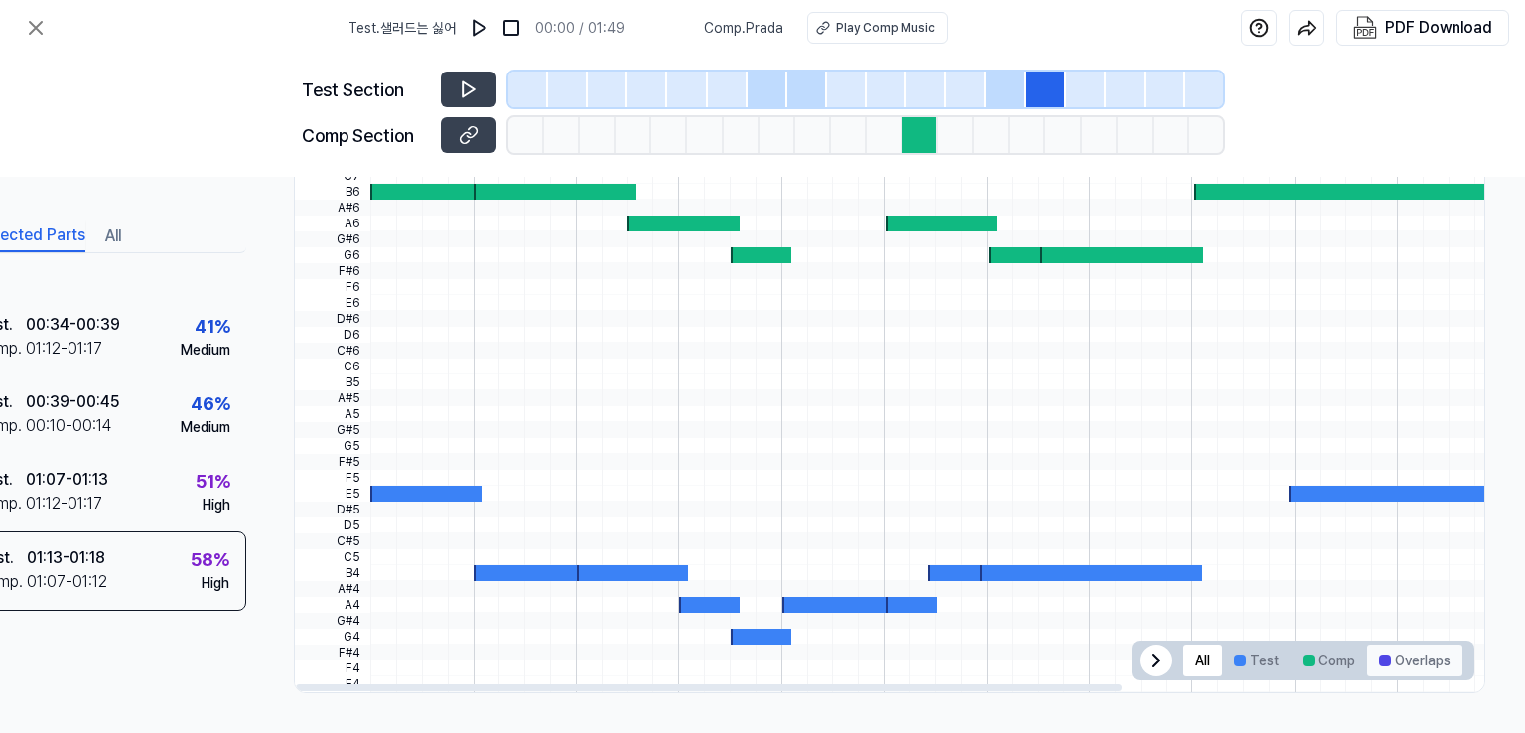
click at [1431, 647] on button "Overlaps" at bounding box center [1414, 660] width 95 height 32
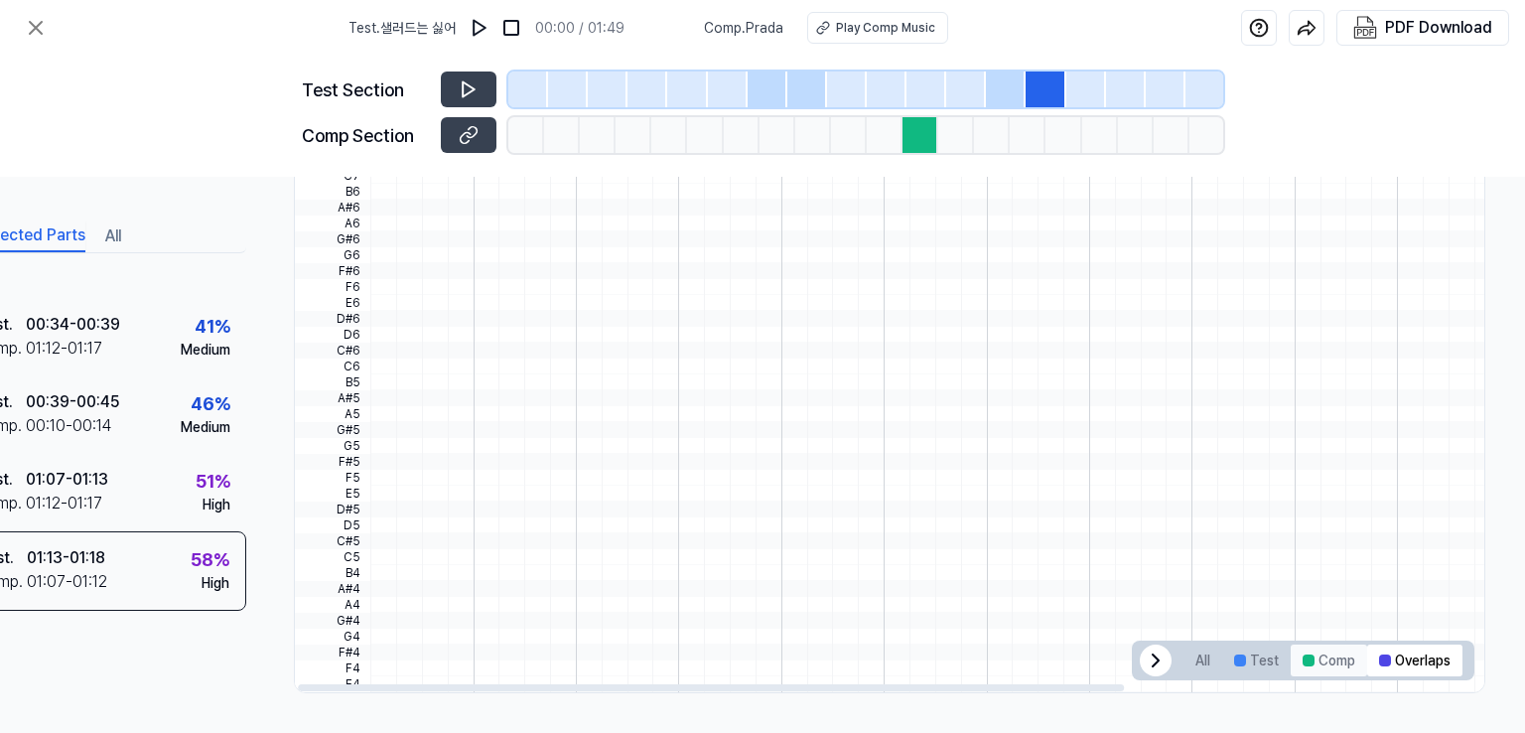
scroll to position [0, 3]
click at [1351, 660] on button "Comp" at bounding box center [1328, 660] width 76 height 32
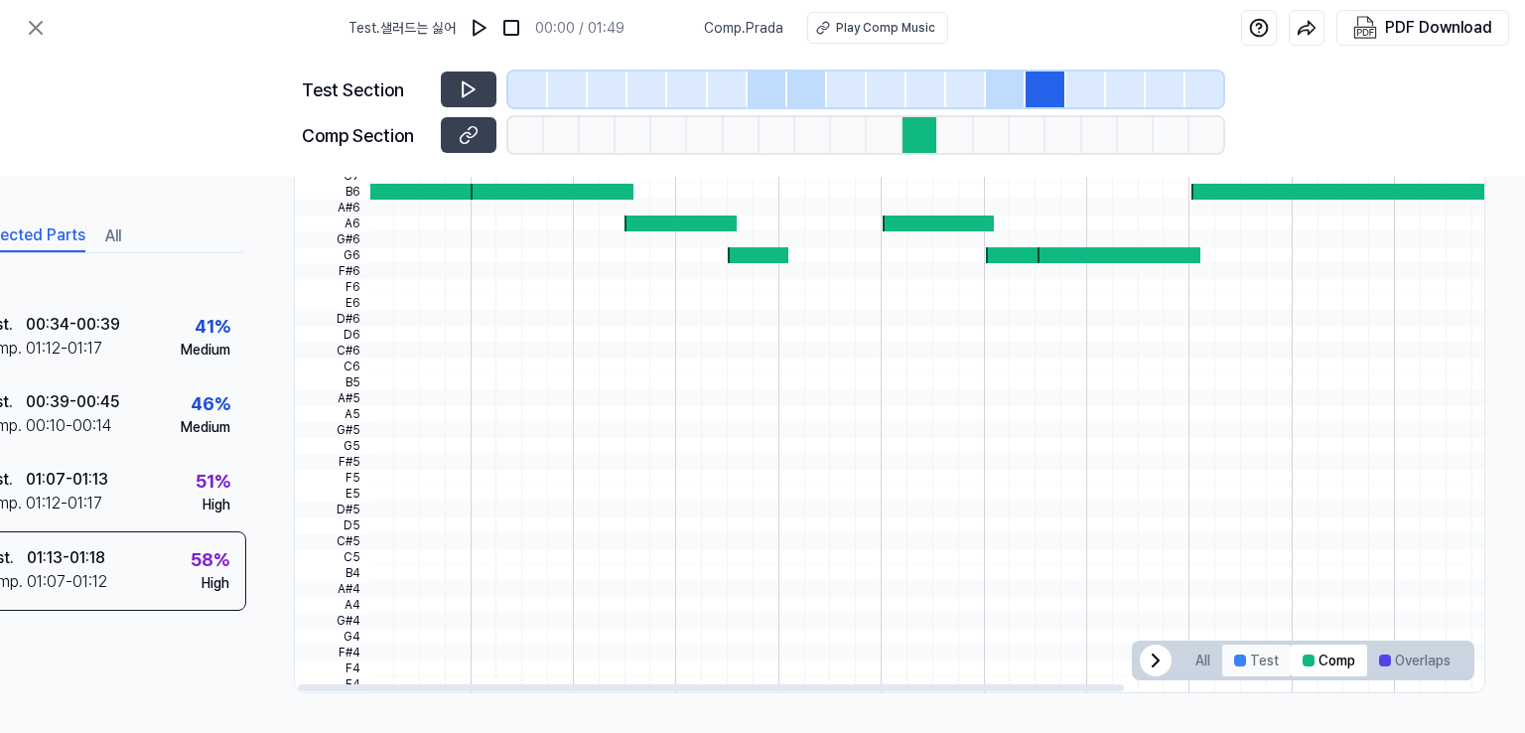
click at [1249, 664] on button "Test" at bounding box center [1256, 660] width 68 height 32
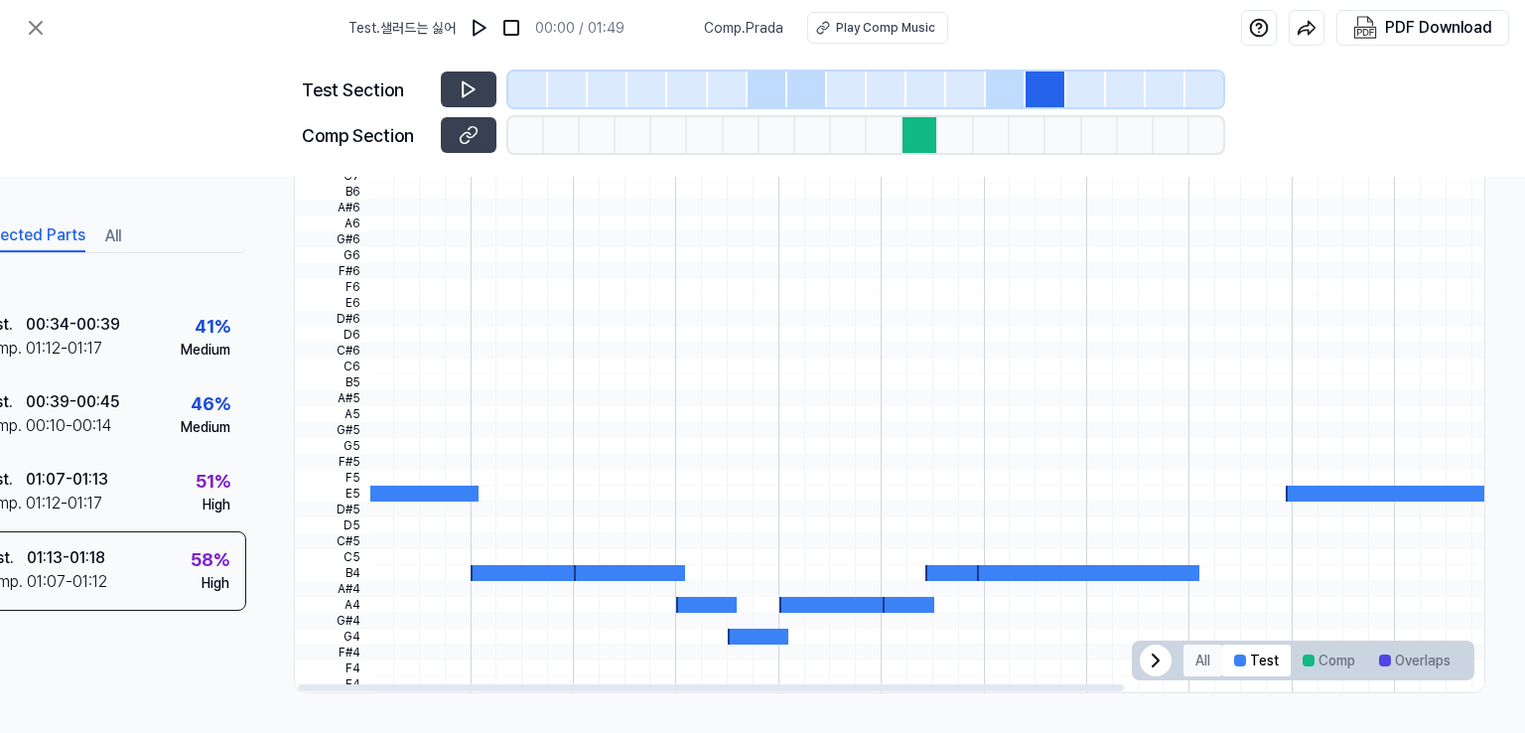
click at [1196, 657] on button "All" at bounding box center [1202, 660] width 39 height 32
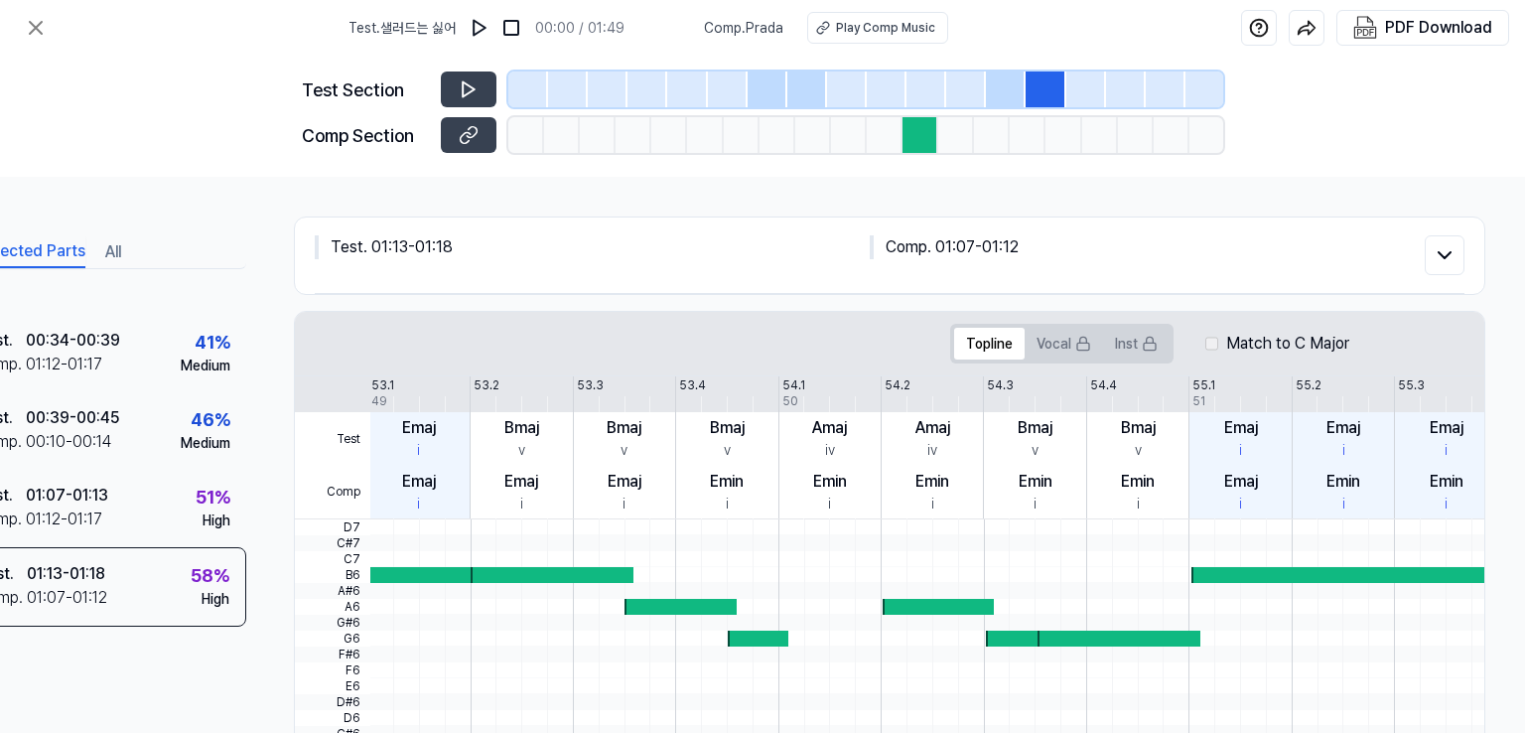
scroll to position [55, 87]
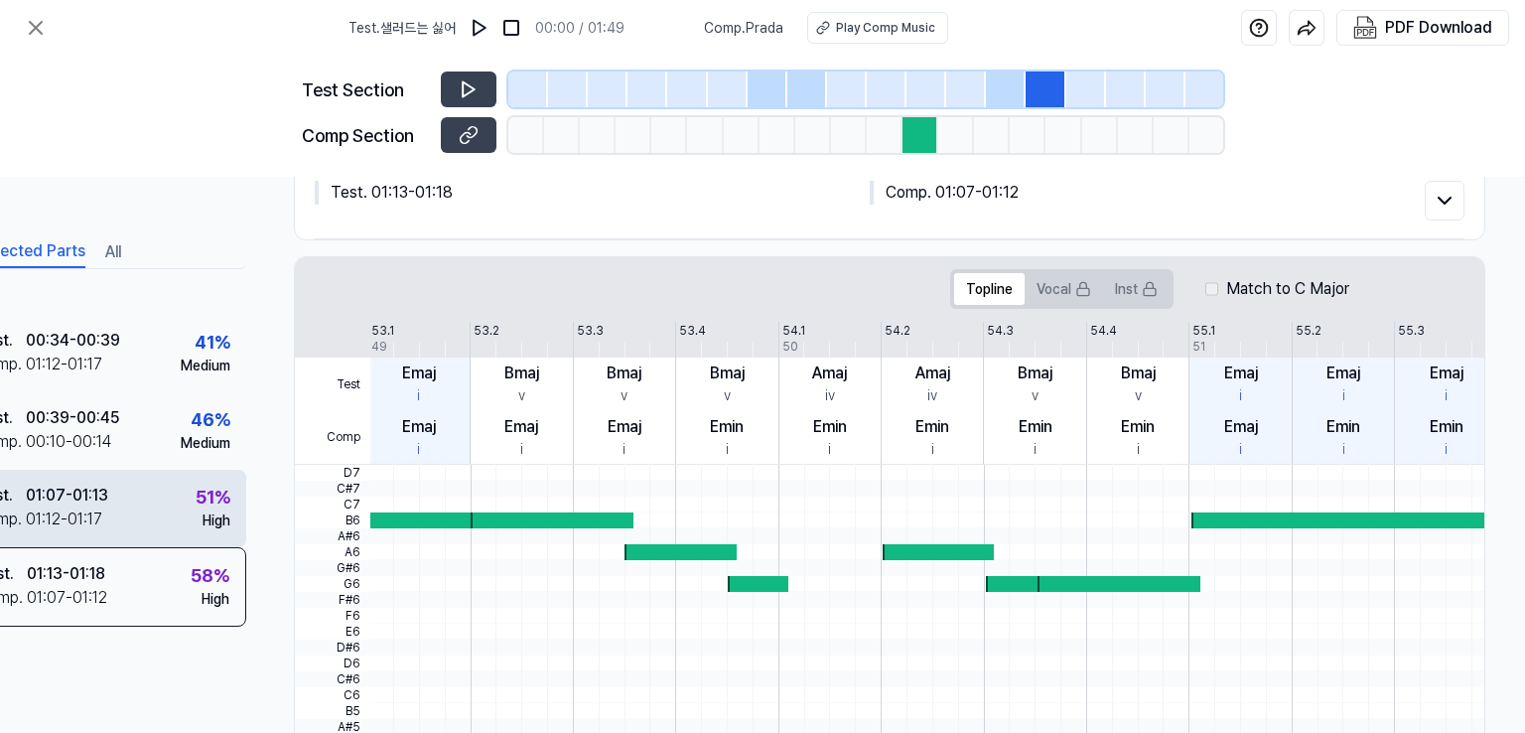
click at [116, 503] on div "Test . 01:07 - 01:13 Comp . 01:12 - 01:17 51 % High" at bounding box center [103, 507] width 286 height 77
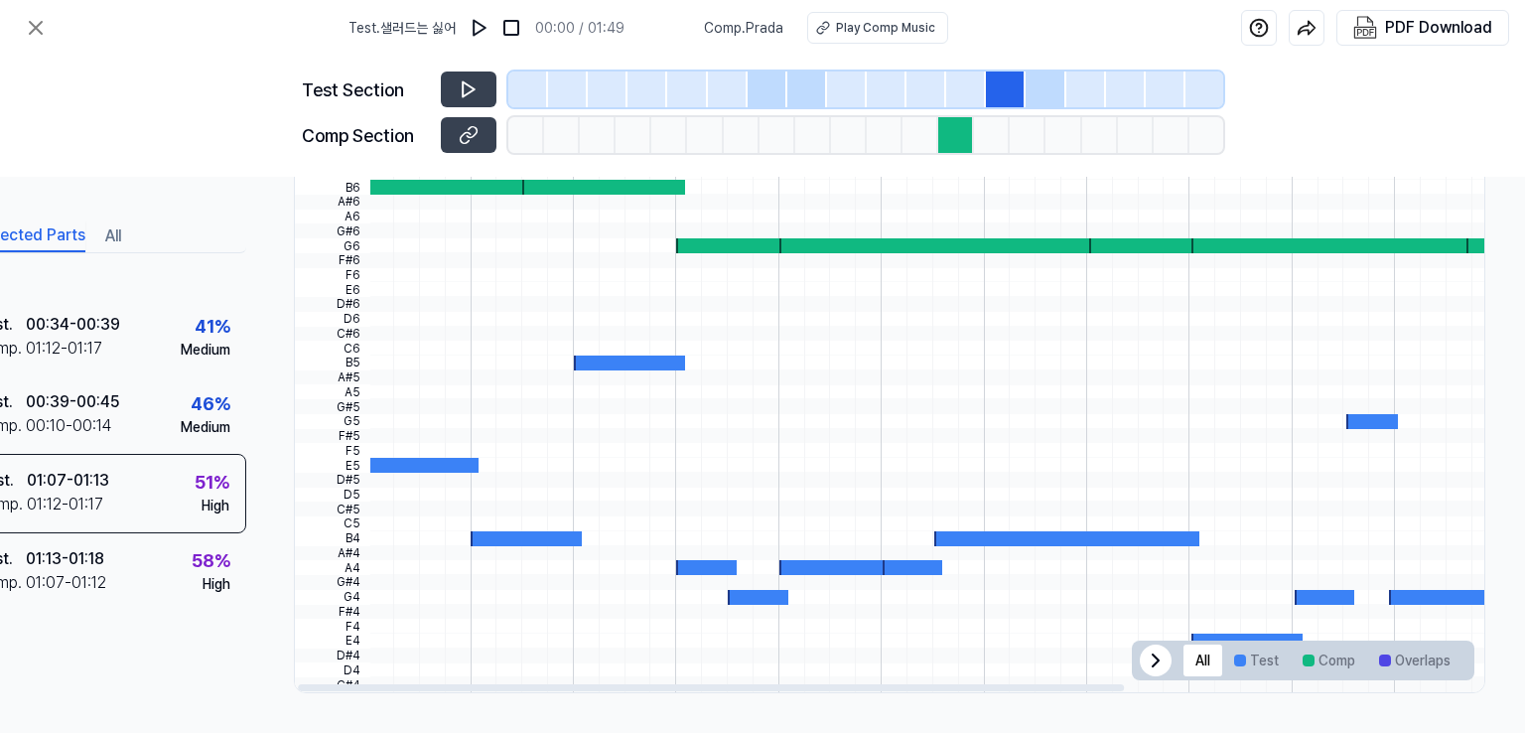
scroll to position [278, 87]
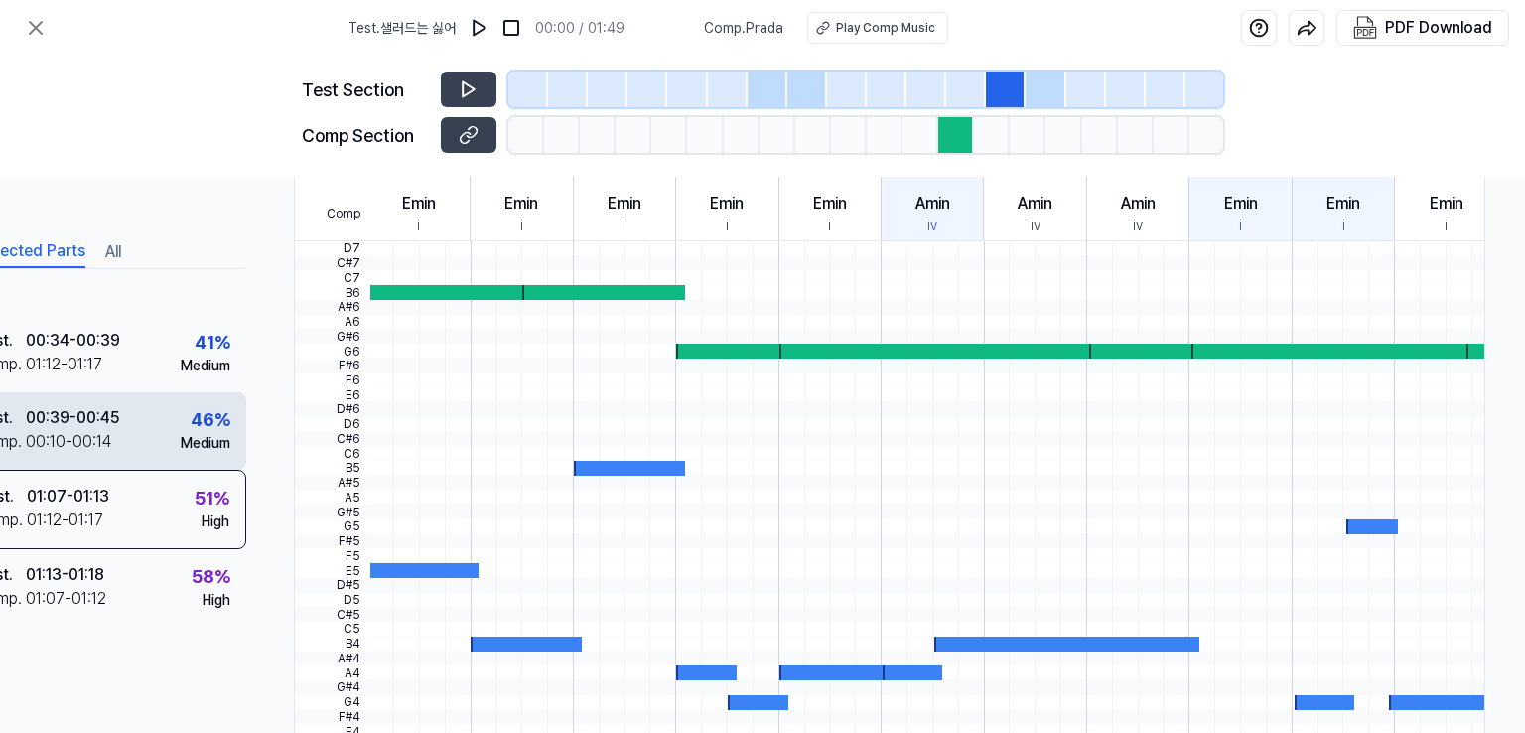
click at [94, 430] on div "00:10 - 00:14" at bounding box center [69, 442] width 86 height 24
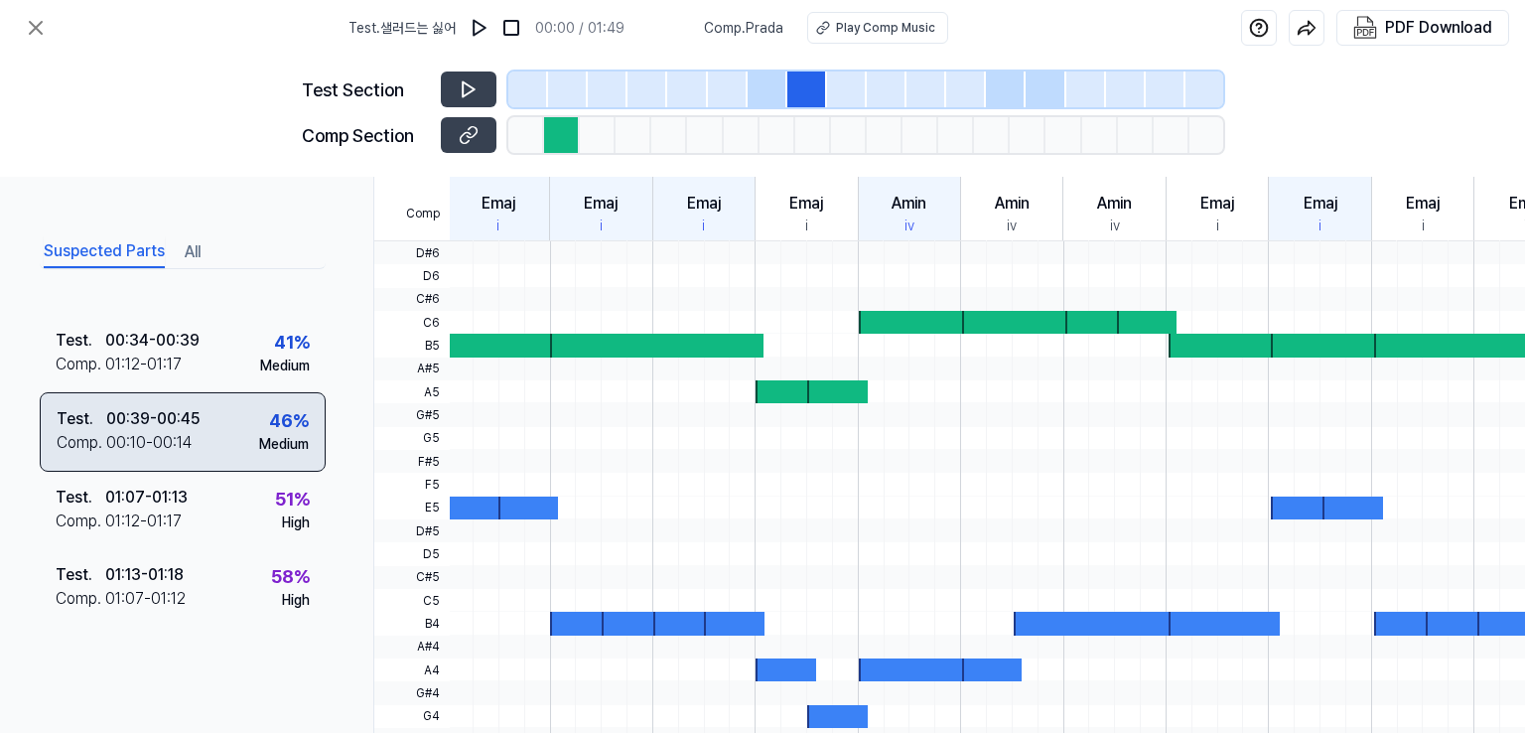
scroll to position [278, 0]
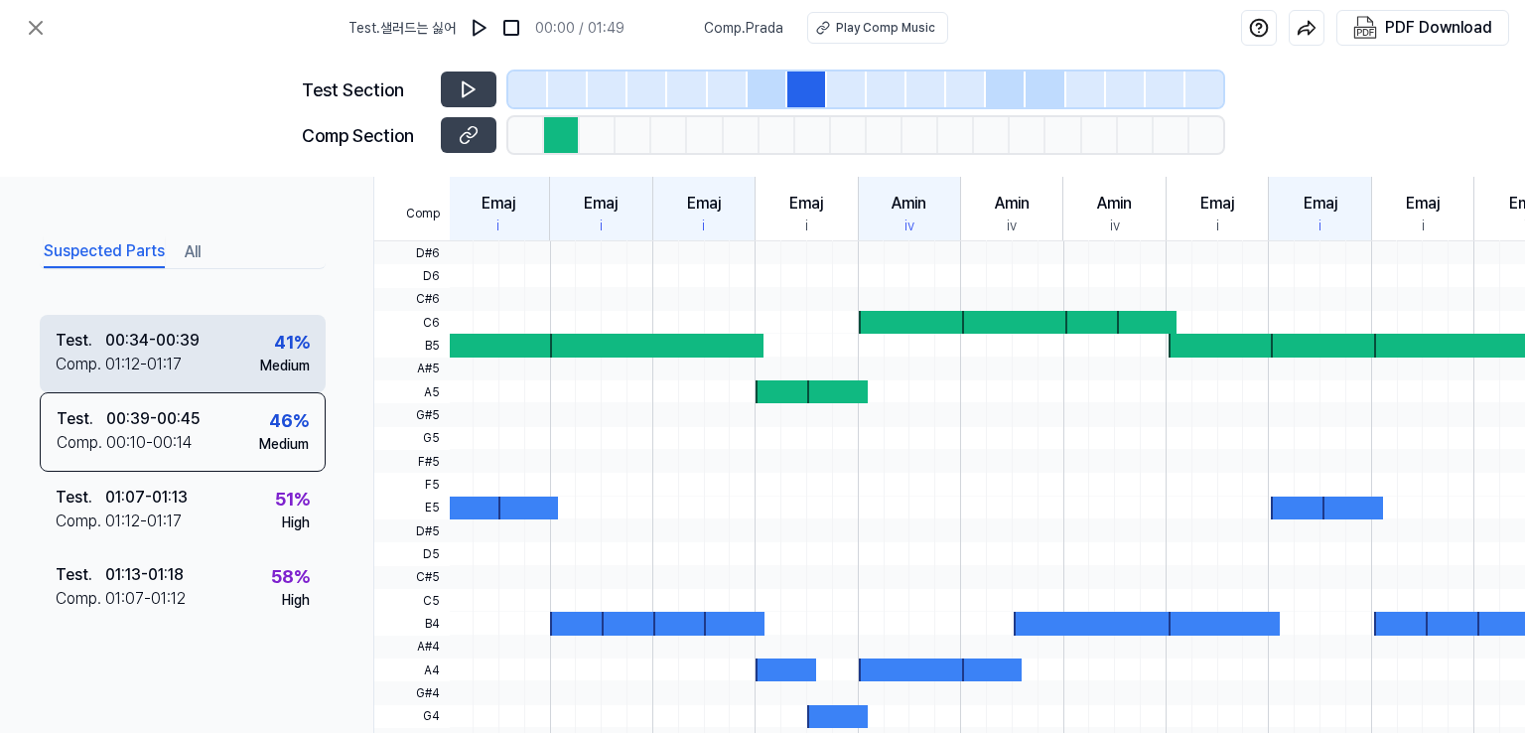
click at [179, 315] on div "Test . 00:34 - 00:39 Comp . 01:12 - 01:17 41 % Medium" at bounding box center [183, 353] width 286 height 77
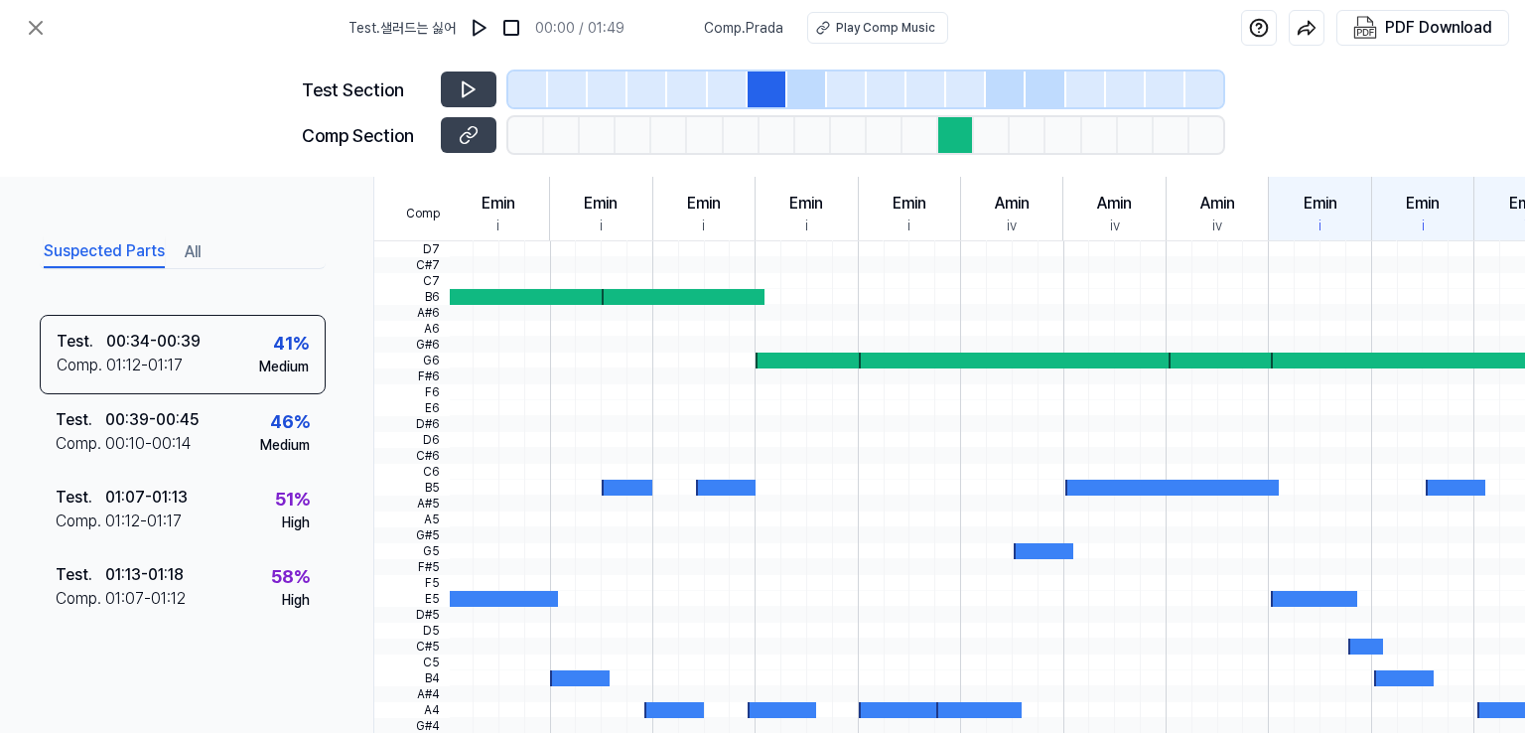
click at [202, 245] on div "Suspected Parts All" at bounding box center [183, 250] width 286 height 37
click at [36, 29] on icon at bounding box center [36, 28] width 24 height 24
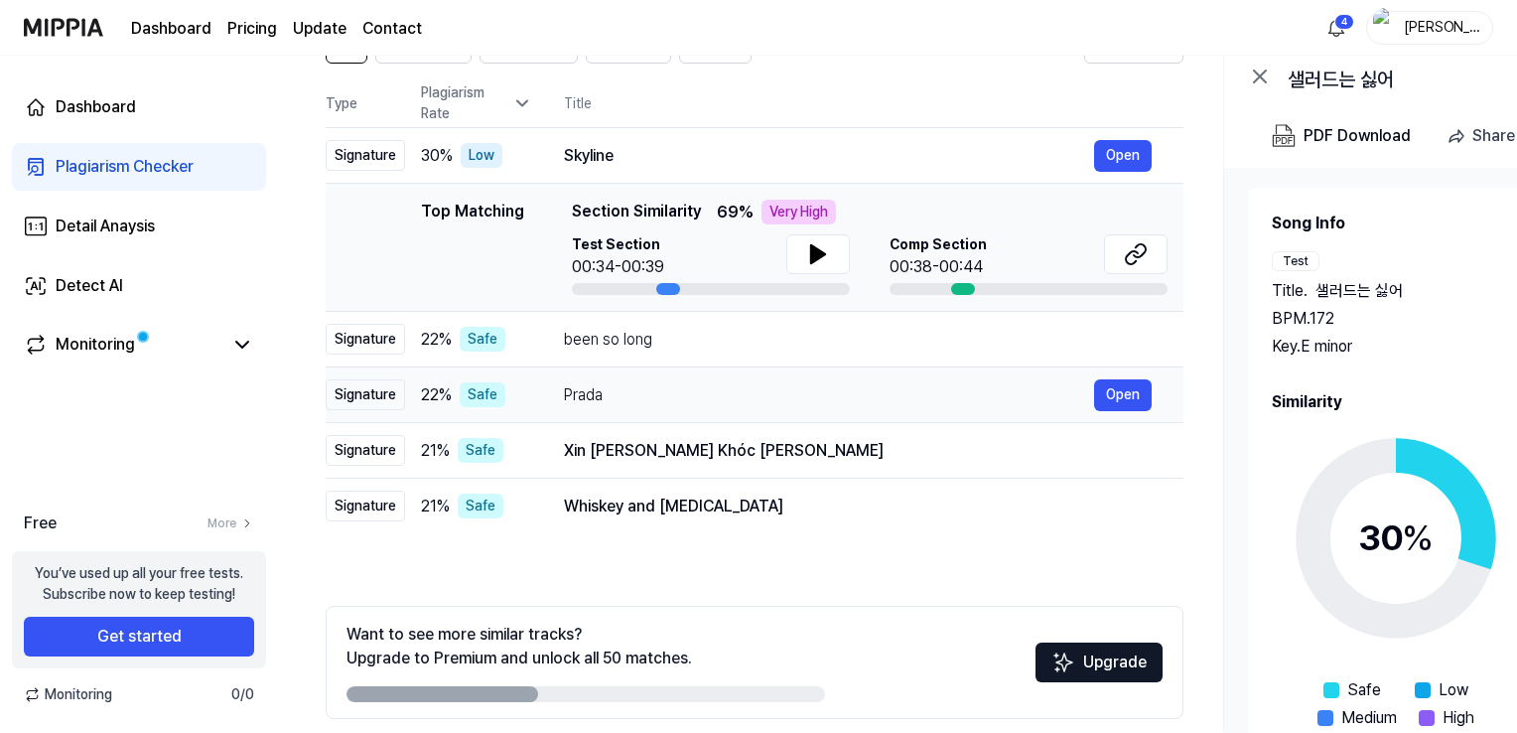
scroll to position [189, 0]
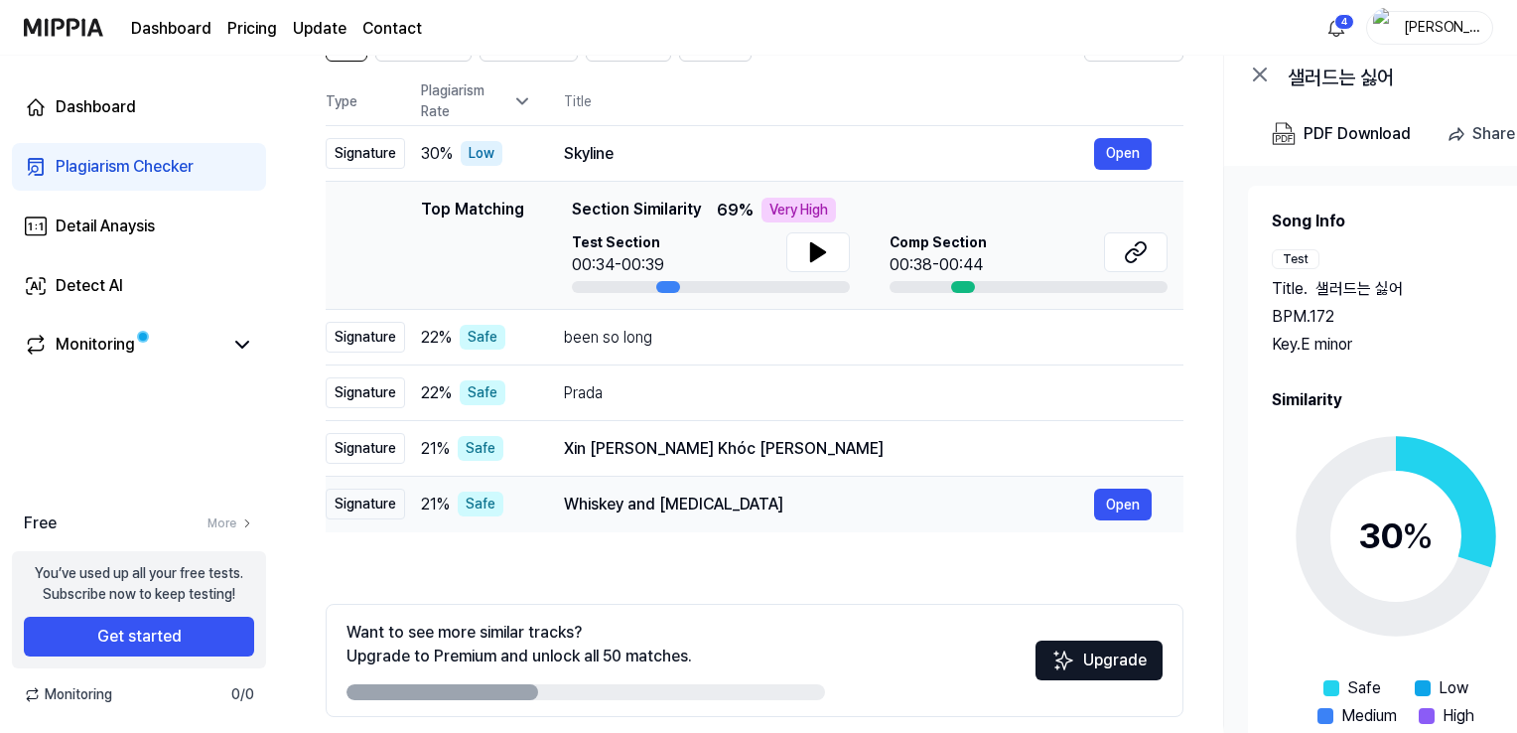
click at [716, 501] on div "Whiskey and [MEDICAL_DATA]" at bounding box center [829, 504] width 530 height 24
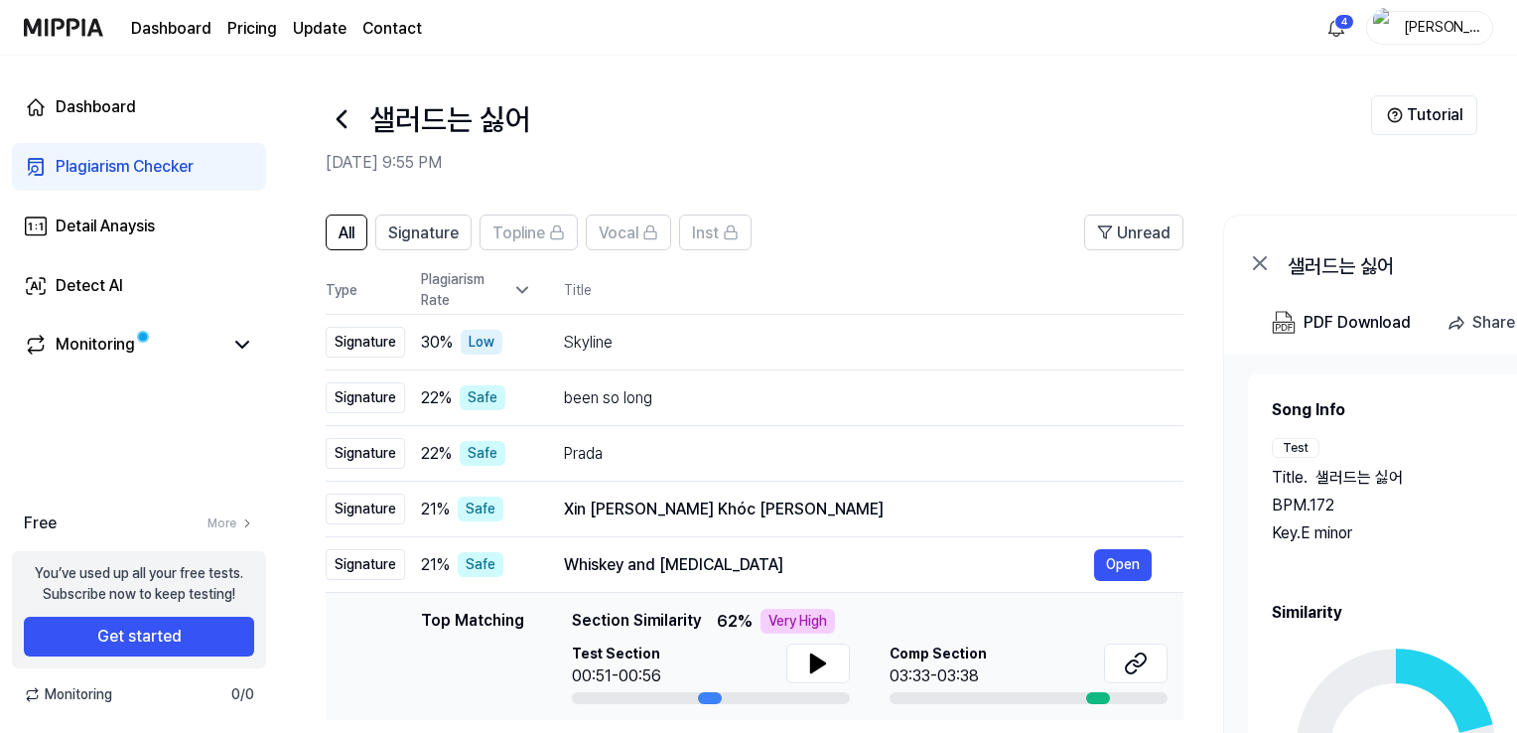
scroll to position [0, 0]
click at [100, 120] on link "Dashboard" at bounding box center [139, 107] width 254 height 48
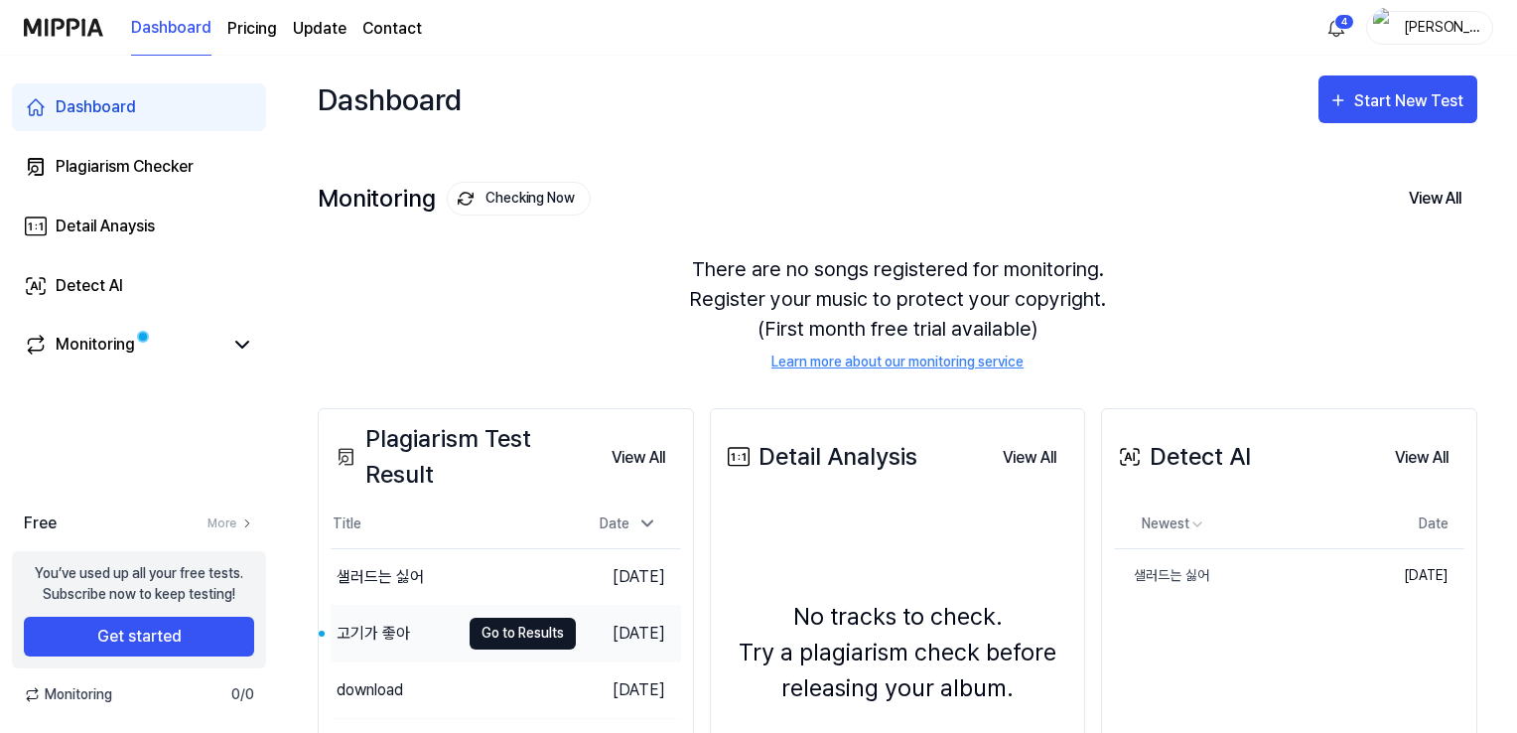
click at [482, 633] on button "Go to Results" at bounding box center [522, 633] width 106 height 32
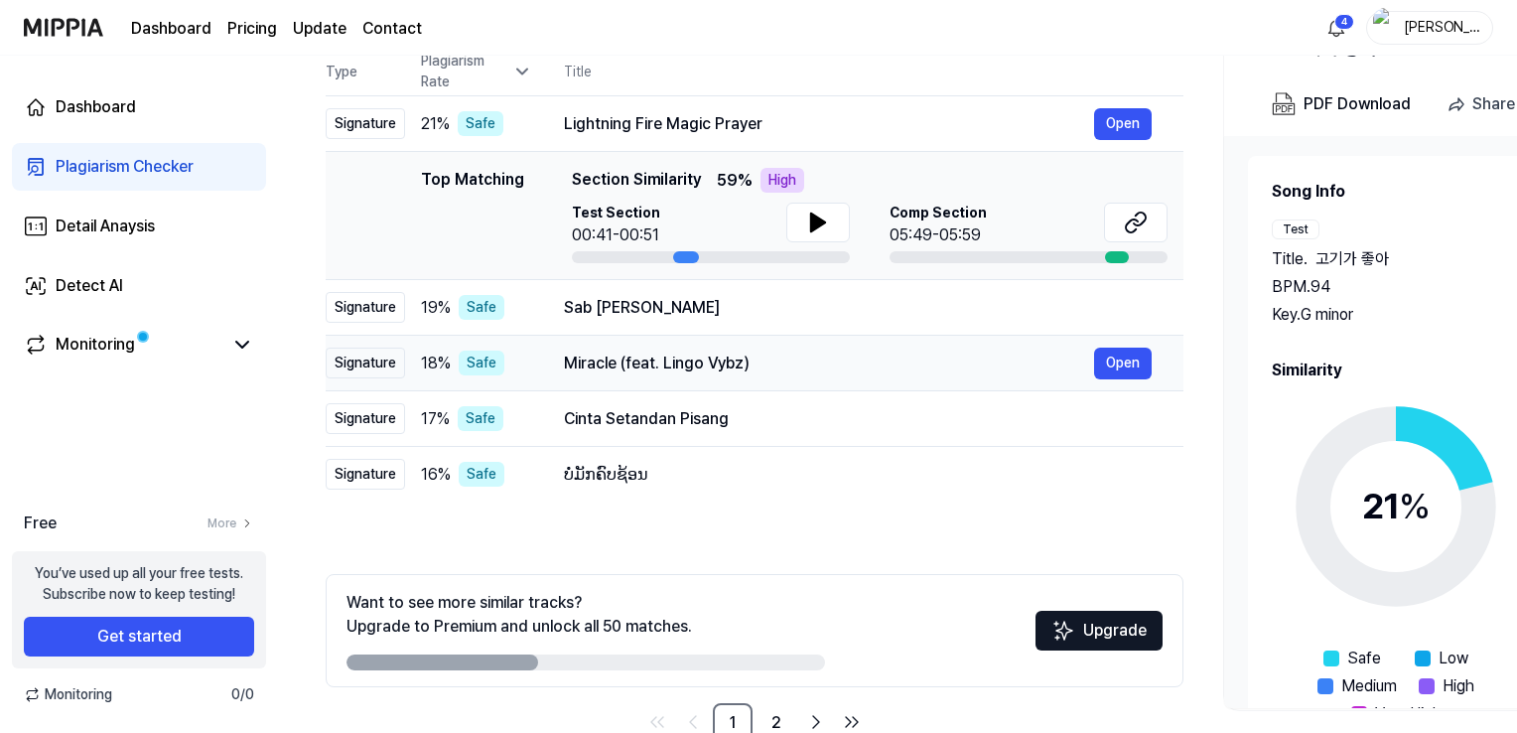
scroll to position [268, 0]
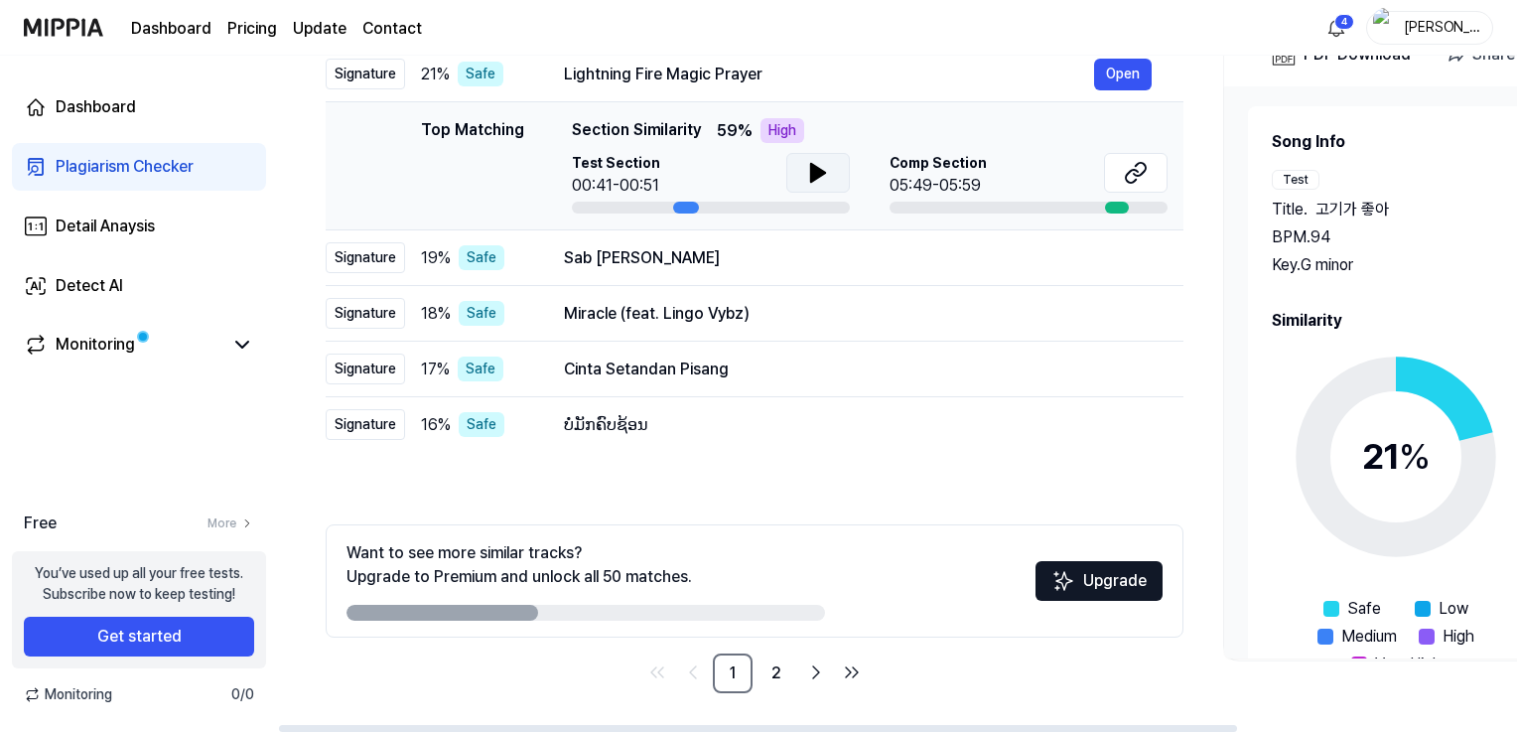
click at [826, 170] on icon at bounding box center [818, 173] width 24 height 24
click at [794, 257] on div "Sab [PERSON_NAME]" at bounding box center [829, 258] width 530 height 24
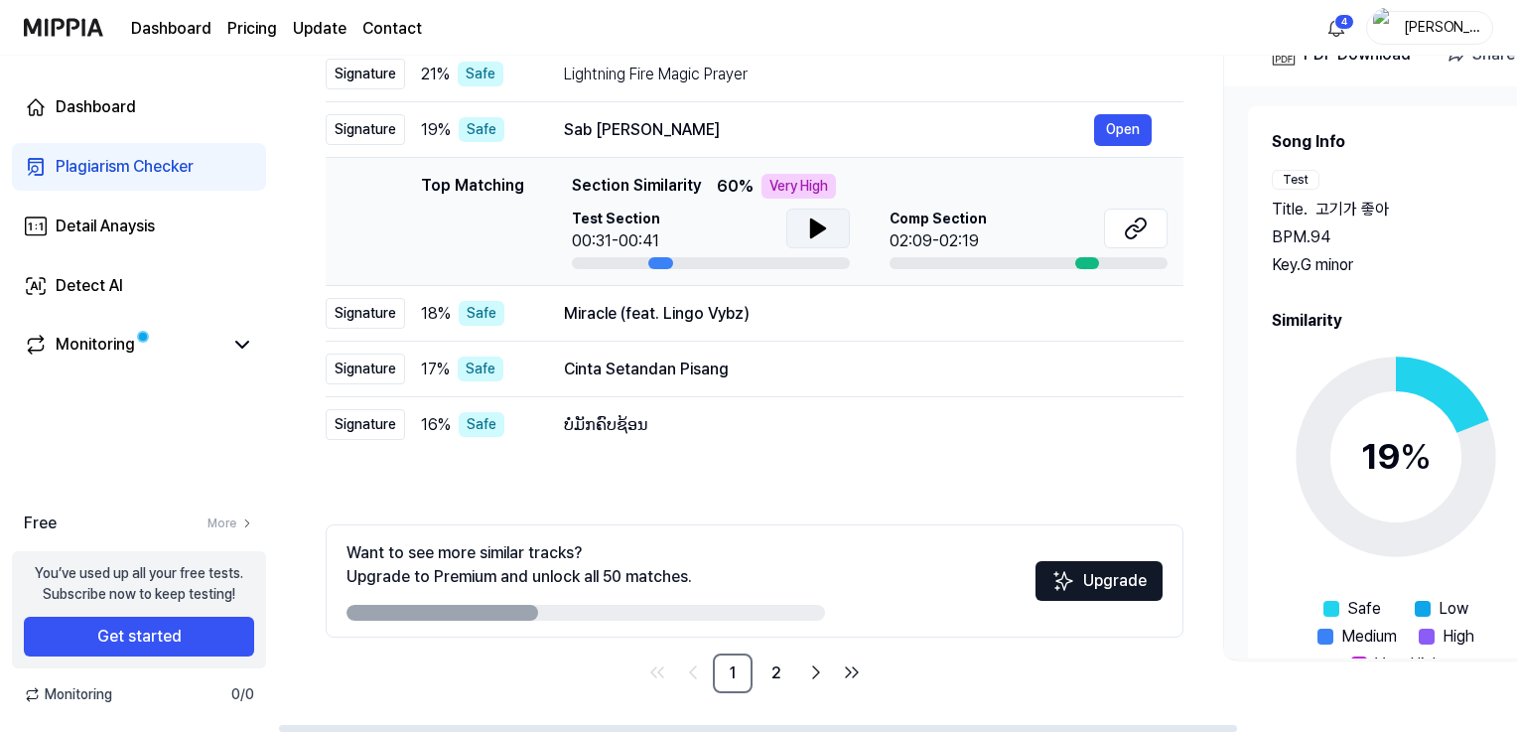
click at [826, 229] on icon at bounding box center [818, 228] width 24 height 24
click at [753, 318] on div "Miracle (feat. Lingo Vybz)" at bounding box center [829, 314] width 530 height 24
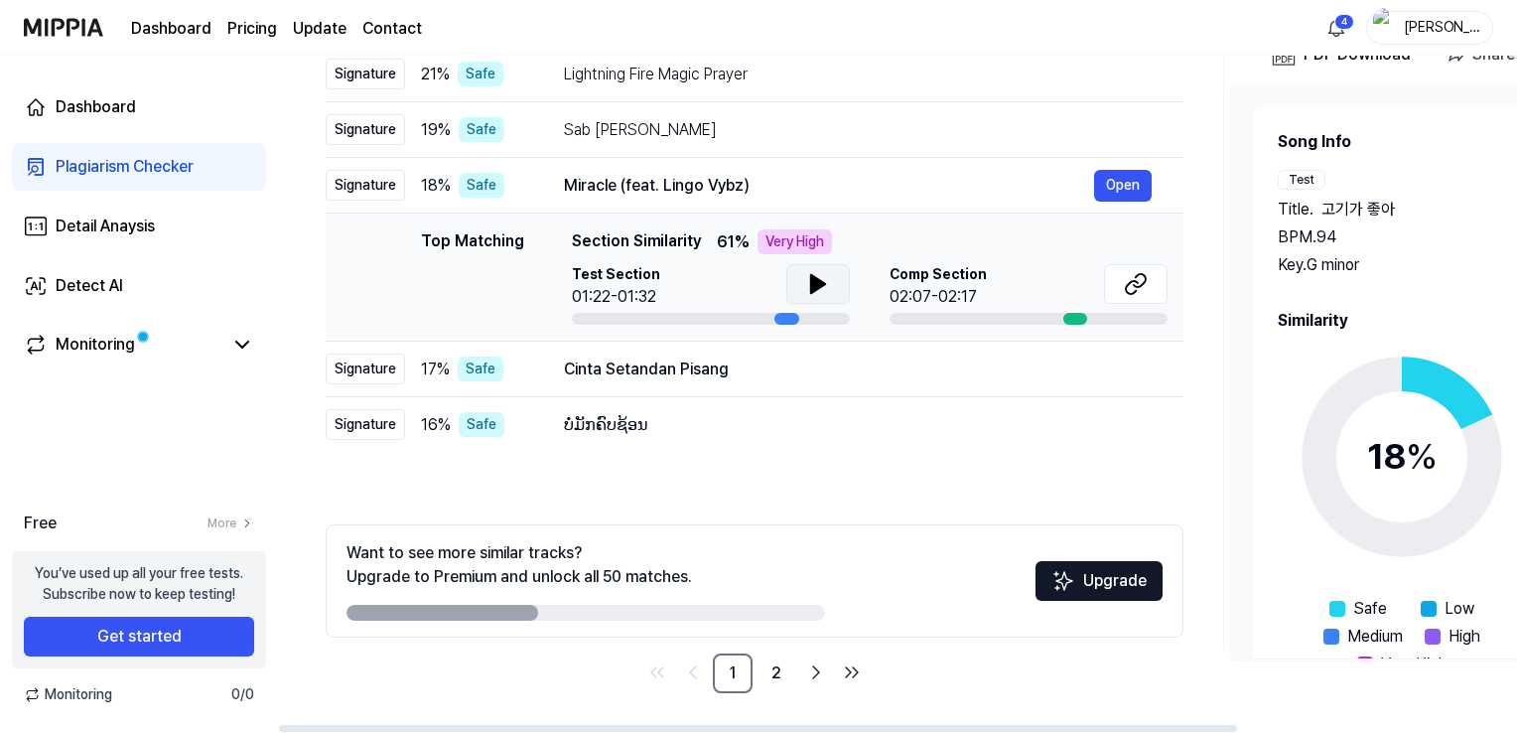
click at [818, 293] on icon at bounding box center [818, 284] width 24 height 24
click at [818, 292] on icon at bounding box center [818, 284] width 24 height 24
click at [163, 346] on link "Monitoring" at bounding box center [123, 345] width 199 height 24
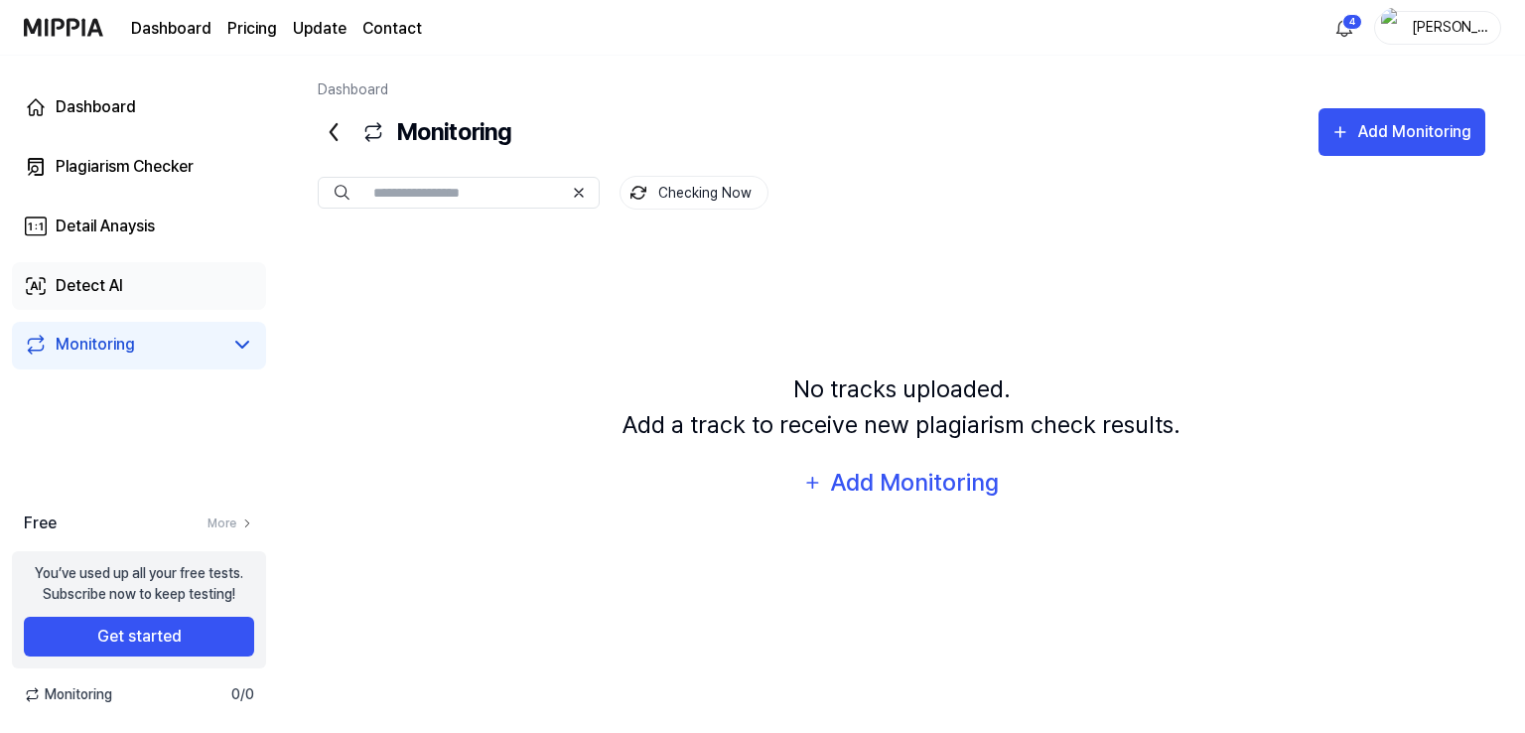
click at [147, 282] on link "Detect AI" at bounding box center [139, 286] width 254 height 48
